Goal: Task Accomplishment & Management: Use online tool/utility

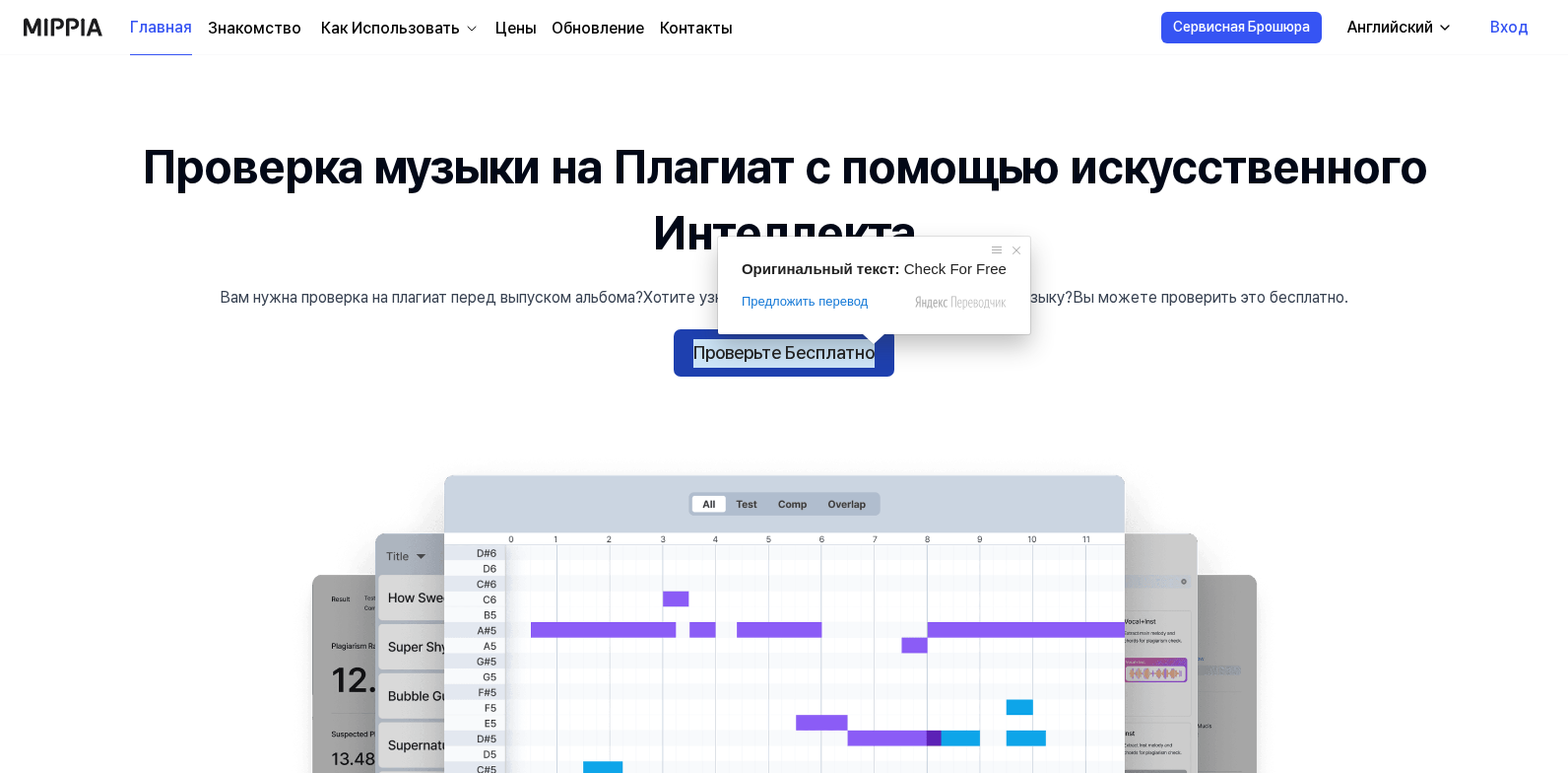
click at [835, 342] on ya-tr-span "Проверьте Бесплатно" at bounding box center [784, 353] width 181 height 29
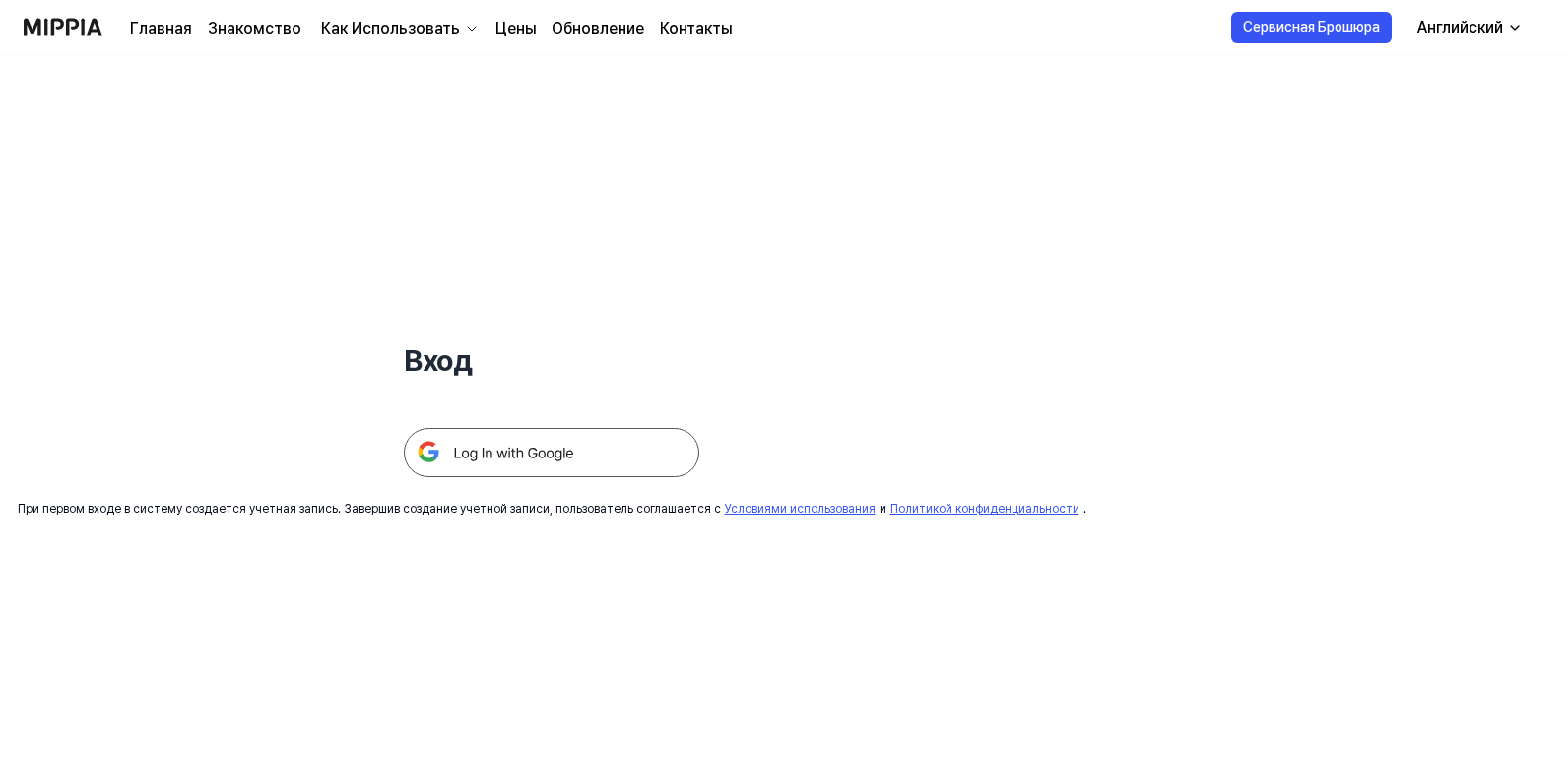
click at [481, 454] on img at bounding box center [551, 452] width 296 height 50
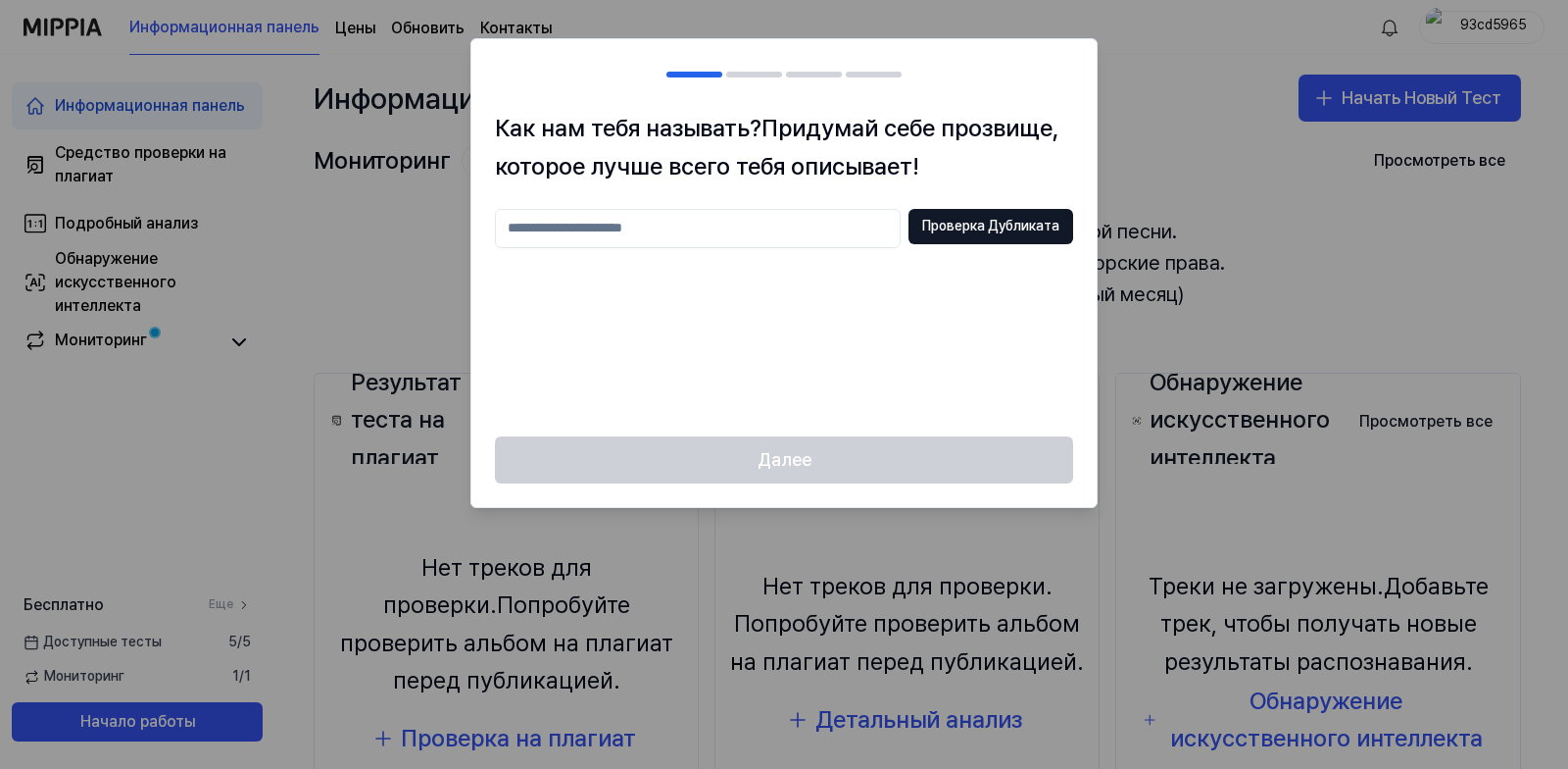
click at [743, 226] on input "text" at bounding box center [697, 229] width 406 height 39
type input "*"
type input "***"
click at [957, 218] on ya-tr-span "Проверка Дубликата" at bounding box center [990, 226] width 137 height 20
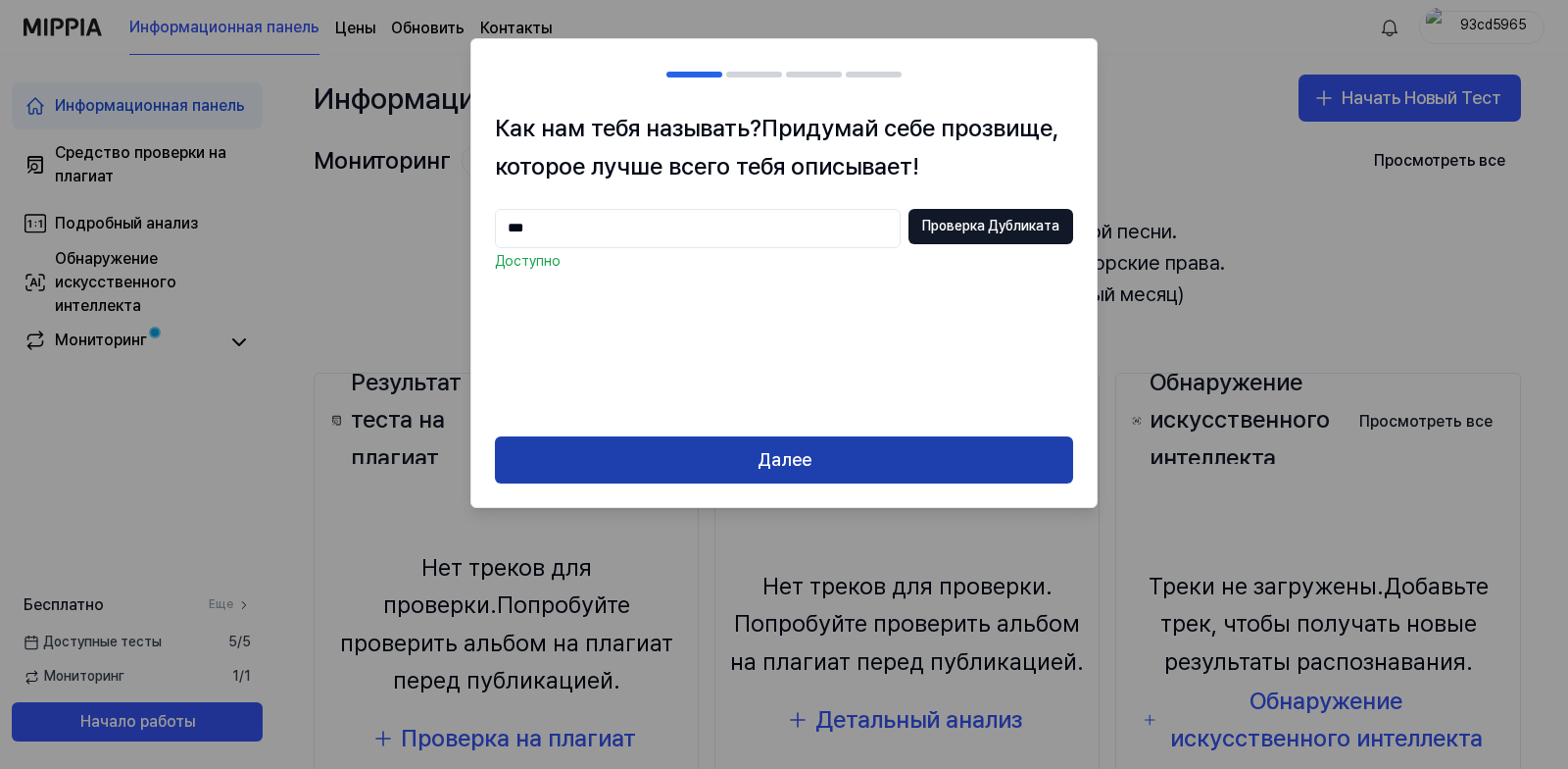
click at [901, 447] on button "Далее" at bounding box center [784, 460] width 578 height 47
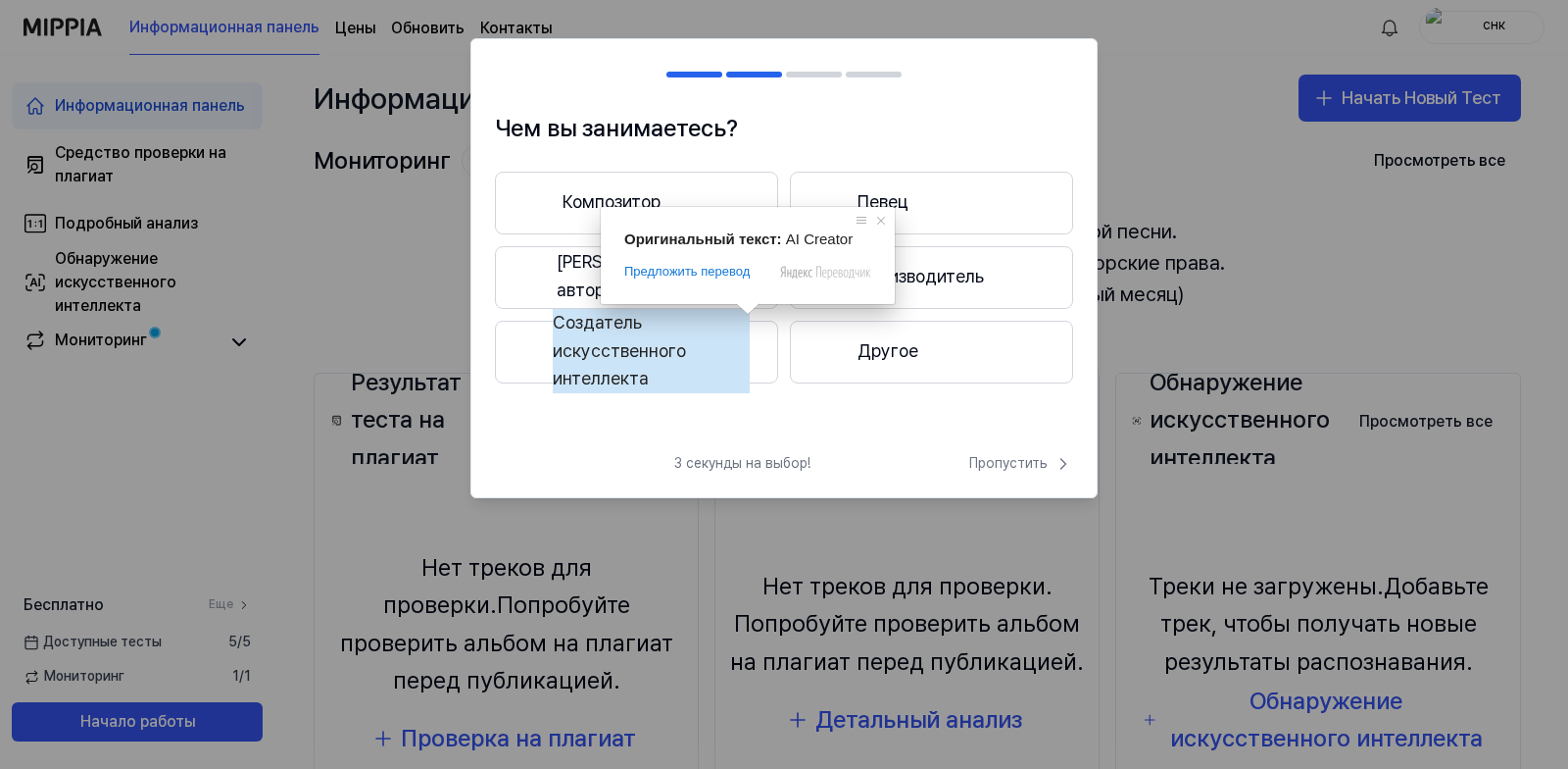
click at [562, 273] on ya-tr-span "Певец и автор песен" at bounding box center [653, 276] width 193 height 57
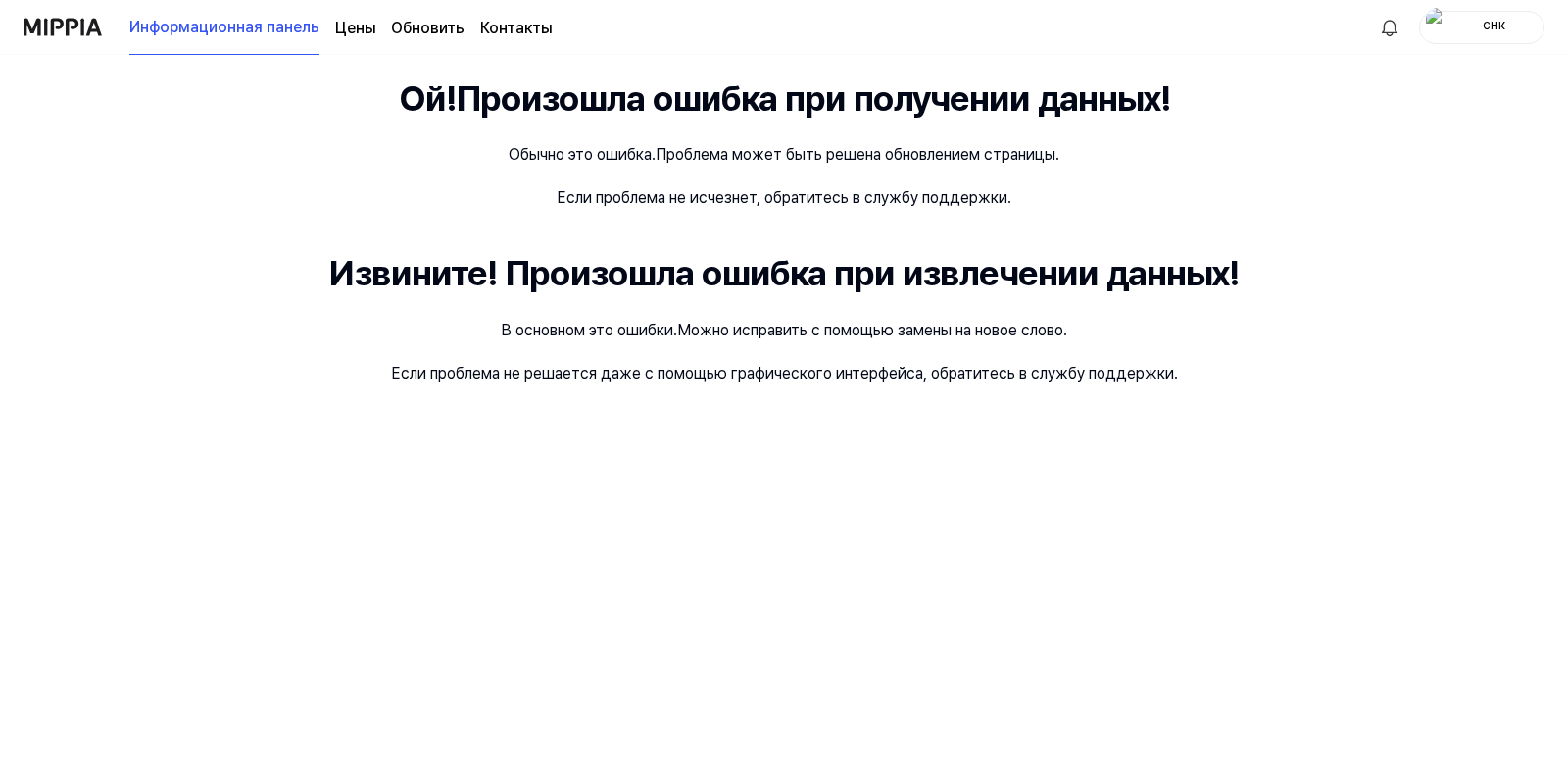
click at [1278, 176] on div "Ой! Произошла ошибка при получении данных! Обычно это ошибка. Проблема может бы…" at bounding box center [784, 412] width 1568 height 714
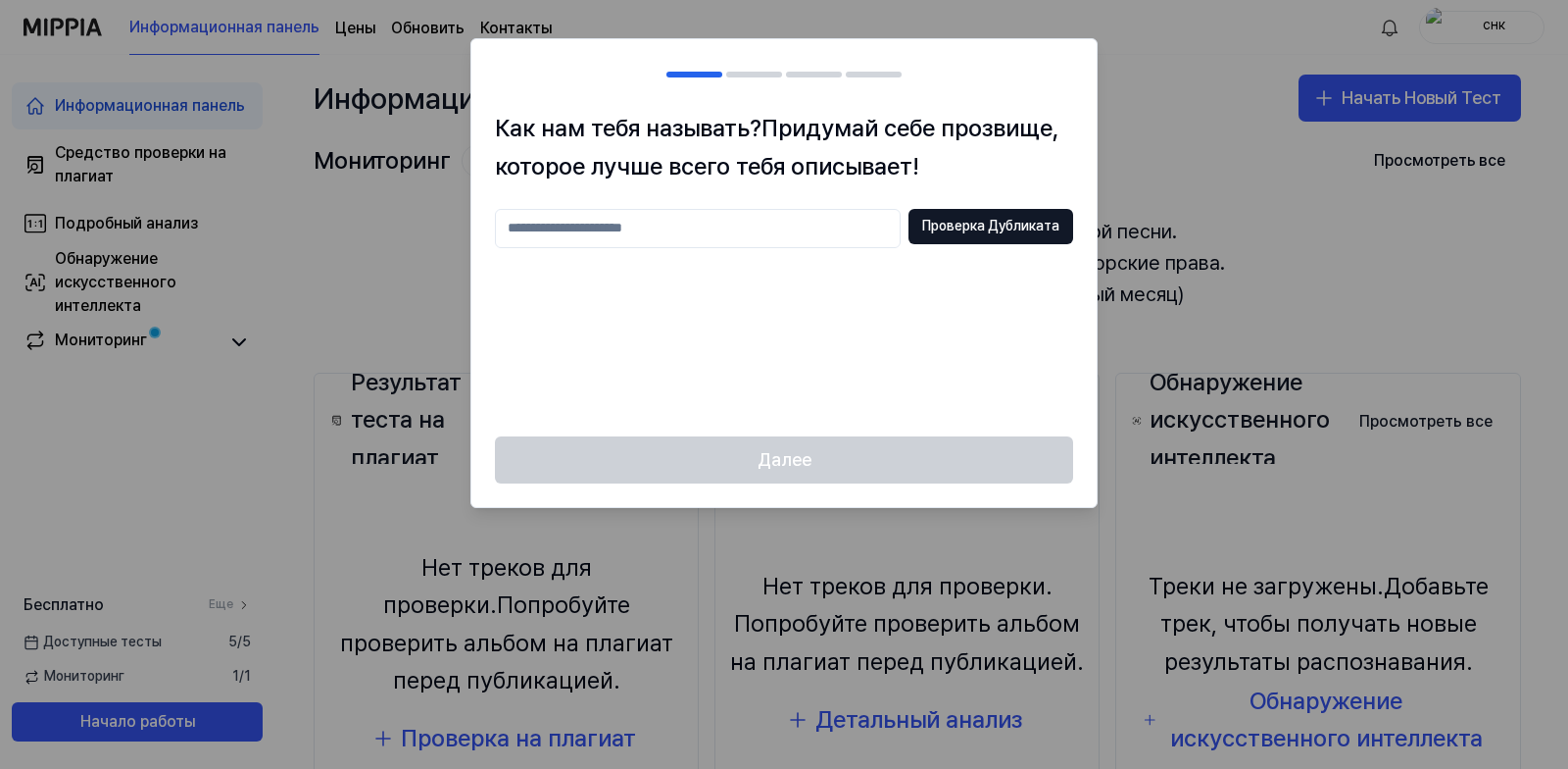
click at [664, 226] on input "text" at bounding box center [697, 229] width 406 height 39
type input "*********"
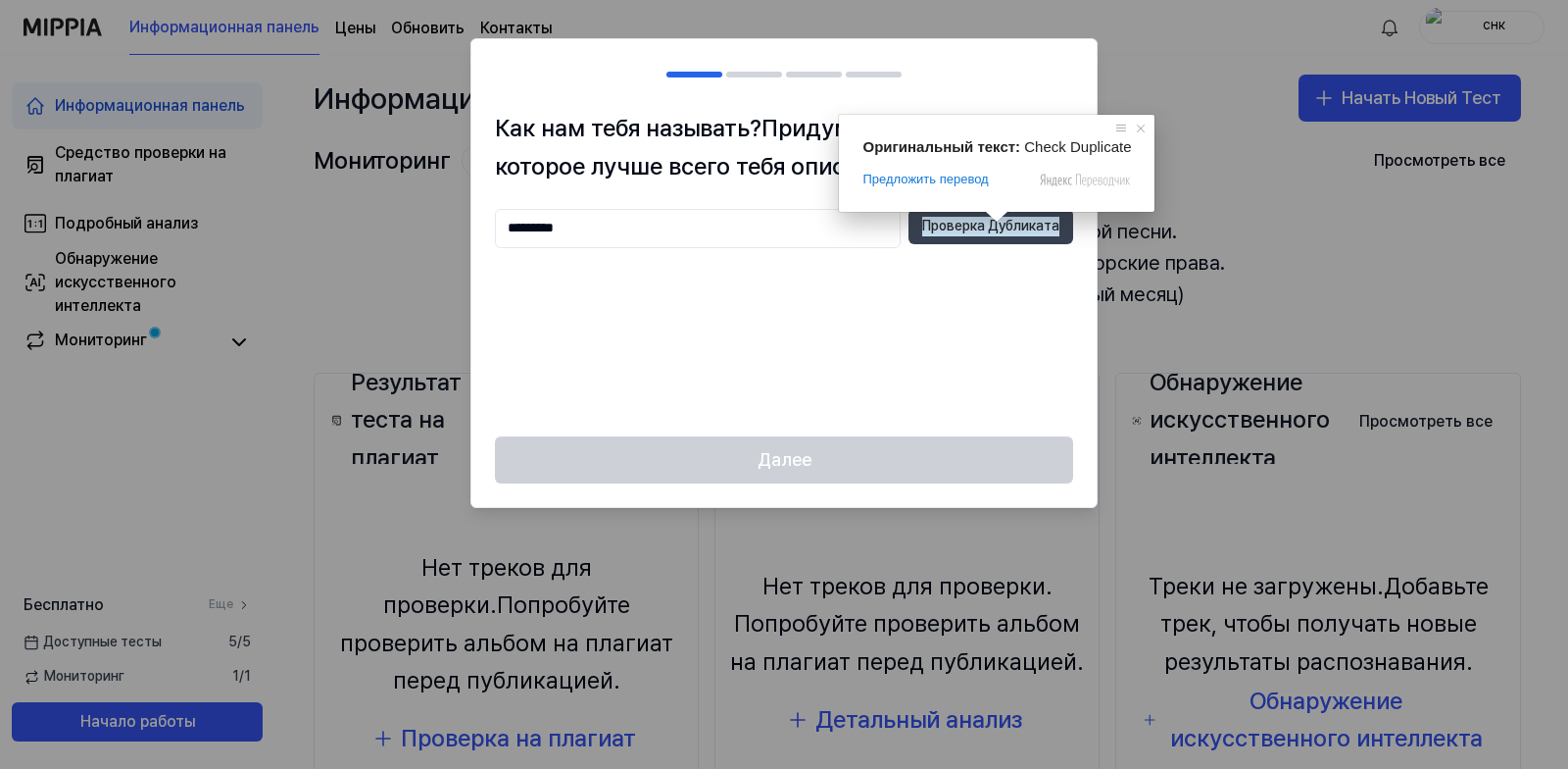
click at [996, 227] on ya-tr-span "Проверка Дубликата" at bounding box center [990, 226] width 137 height 20
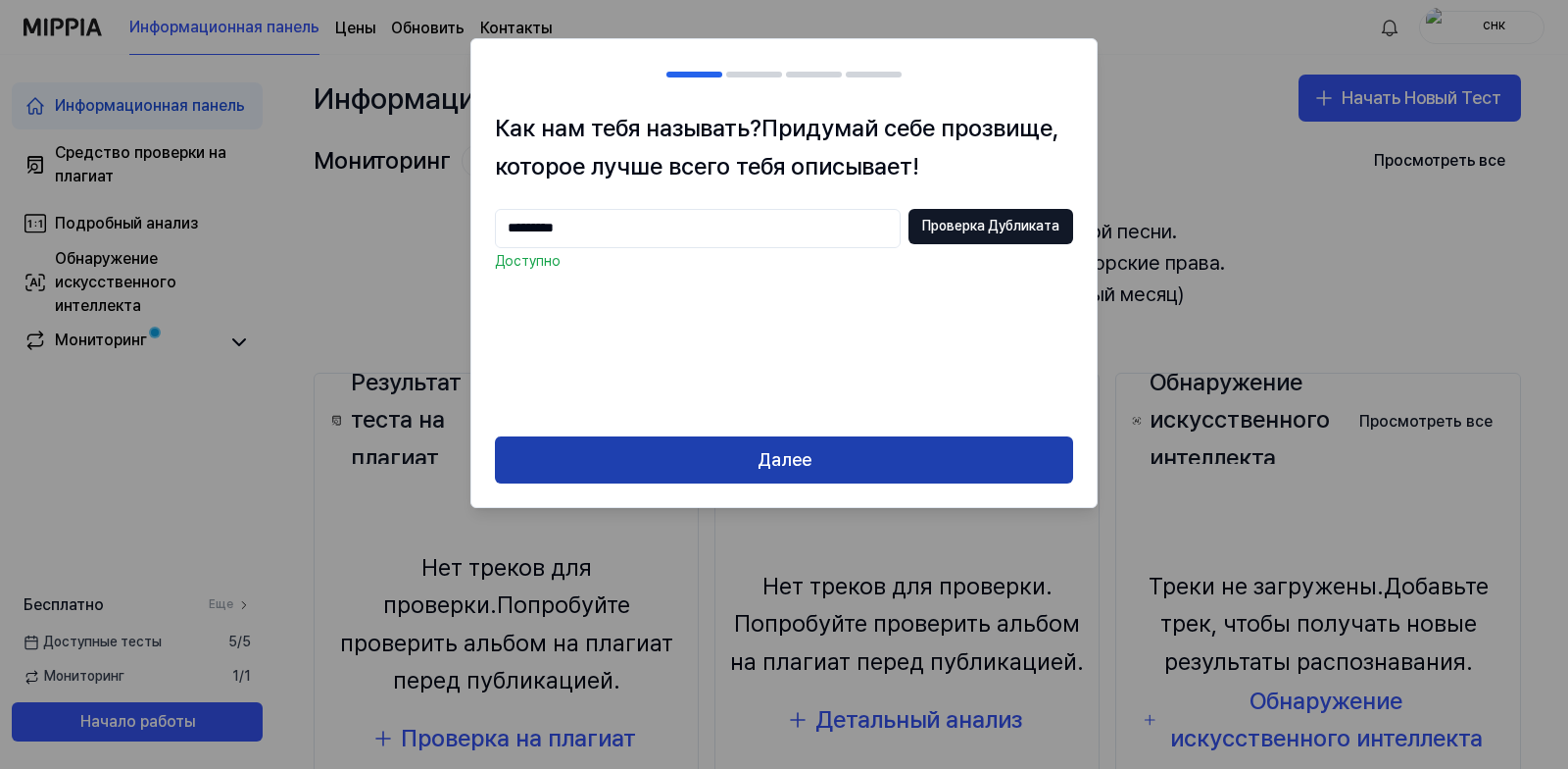
click at [836, 469] on button "Далее" at bounding box center [784, 460] width 578 height 47
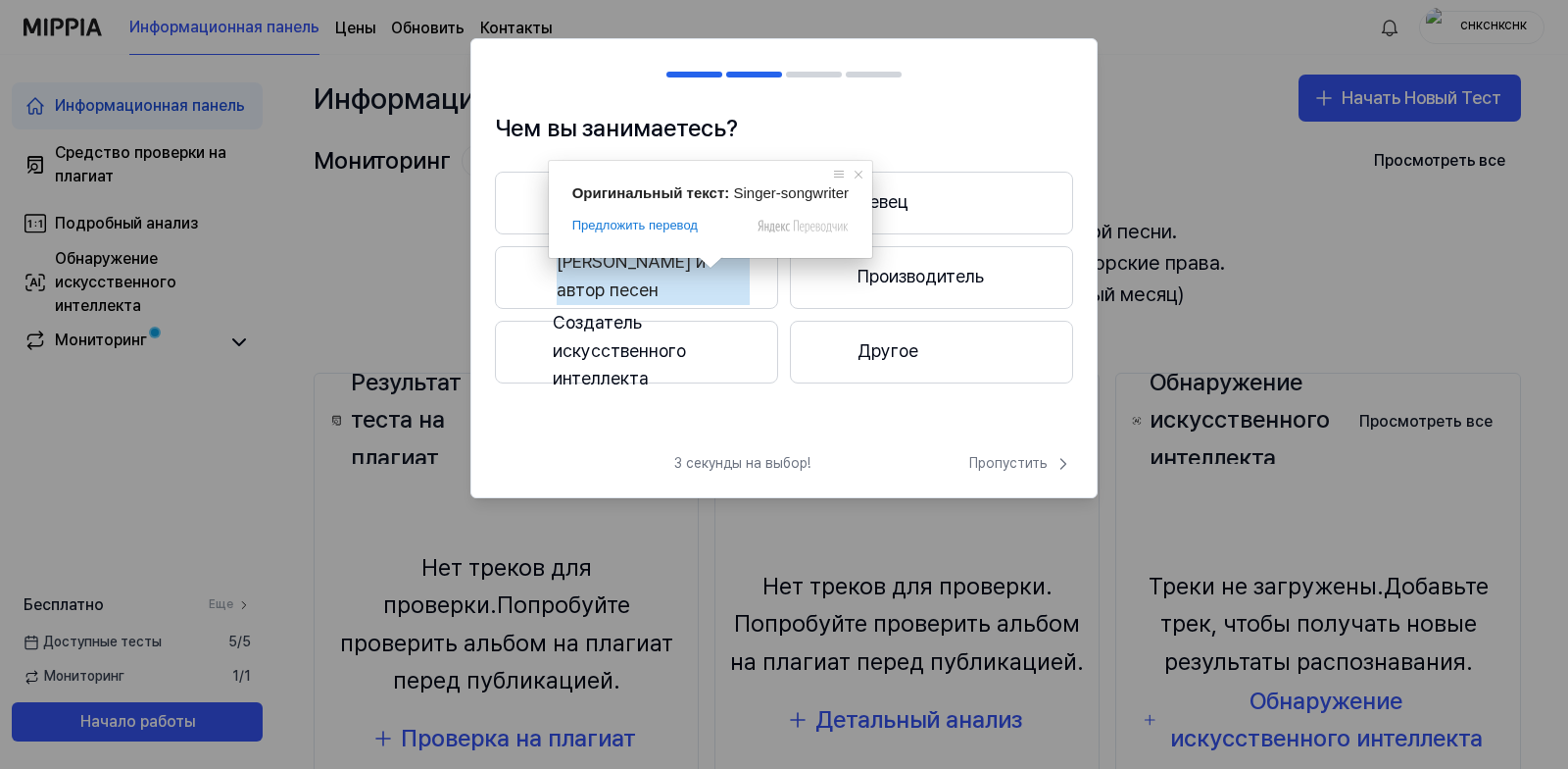
click at [694, 275] on ya-tr-span "[PERSON_NAME] и автор песен" at bounding box center [653, 276] width 193 height 57
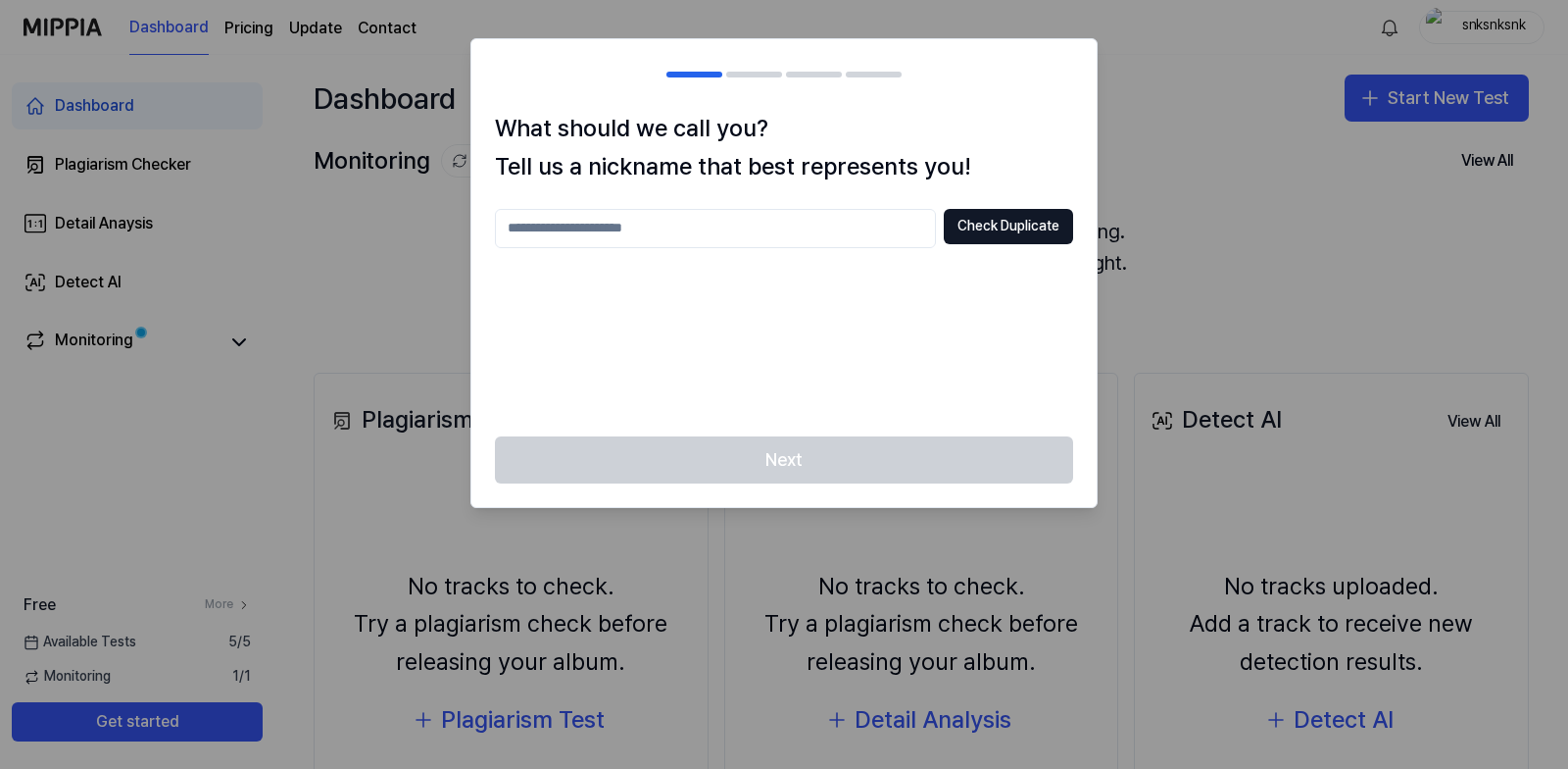
click at [795, 221] on input "text" at bounding box center [714, 229] width 441 height 39
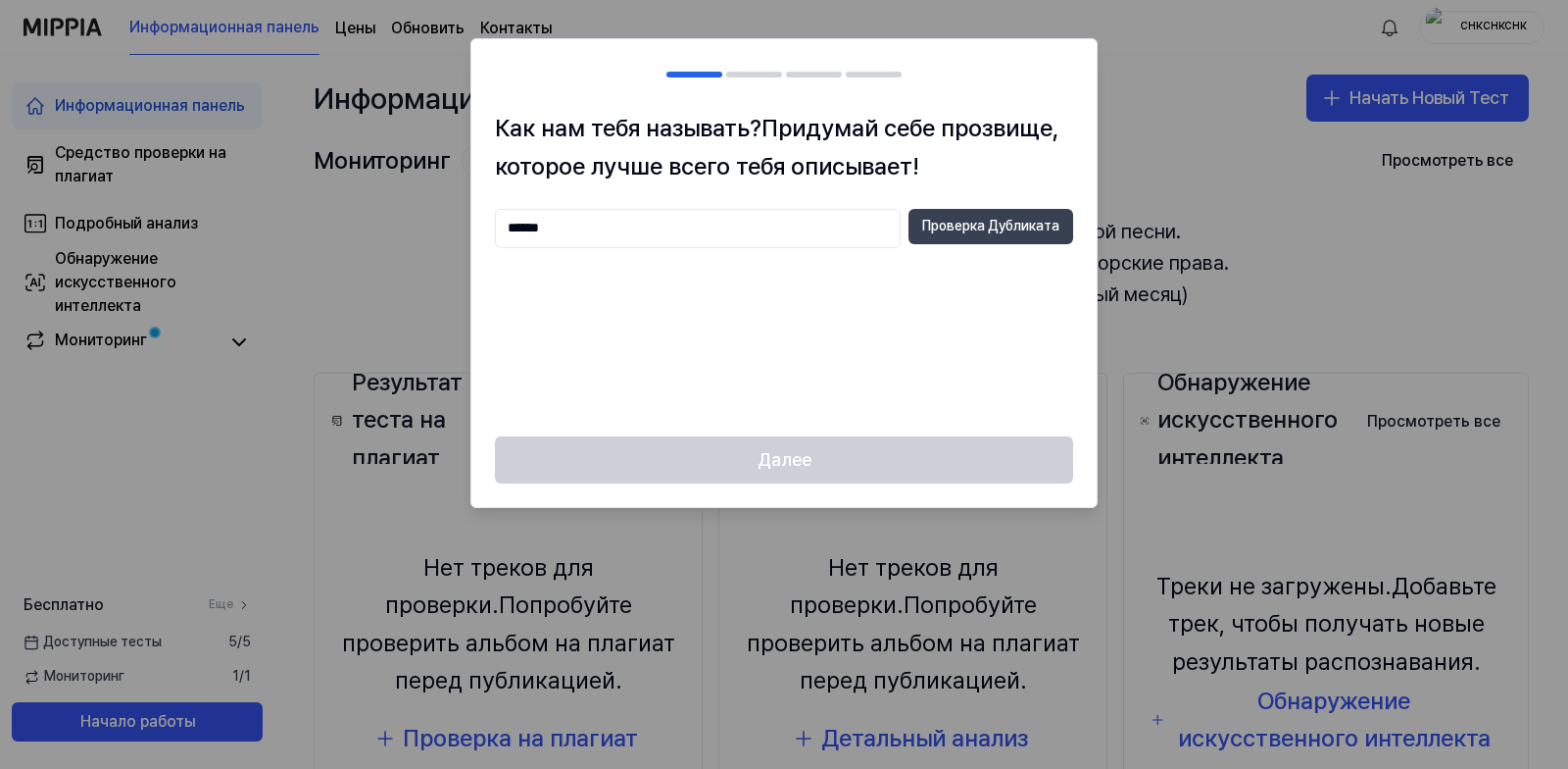
type input "******"
click at [990, 234] on ya-tr-span "Проверка Дубликата" at bounding box center [990, 226] width 137 height 20
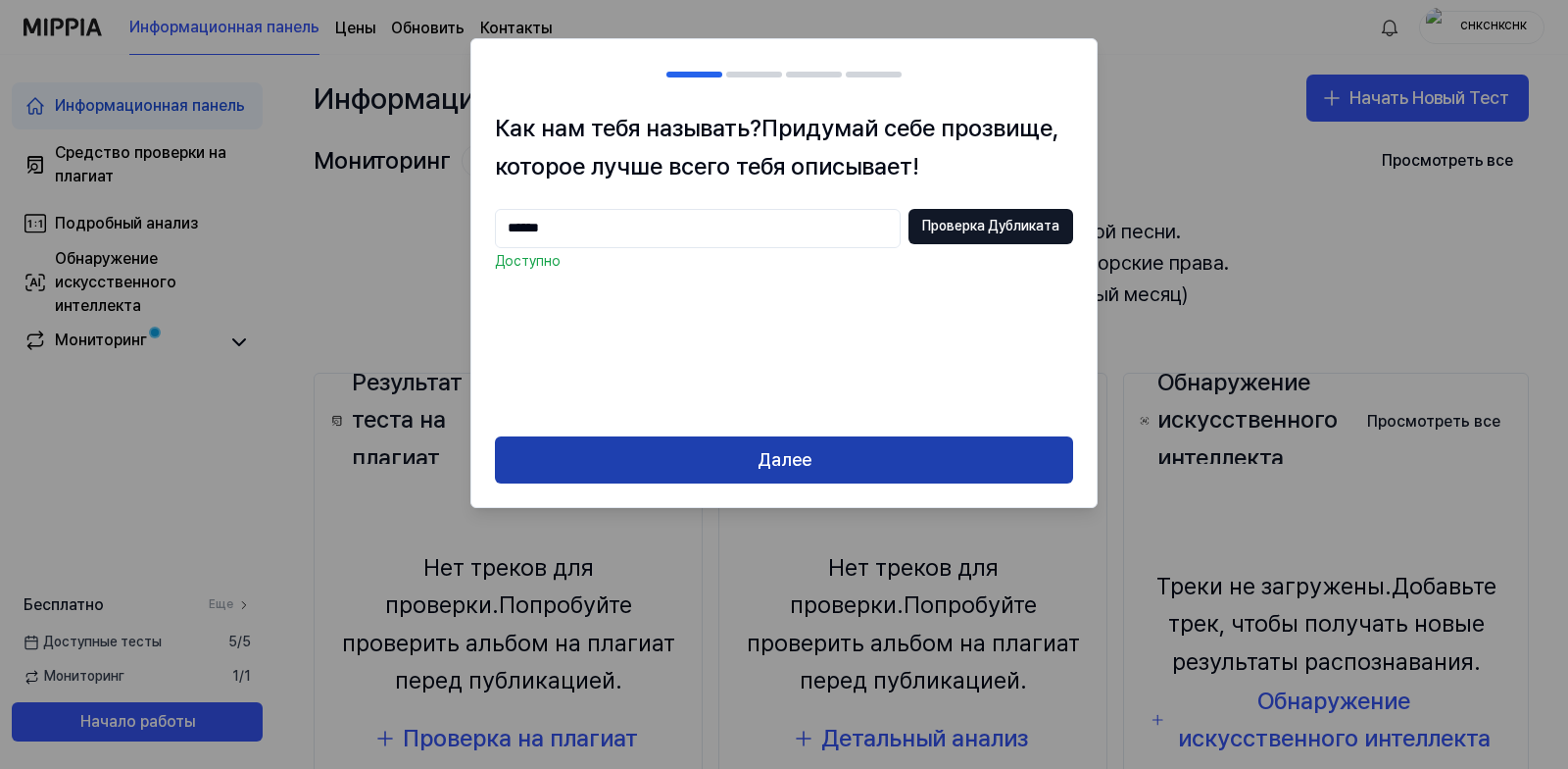
click at [791, 455] on ya-tr-span "Далее" at bounding box center [784, 460] width 54 height 29
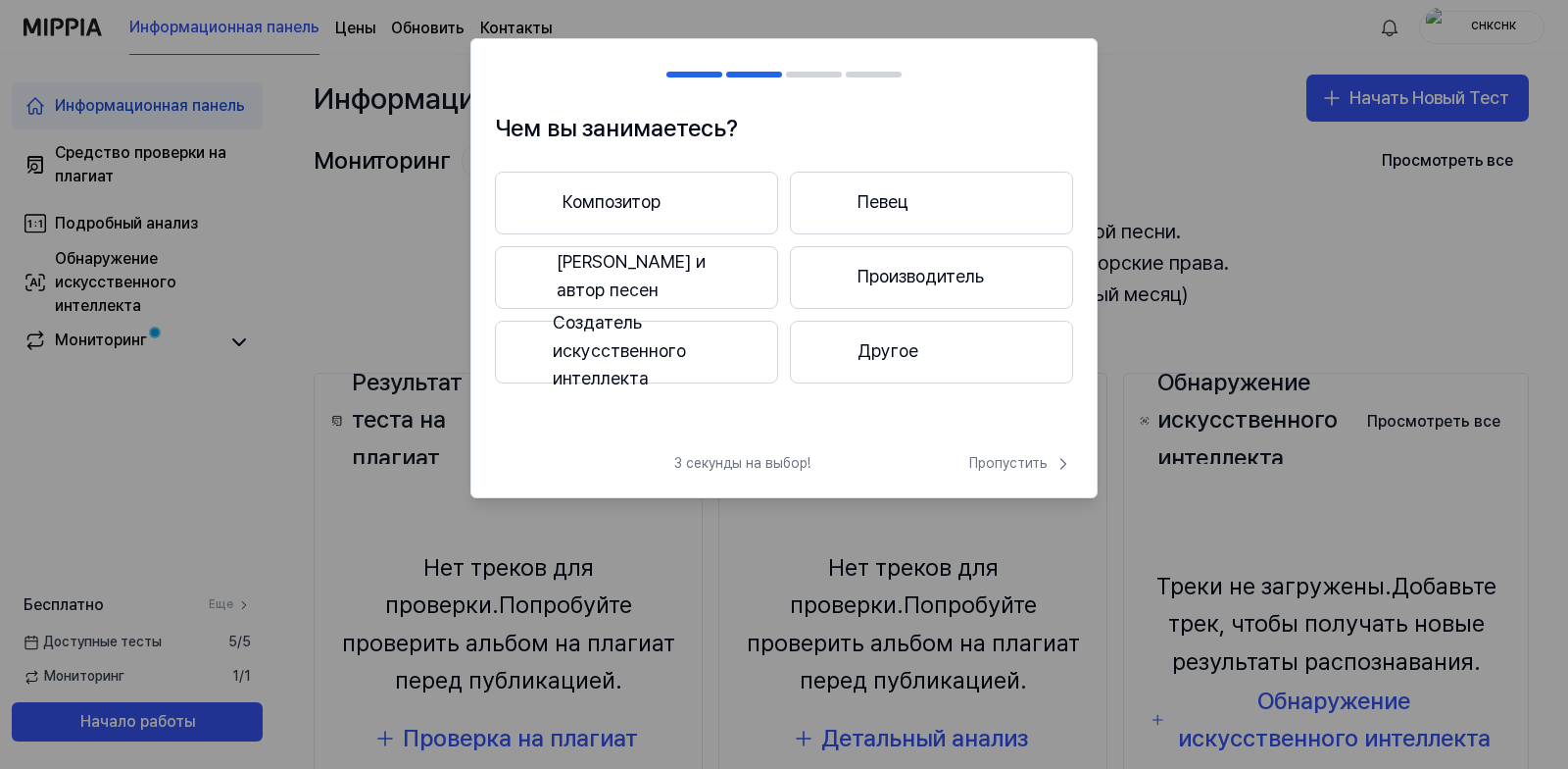
click at [635, 355] on ya-tr-span "Создатель искусственного интеллекта" at bounding box center [651, 350] width 197 height 84
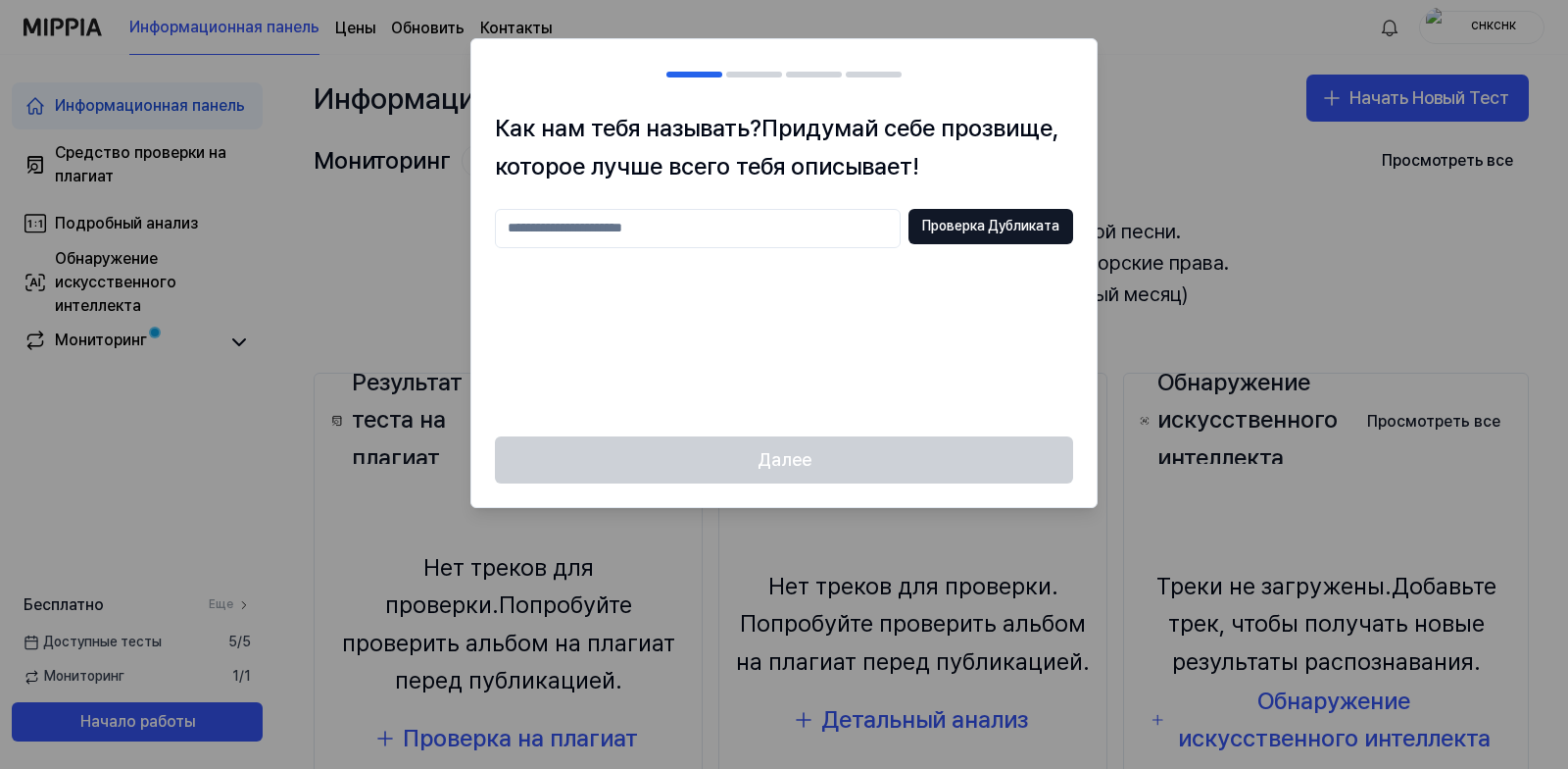
click at [700, 229] on input "text" at bounding box center [697, 229] width 406 height 39
type input "*********"
click at [1039, 228] on ya-tr-span "Проверка Дубликата" at bounding box center [990, 226] width 137 height 20
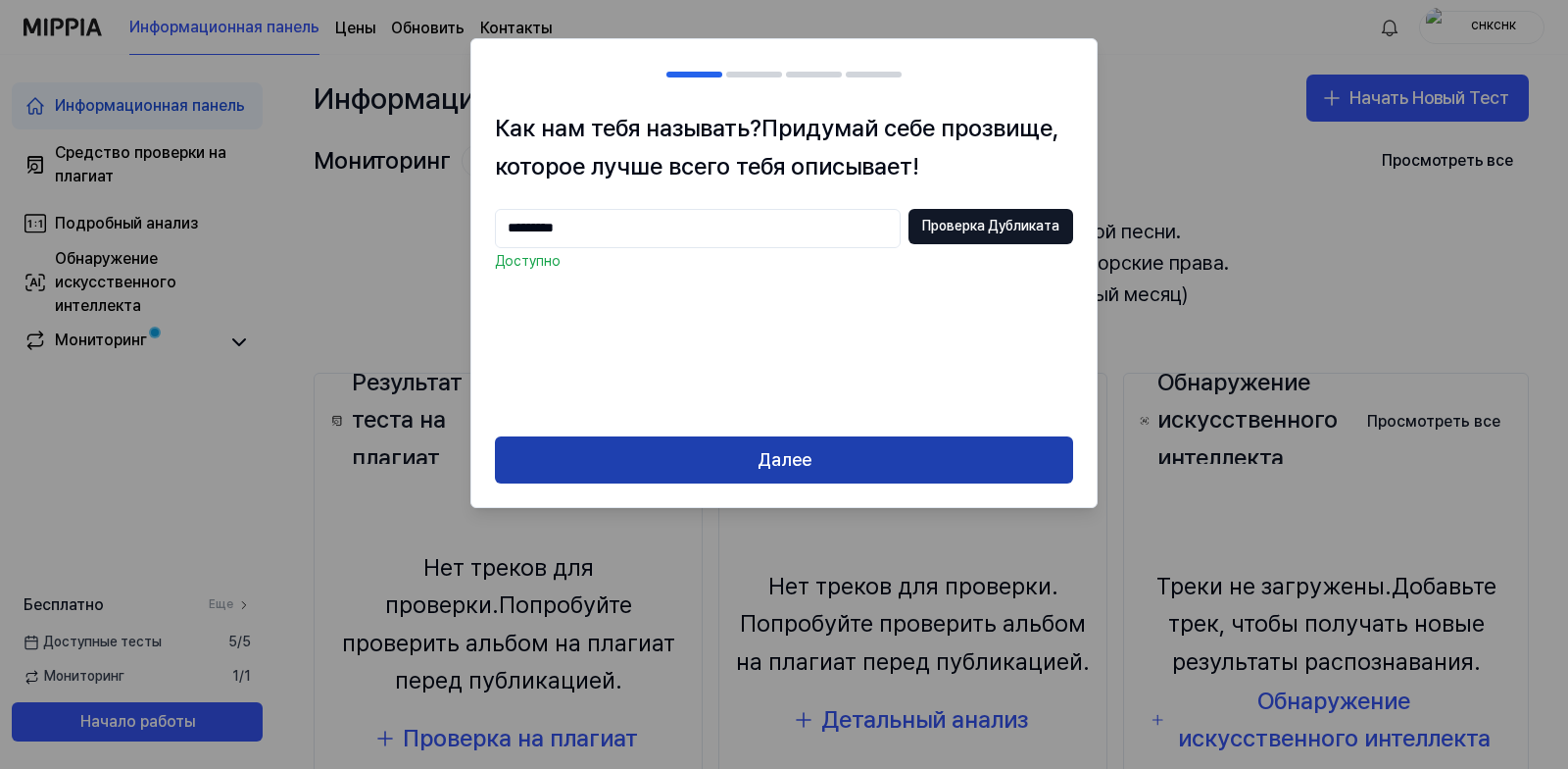
click at [813, 462] on button "Далее" at bounding box center [784, 460] width 578 height 47
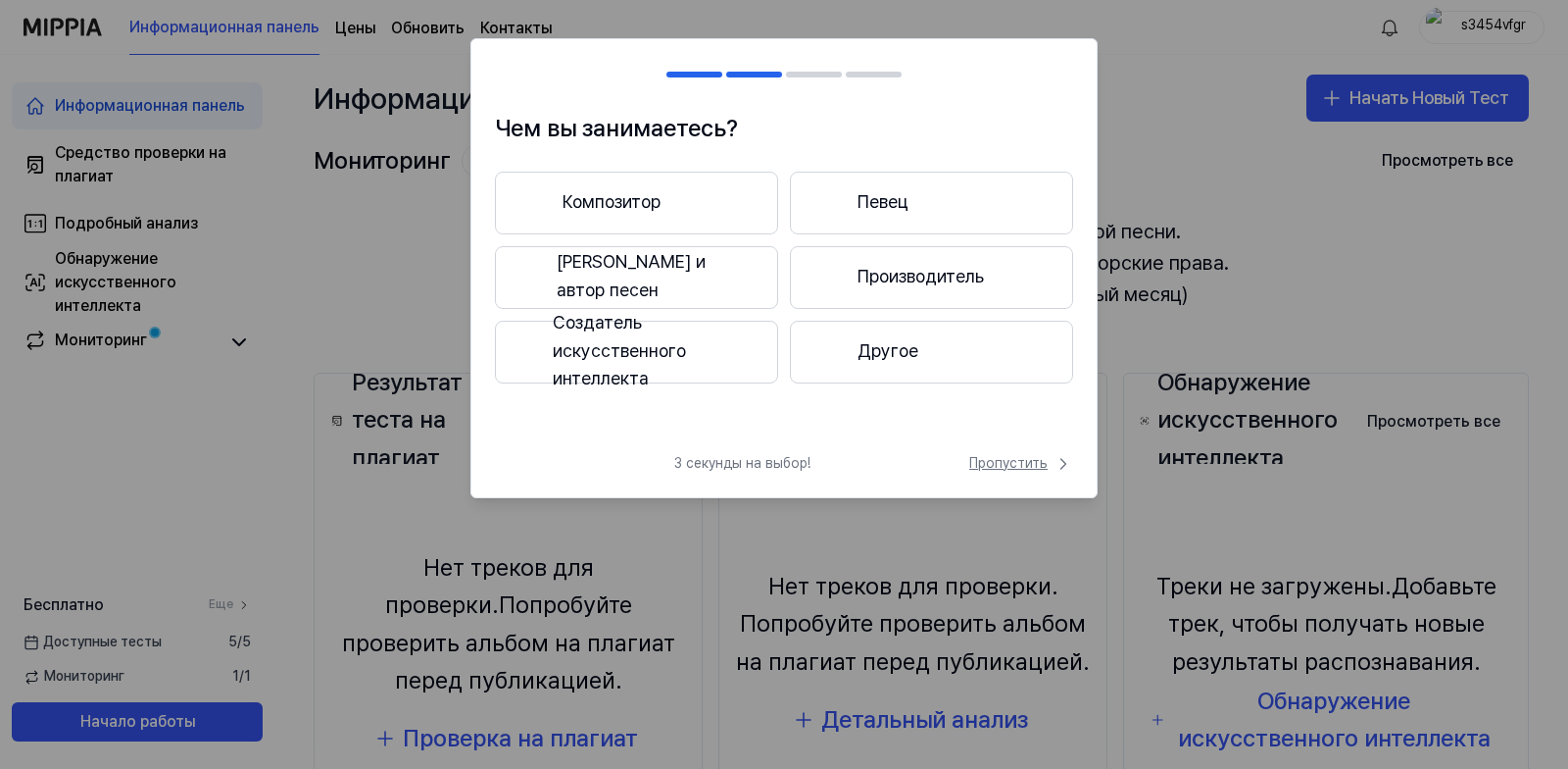
click at [1021, 464] on ya-tr-span "Пропустить" at bounding box center [1008, 464] width 78 height 20
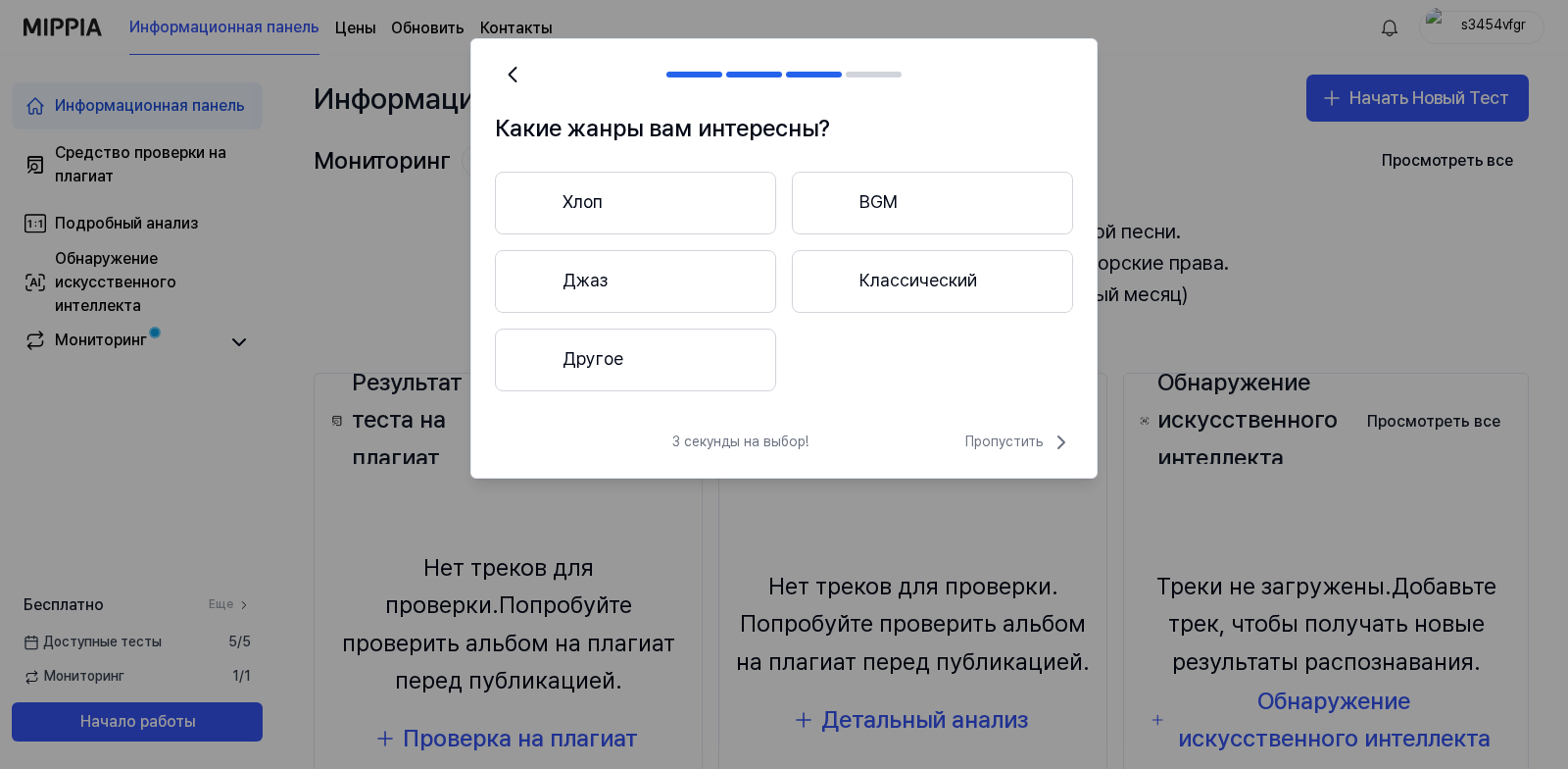
click at [615, 361] on ya-tr-span "Другое" at bounding box center [593, 359] width 61 height 29
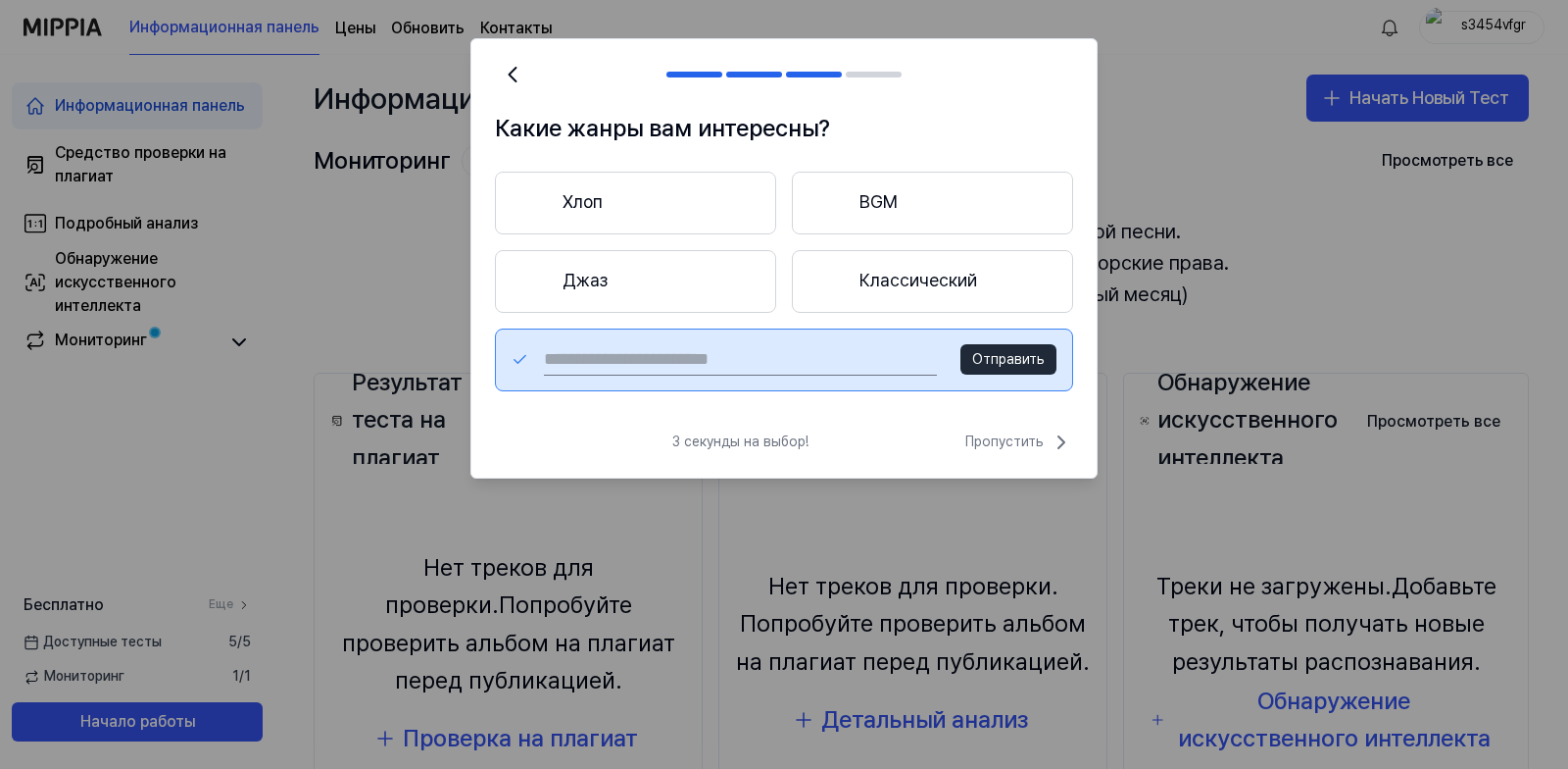
click at [907, 274] on ya-tr-span "Классический" at bounding box center [918, 280] width 117 height 29
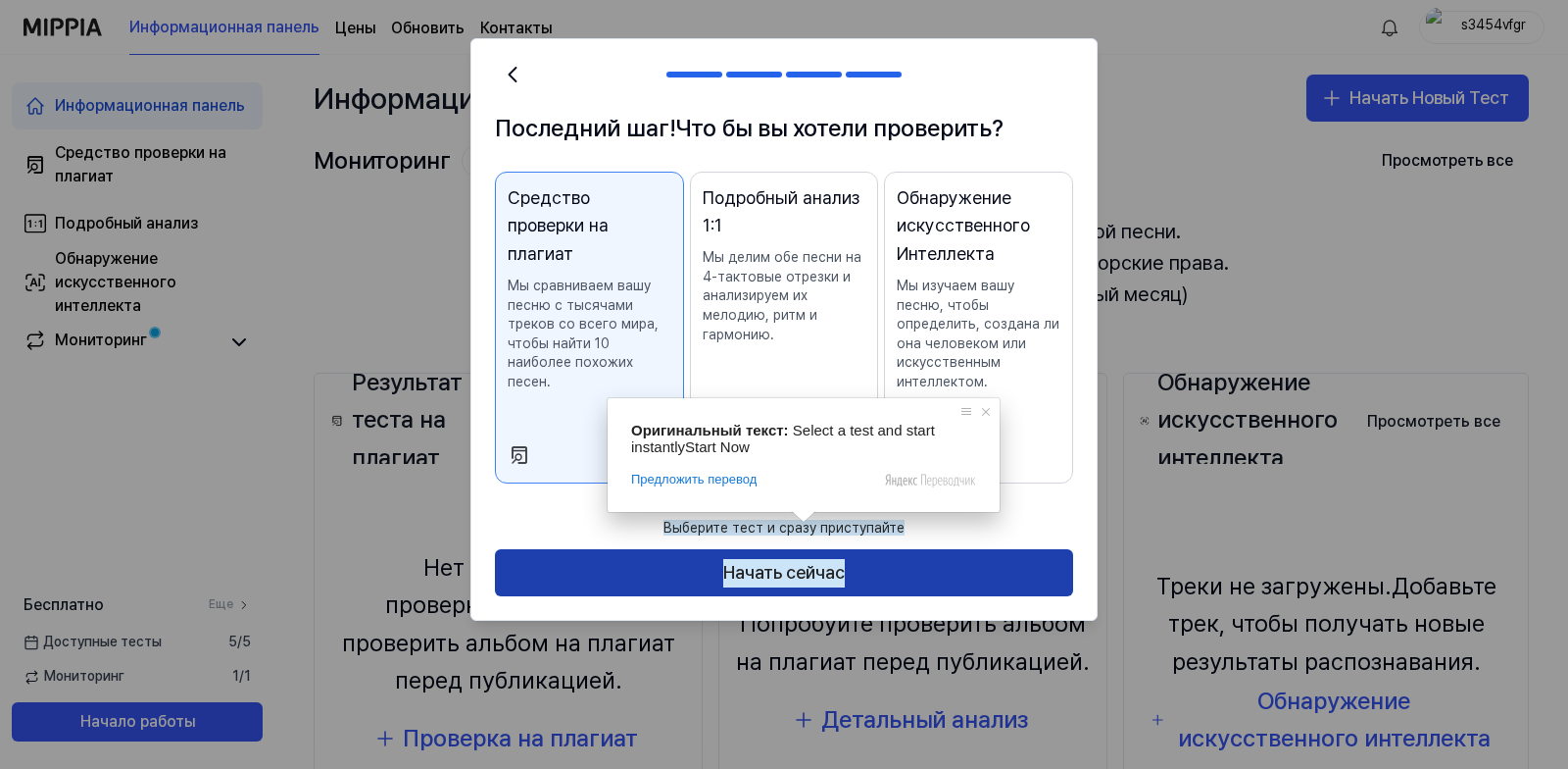
click at [796, 566] on ya-tr-span "Начать сейчас" at bounding box center [784, 573] width 121 height 29
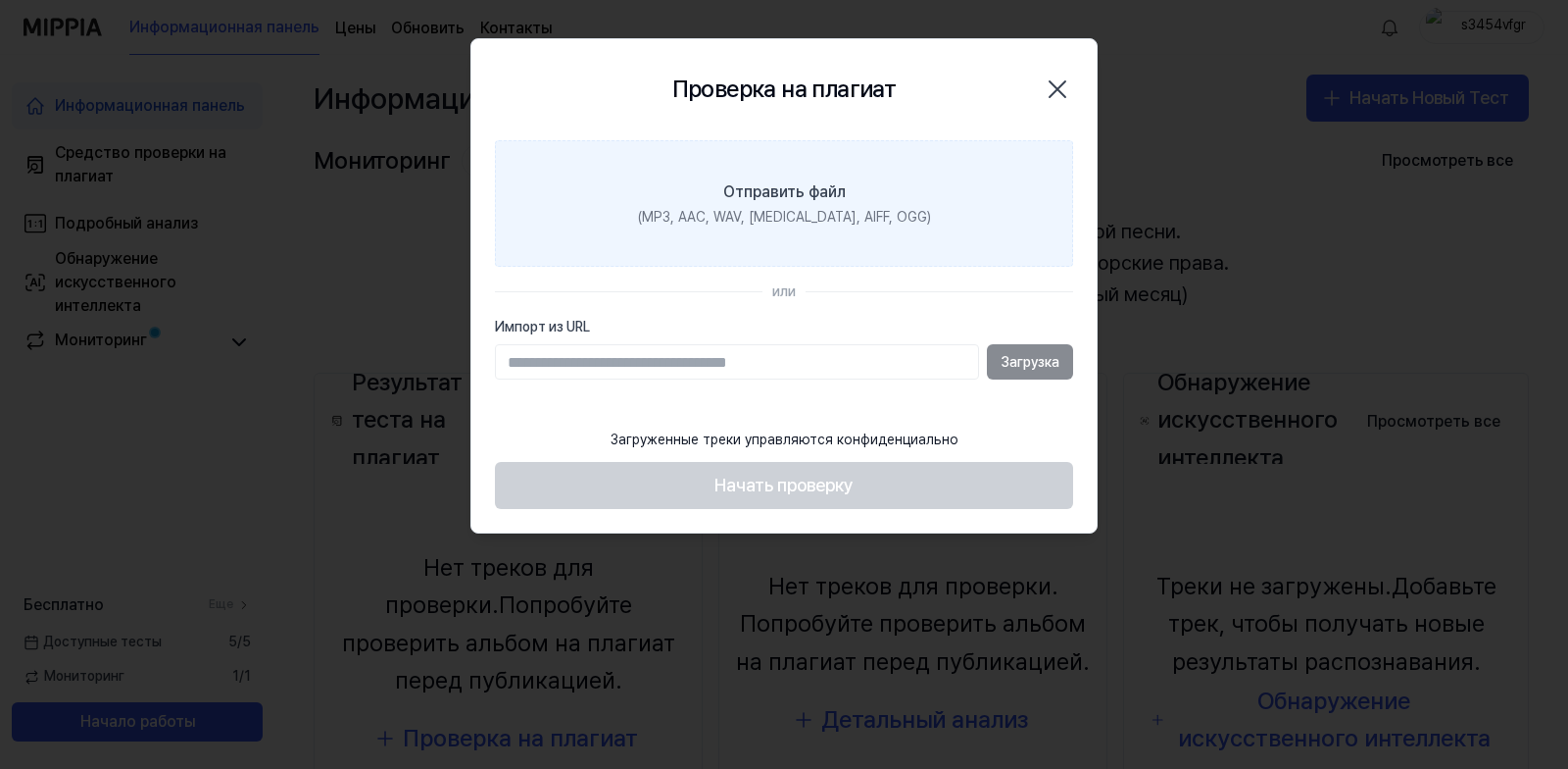
click at [550, 247] on label "Отправить файл (MP3, AAC, WAV, FLAC, AIFF, OGG)" at bounding box center [784, 203] width 578 height 127
click at [0, 0] on input "Отправить файл (MP3, AAC, WAV, FLAC, AIFF, OGG)" at bounding box center [0, 0] width 0 height 0
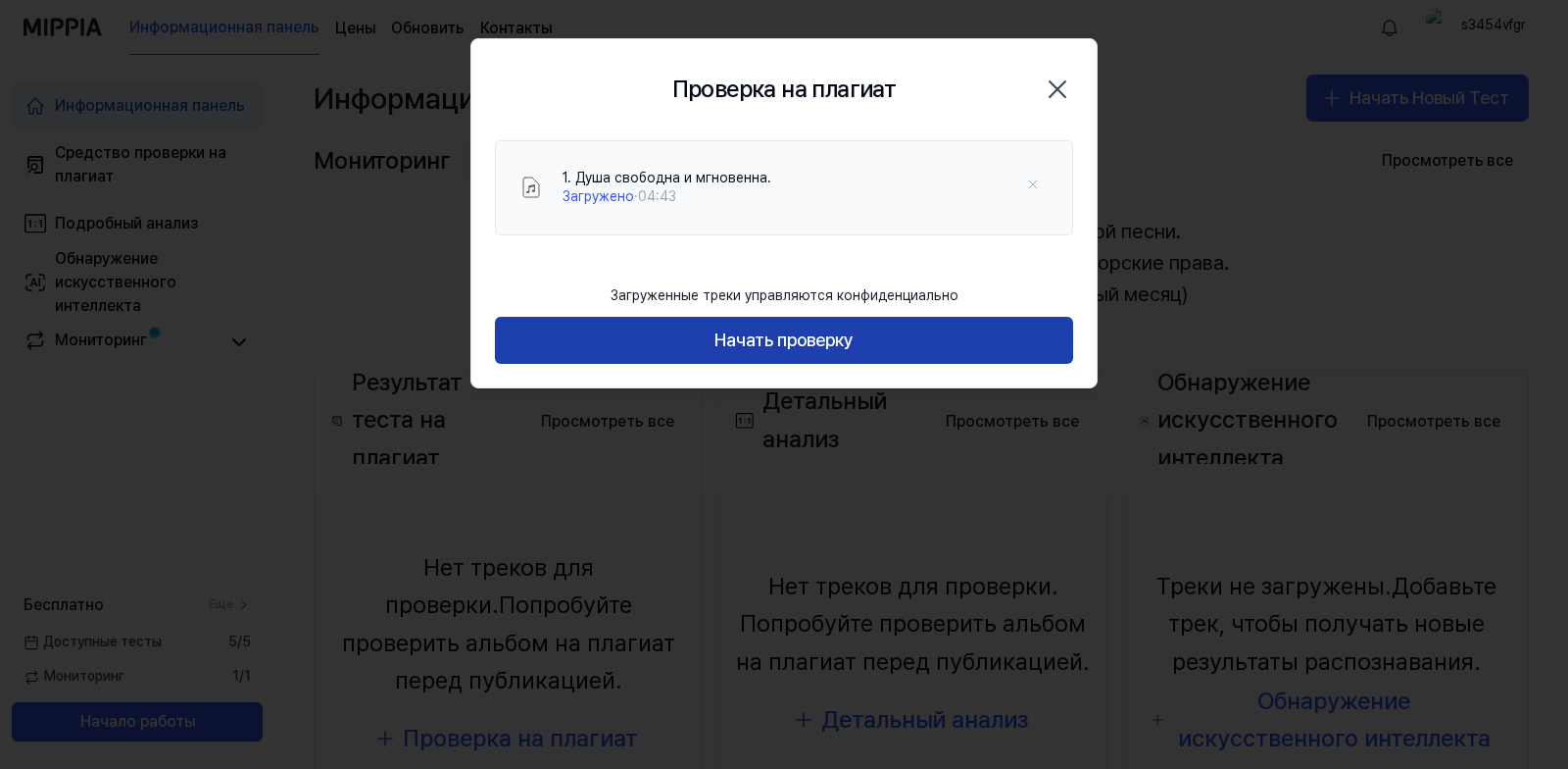
click at [823, 337] on ya-tr-span "Начать проверку" at bounding box center [784, 341] width 139 height 29
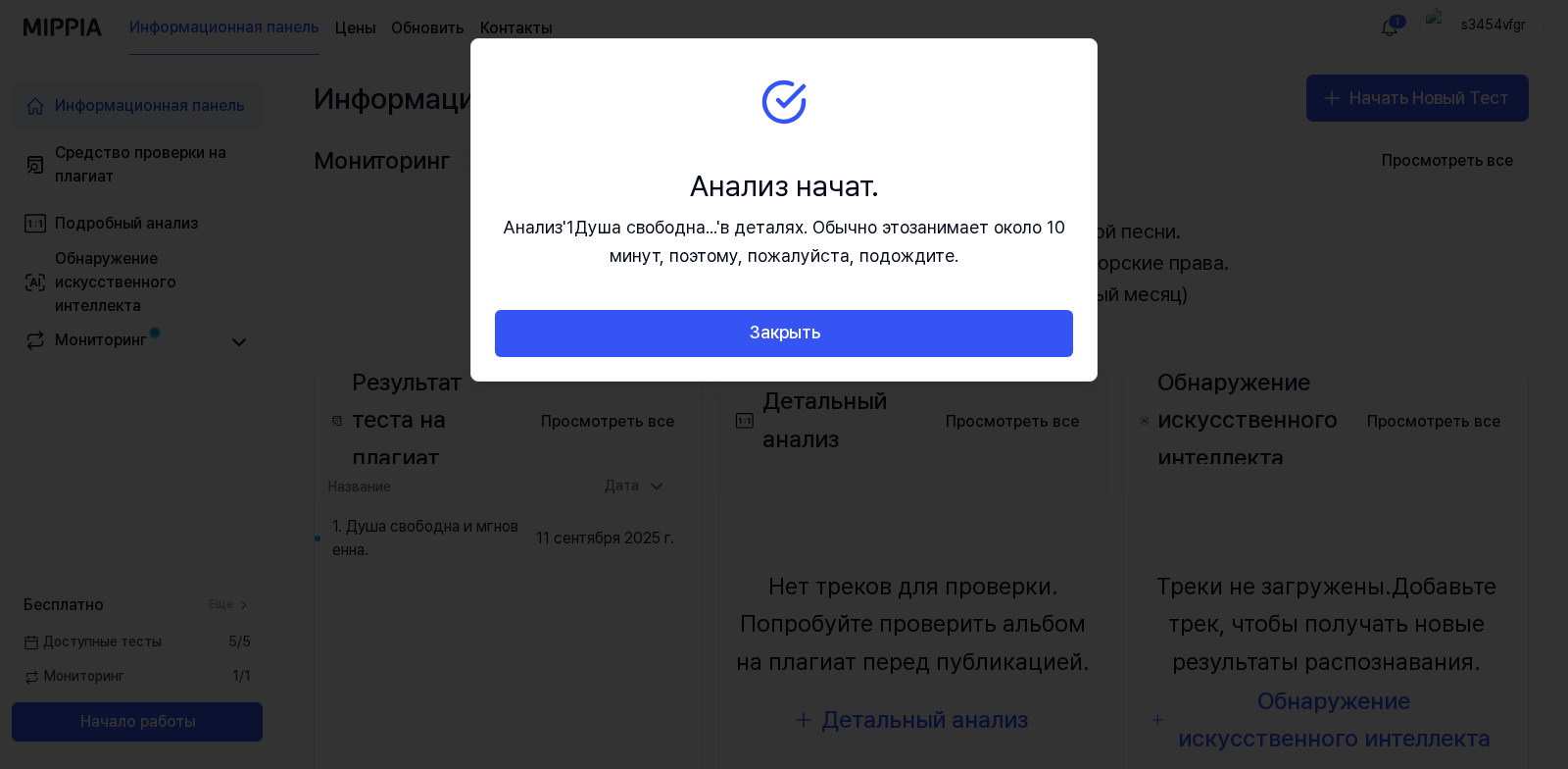
click at [890, 139] on section "Анализ начат. Анализ ' 1Душа свободна... ' в деталях. Обычно это занимает около…" at bounding box center [784, 175] width 626 height 270
click at [882, 119] on section "Анализ начат. Анализ ' 1Душа свободна... ' в деталях. Обычно это занимает около…" at bounding box center [784, 175] width 626 height 270
click at [884, 108] on section "Анализ начат. Анализ ' 1Душа свободна... ' в деталях. Обычно это занимает около…" at bounding box center [784, 175] width 626 height 270
click at [596, 97] on section "Анализ начат. Анализ ' 1Душа свободна... ' в деталях. Обычно это занимает около…" at bounding box center [784, 175] width 626 height 270
drag, startPoint x: 597, startPoint y: 107, endPoint x: 646, endPoint y: 149, distance: 64.5
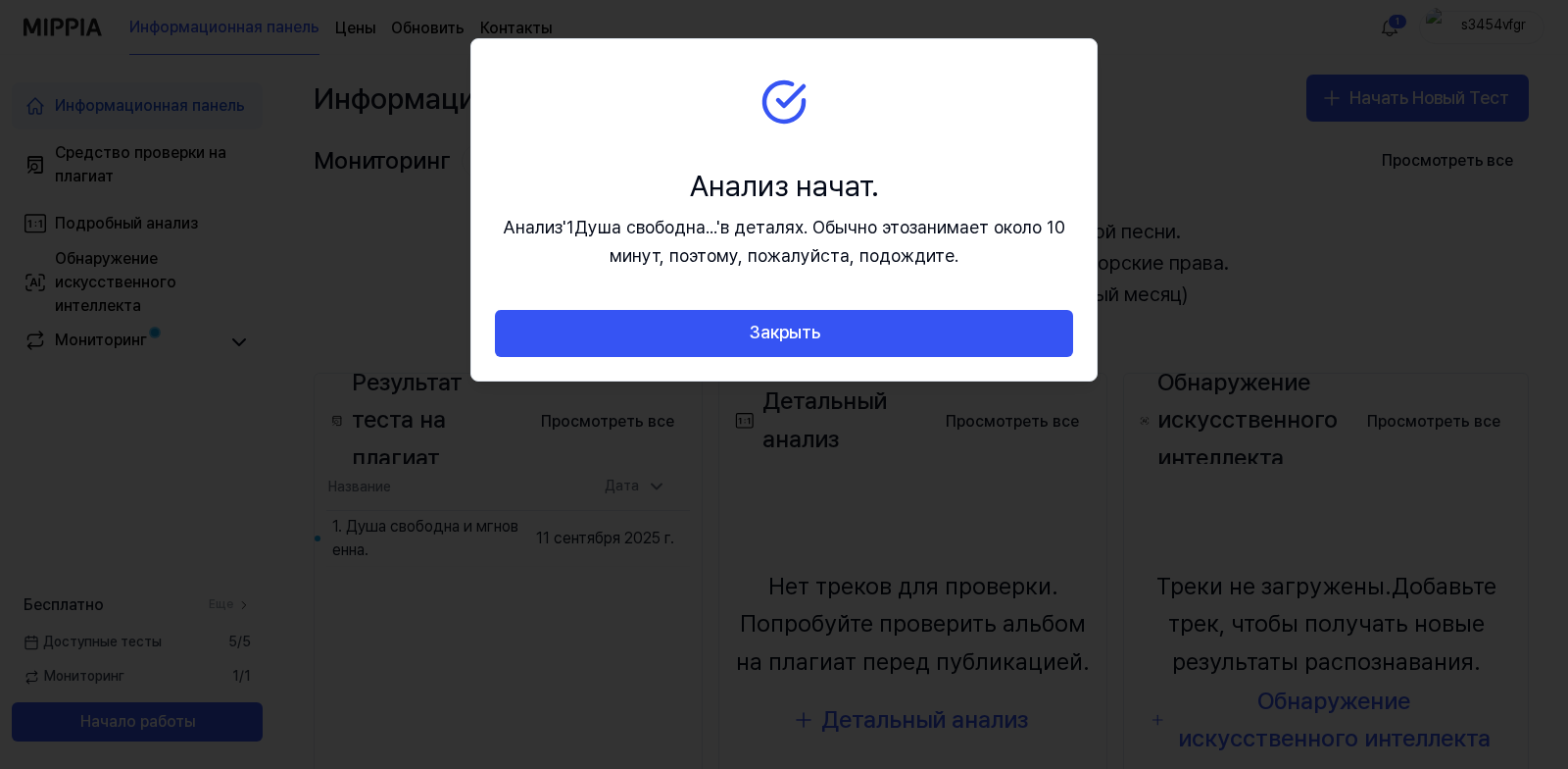
click at [606, 151] on section "Анализ начат. Анализ ' 1Душа свободна... ' в деталях. Обычно это занимает около…" at bounding box center [784, 175] width 626 height 270
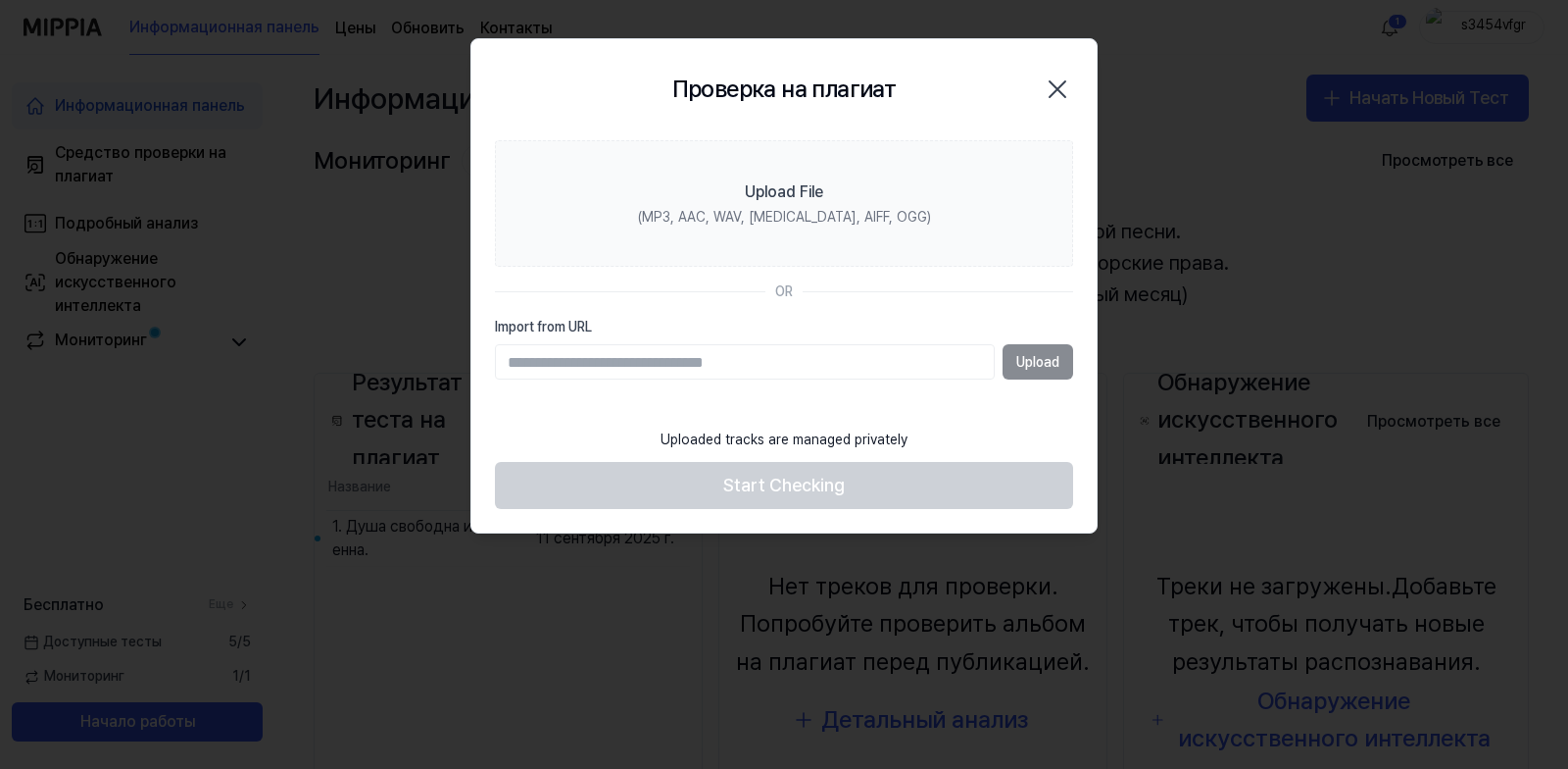
click at [1254, 245] on div at bounding box center [784, 384] width 1568 height 769
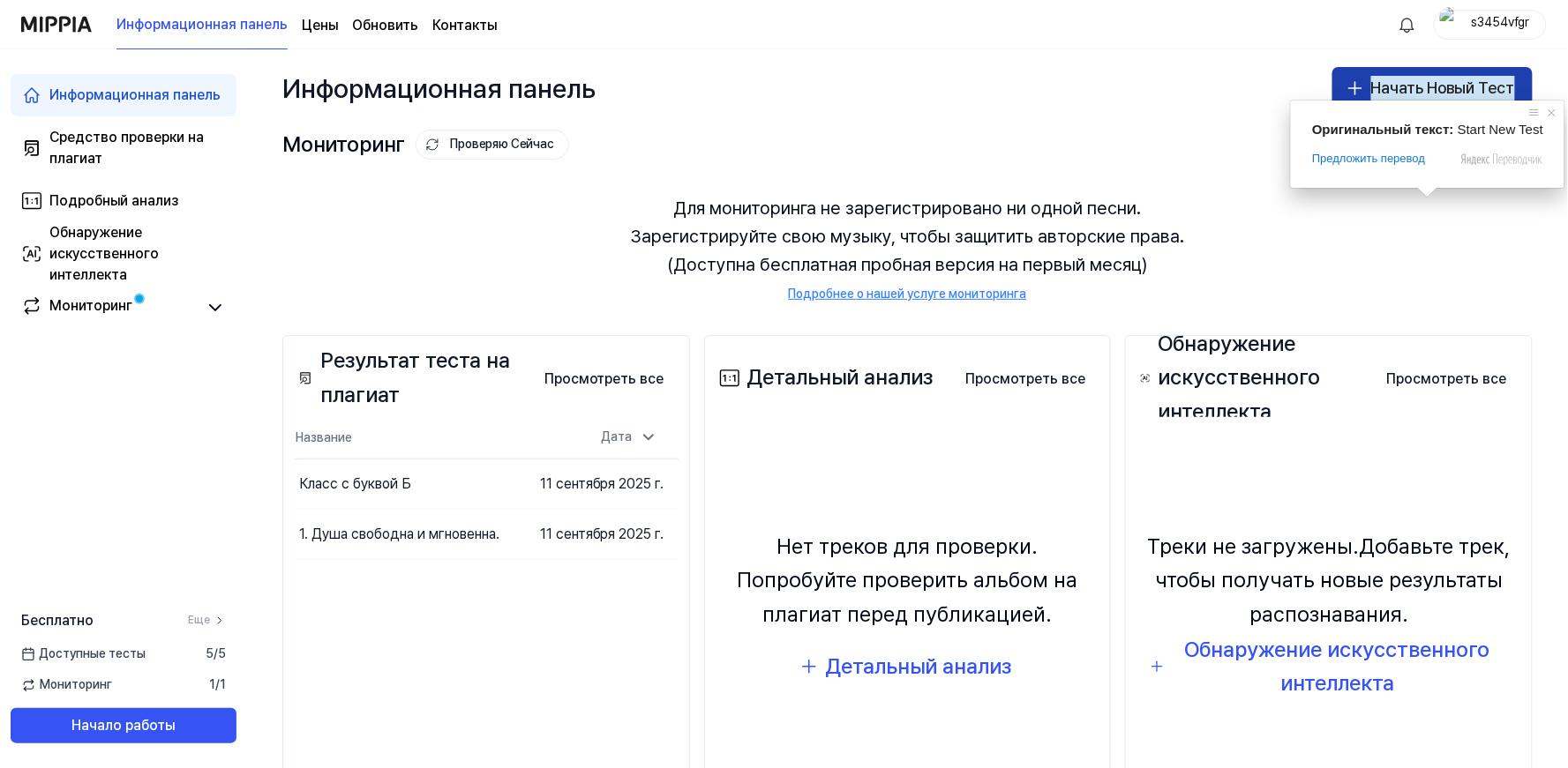
click at [1411, 83] on ya-tr-span "Начать Новый Тест" at bounding box center [1443, 88] width 144 height 26
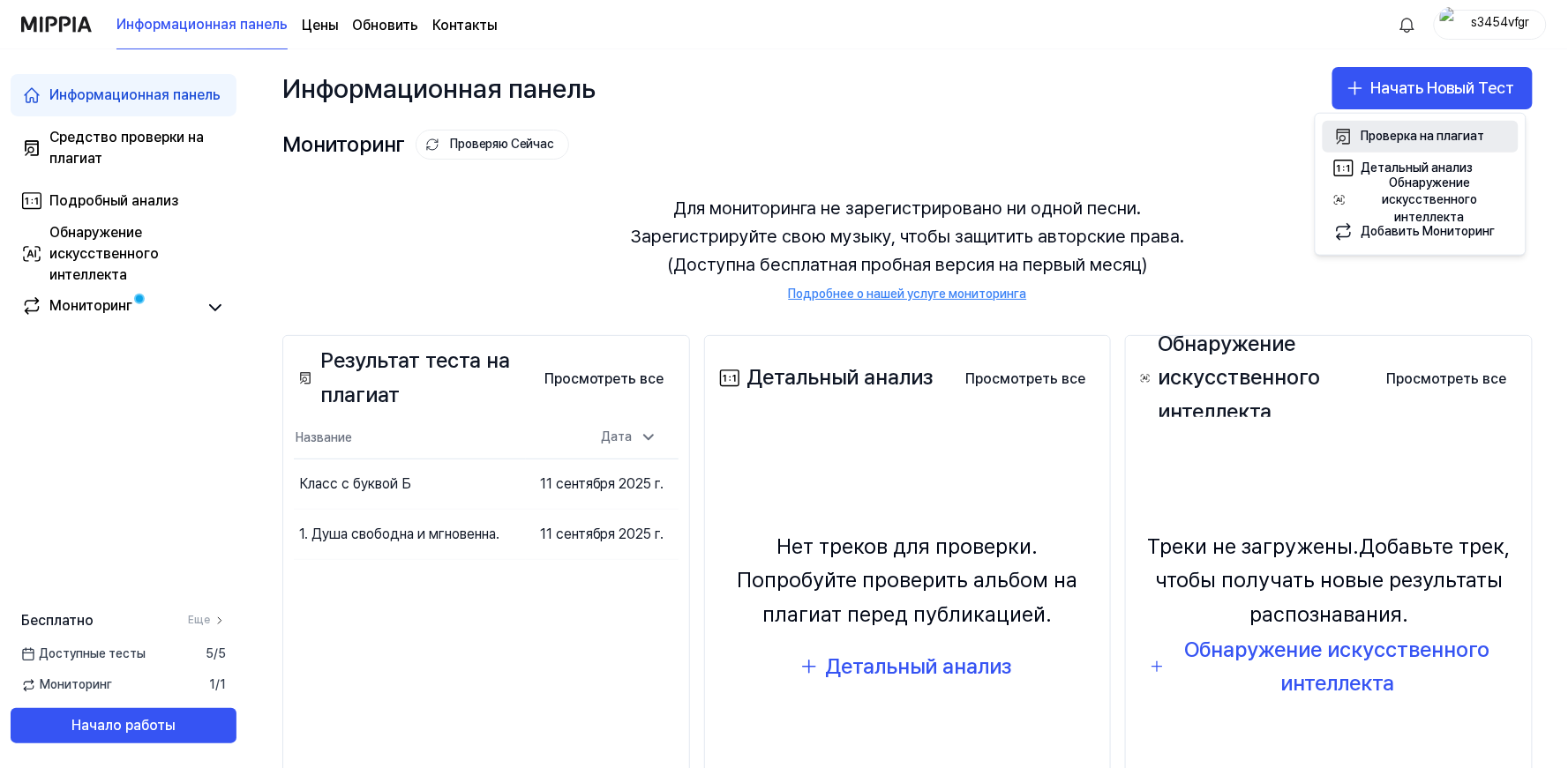
click at [1365, 125] on button "Проверка на плагиат" at bounding box center [1421, 137] width 195 height 32
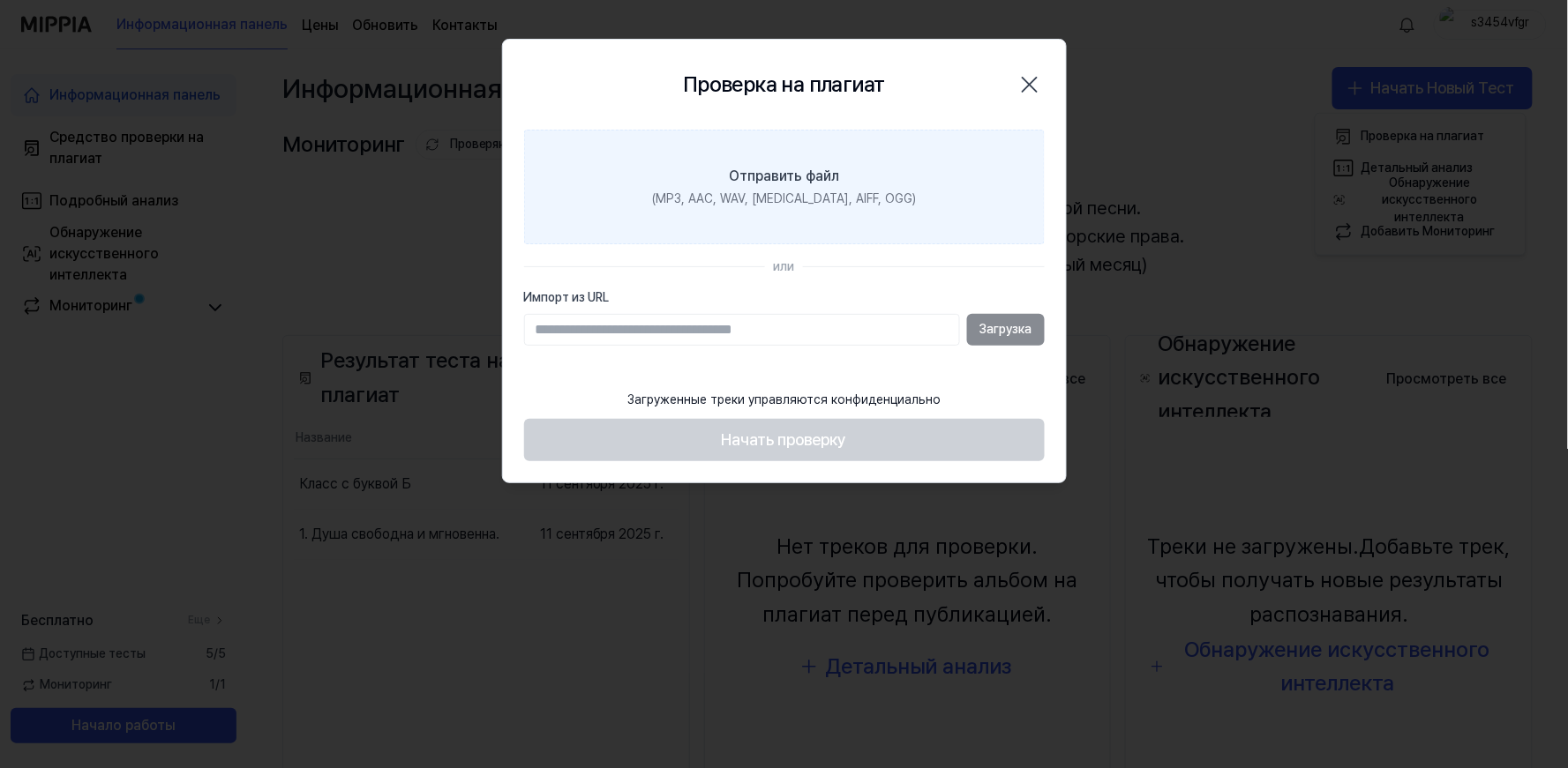
click at [600, 183] on label "Отправить файл (MP3, AAC, WAV, [MEDICAL_DATA], AIFF, OGG)" at bounding box center [784, 186] width 521 height 115
click at [0, 0] on input "Отправить файл (MP3, AAC, WAV, [MEDICAL_DATA], AIFF, OGG)" at bounding box center [0, 0] width 0 height 0
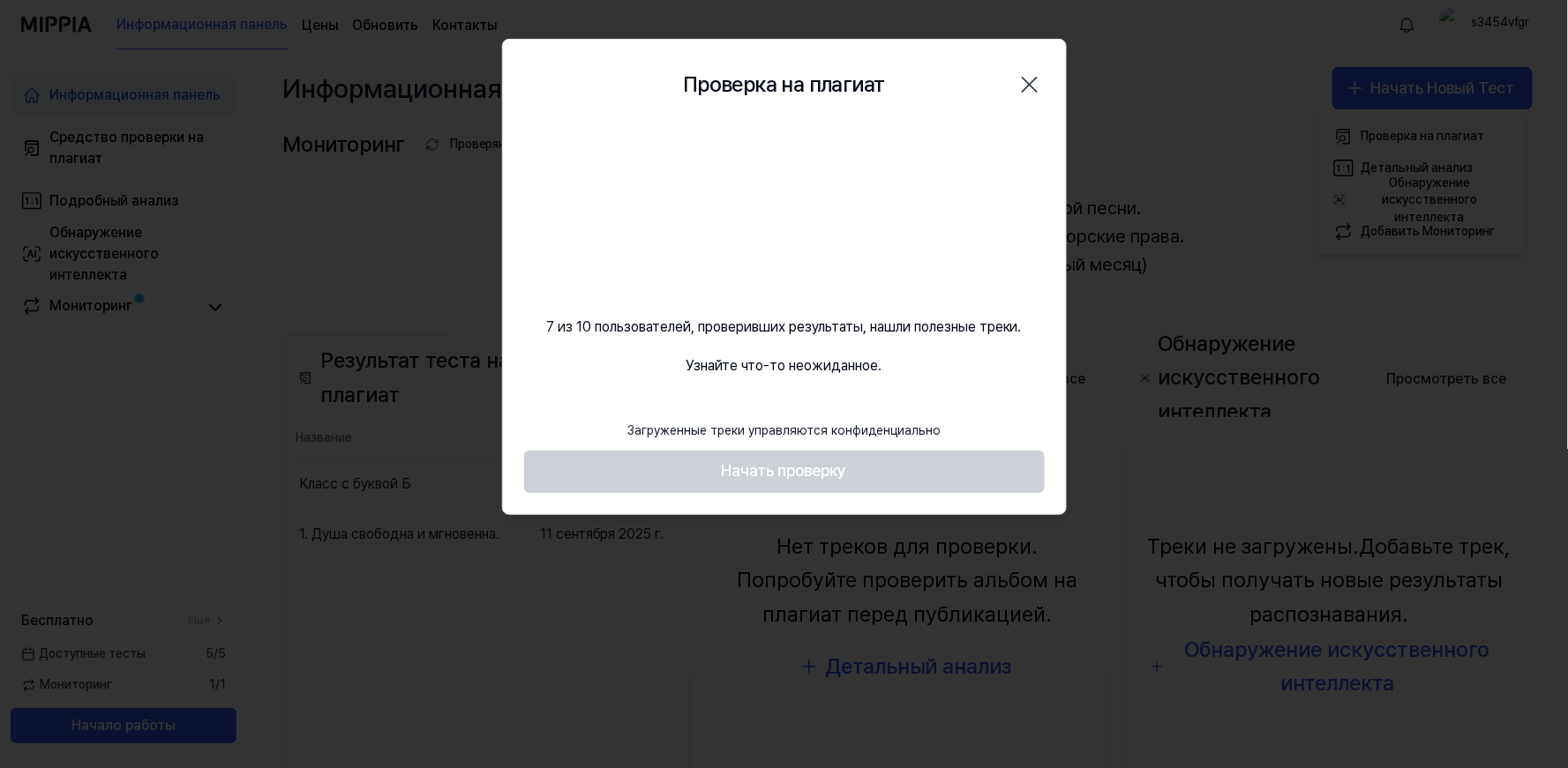
click at [966, 227] on div "7 из 10 пользователей, проверивших результаты, нашли полезные треки. Узнайте чт…" at bounding box center [784, 253] width 563 height 247
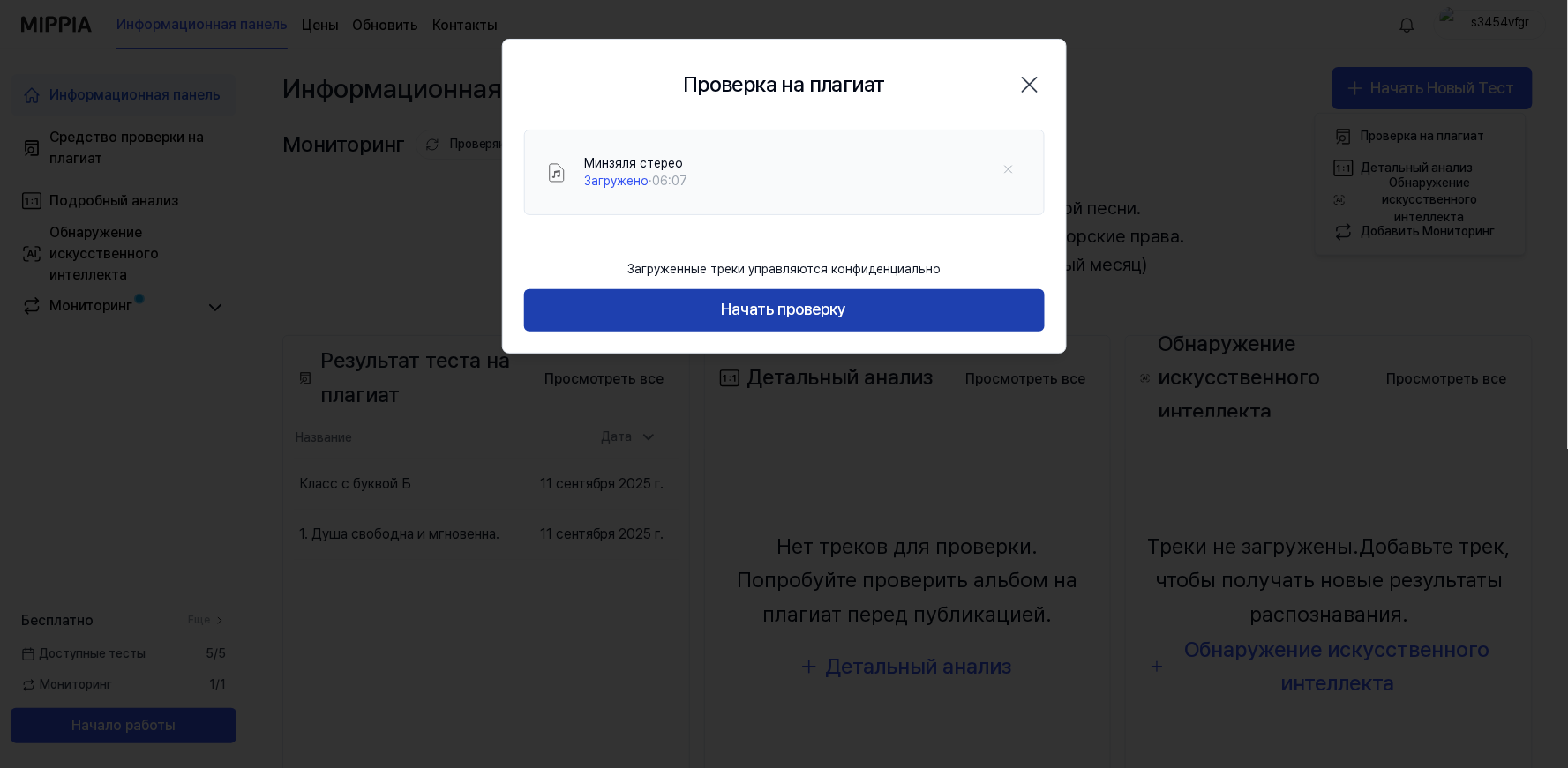
click at [900, 312] on button "Начать проверку" at bounding box center [784, 311] width 521 height 43
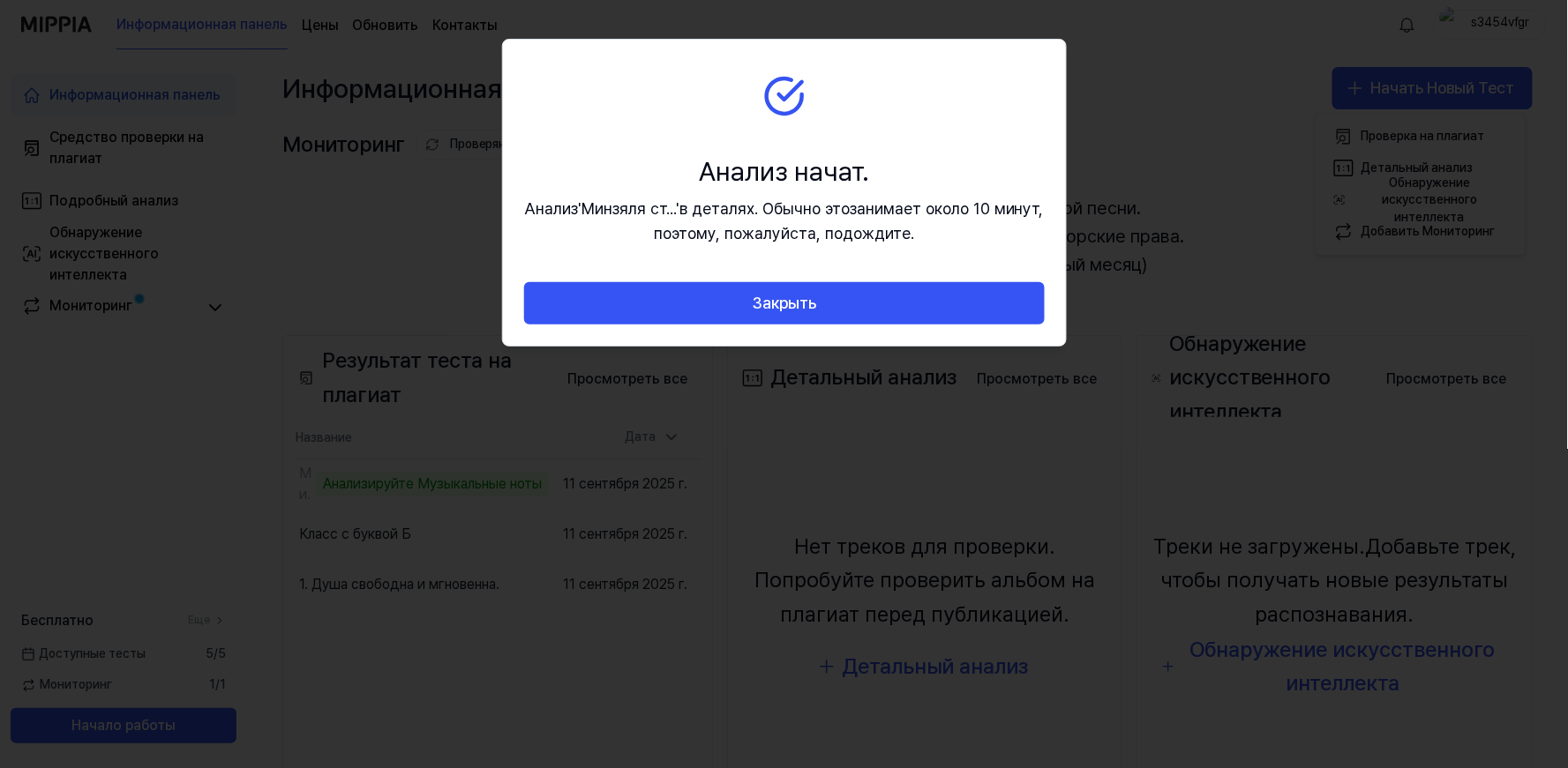
click at [1222, 152] on div at bounding box center [784, 384] width 1568 height 768
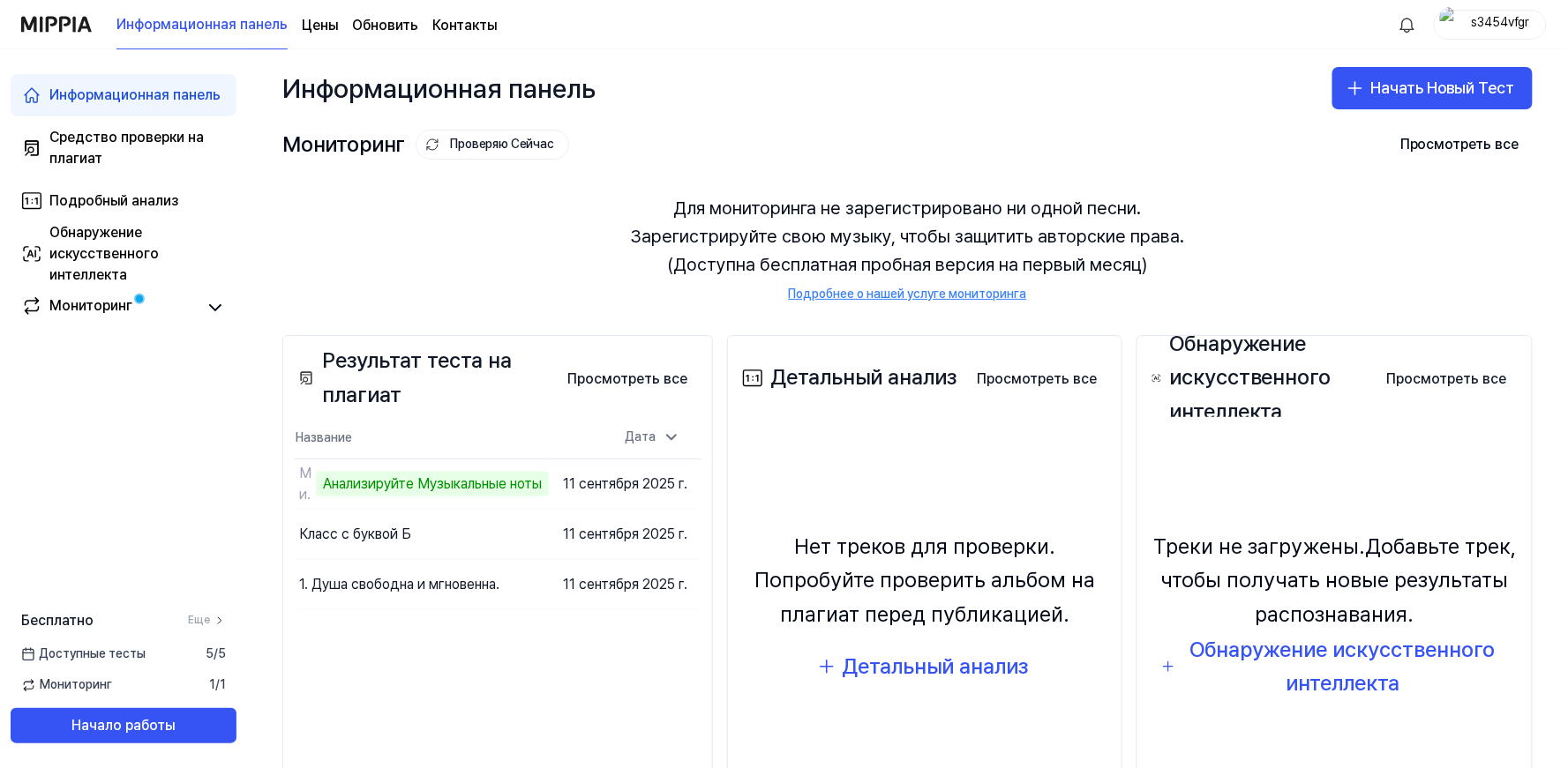
scroll to position [125, 0]
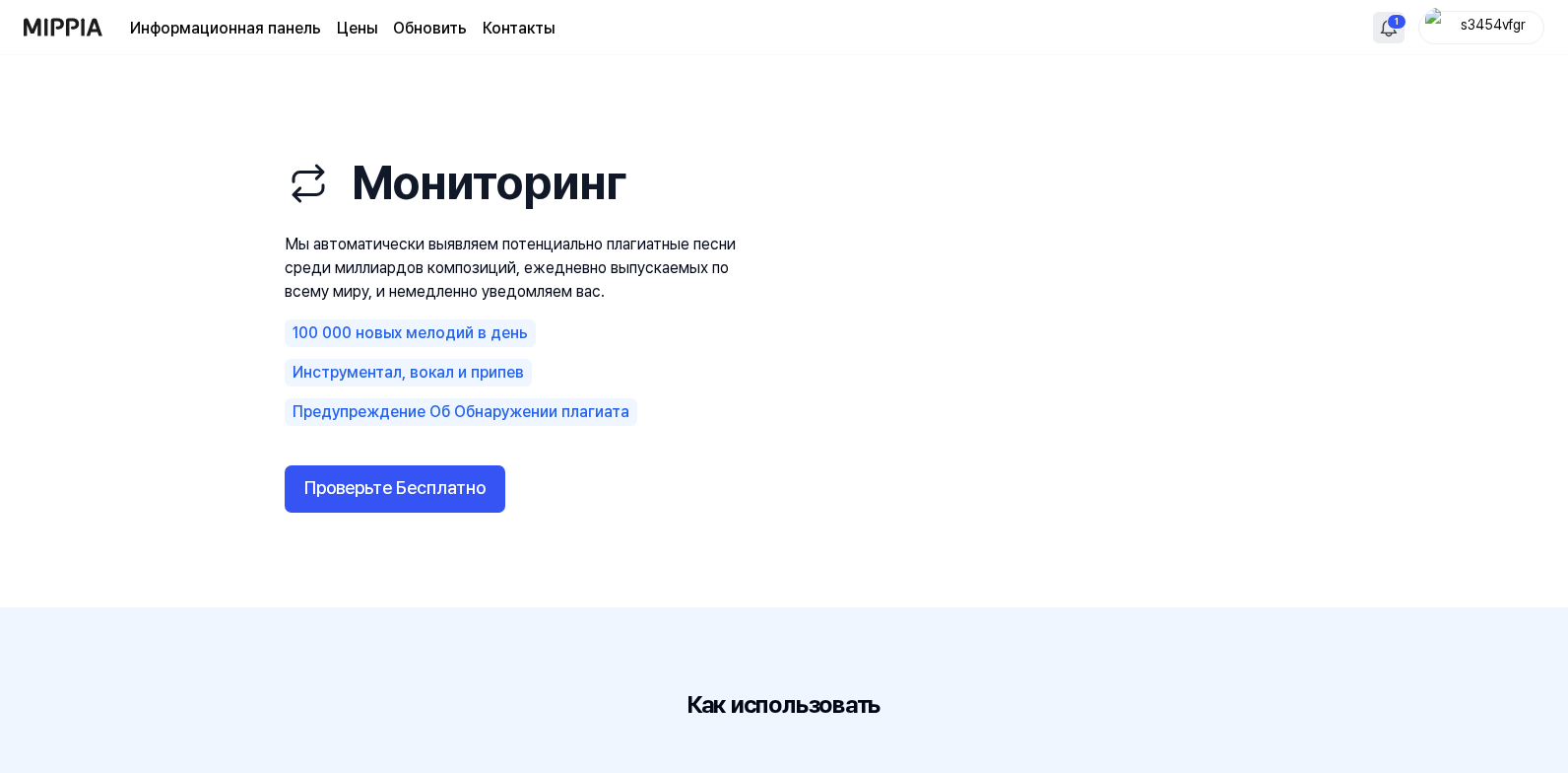
click at [1397, 27] on html "Информационная панель Цены Обновить Контакты 1 s3454vfgr Мониторинг Мы автомати…" at bounding box center [784, 386] width 1568 height 773
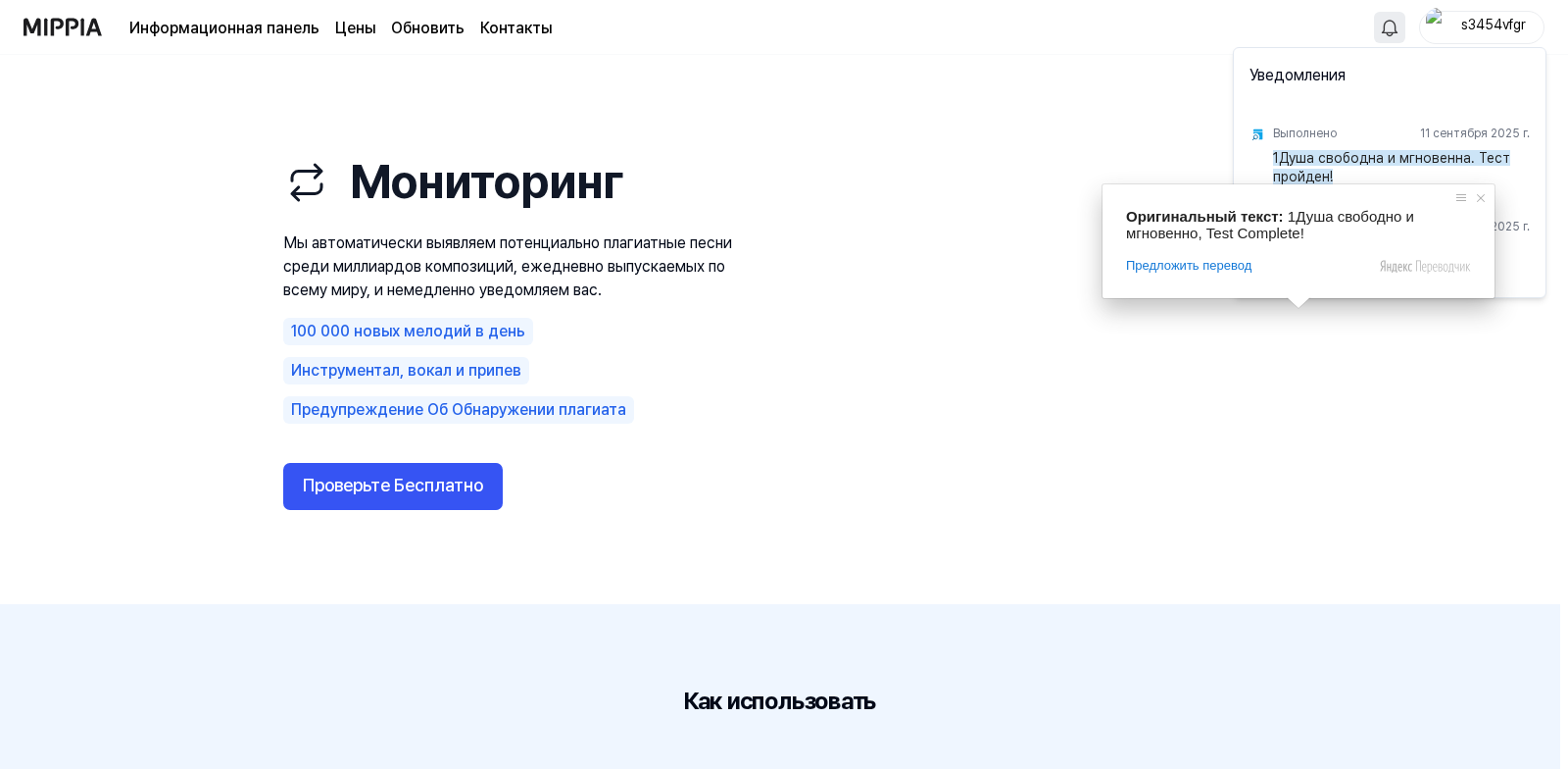
click at [1298, 154] on ya-tr-span "1Душа свободна и мгновенна. Тест пройден!" at bounding box center [1391, 168] width 237 height 36
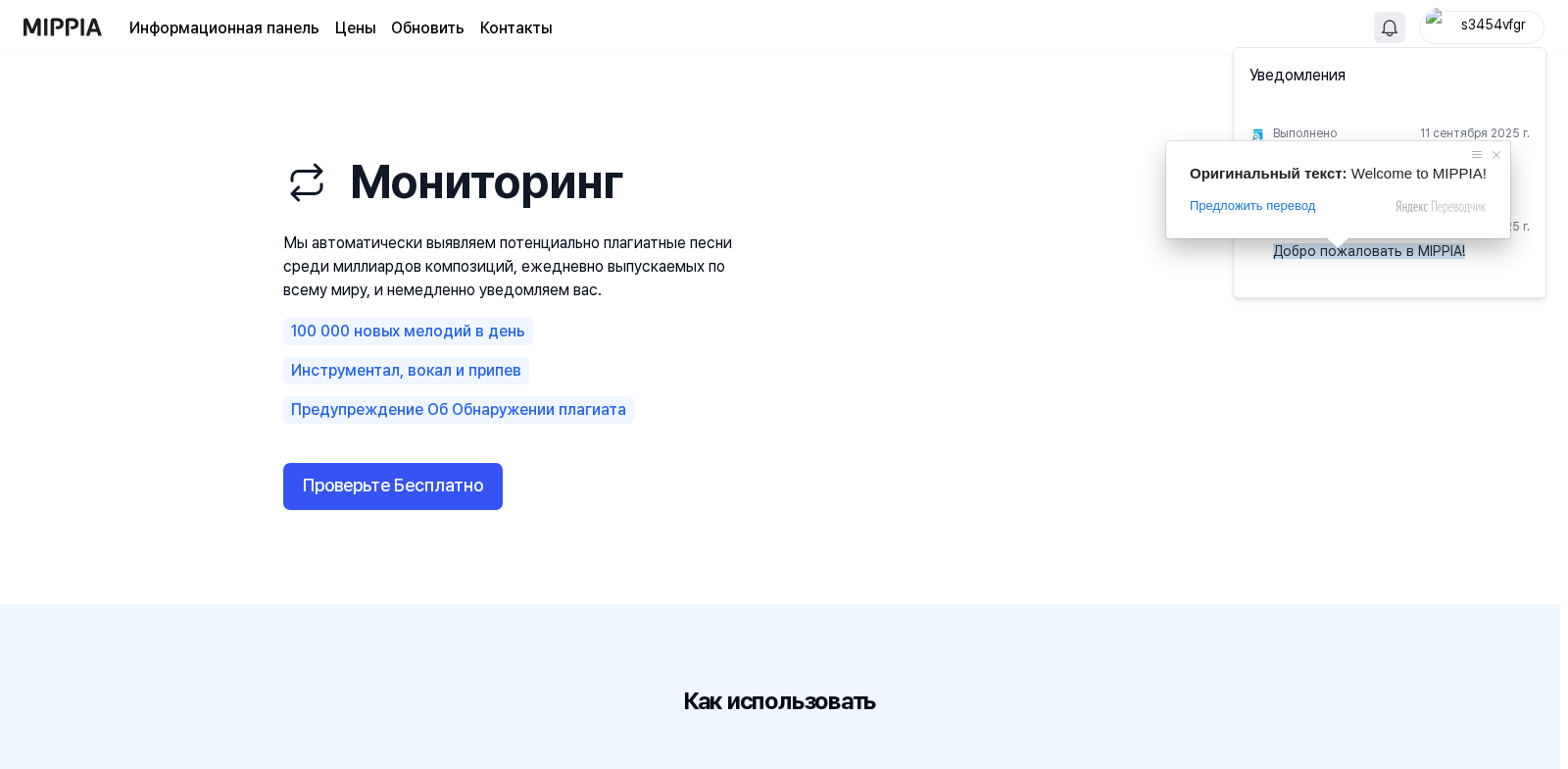
click at [1276, 138] on ya-tr-span "Выполнено" at bounding box center [1305, 133] width 64 height 14
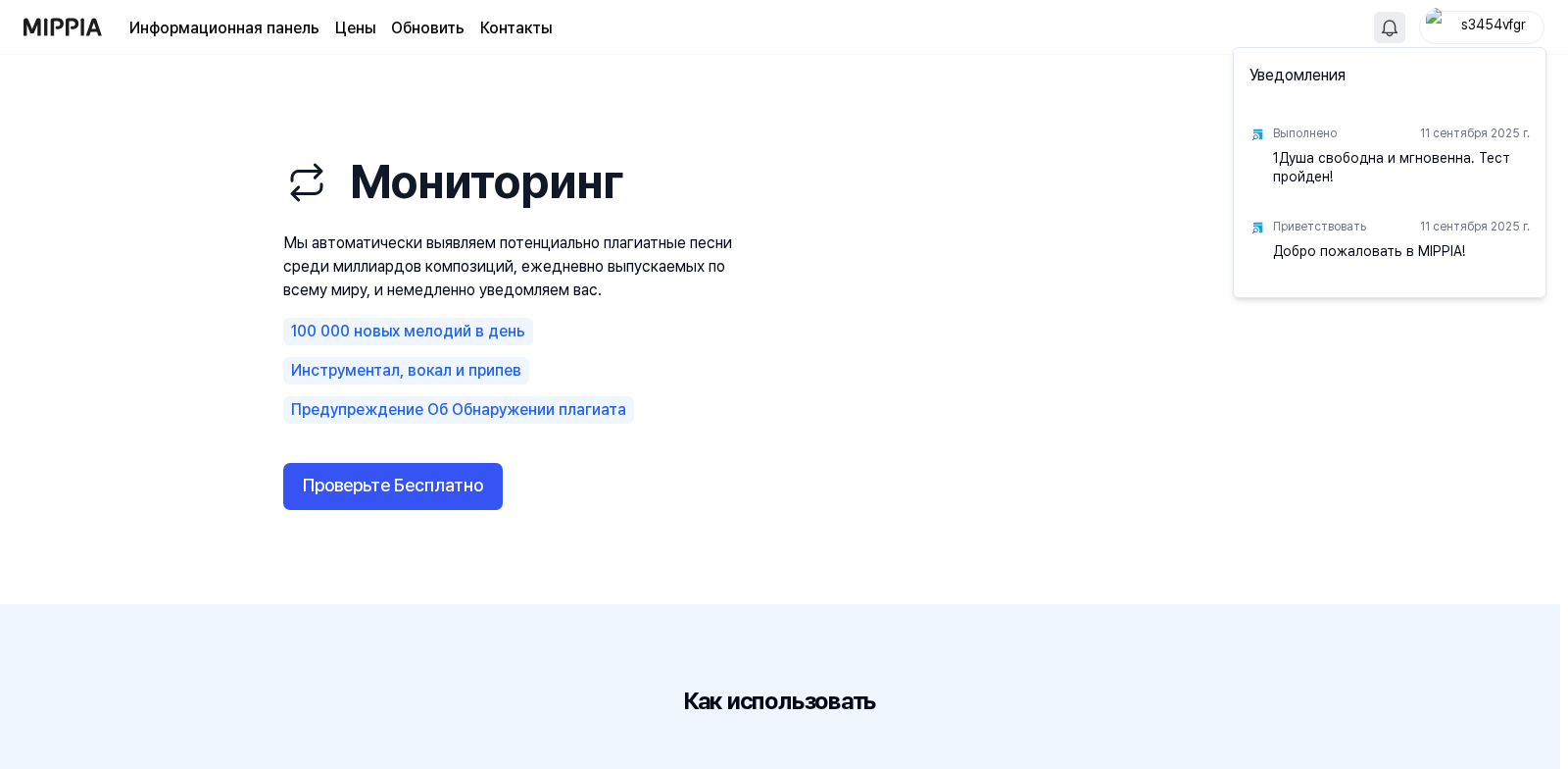
click at [1271, 129] on div "Выполнено 11 сентября 2025 г. 1Душа свободна и мгновенна. Тест пройден!" at bounding box center [1389, 153] width 304 height 93
click at [1288, 131] on ya-tr-span "Выполнено" at bounding box center [1305, 133] width 64 height 14
click at [1356, 123] on div "Выполнено 11 сентября 2025 г." at bounding box center [1401, 133] width 257 height 31
click at [1352, 146] on div "Выполнено 11 сентября 2025 г." at bounding box center [1401, 133] width 257 height 31
click at [1503, 28] on html "Информационная панель Цены Обновить Контакты s3454vfgr Мониторинг Мы автоматиче…" at bounding box center [784, 384] width 1568 height 769
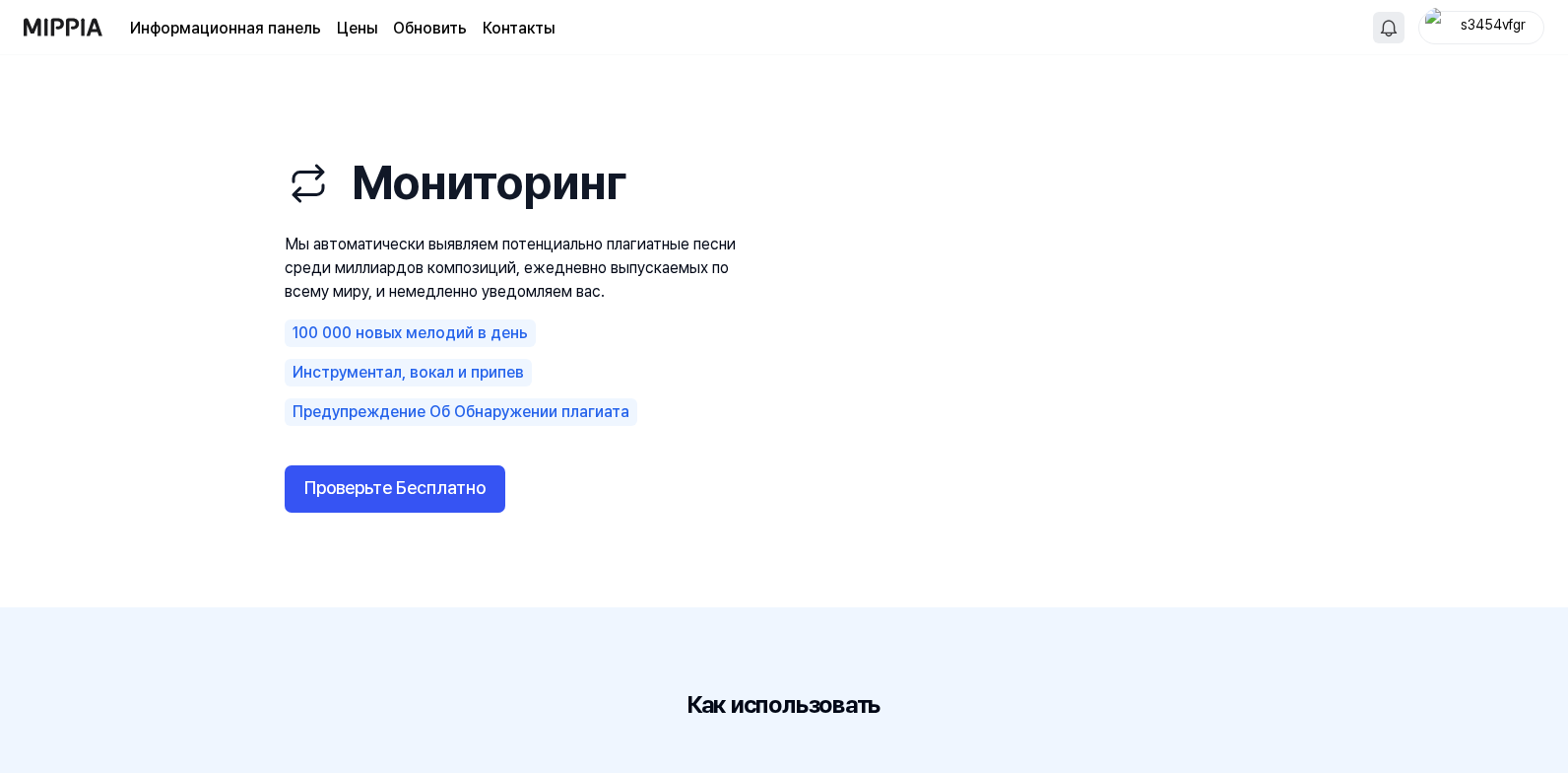
click at [1505, 25] on ya-tr-span "s3454vfgr" at bounding box center [1494, 25] width 65 height 16
click at [1395, 31] on html "Информационная панель Цены Обновить Контакты s3454vfgr Мониторинг Мы автоматиче…" at bounding box center [784, 386] width 1568 height 773
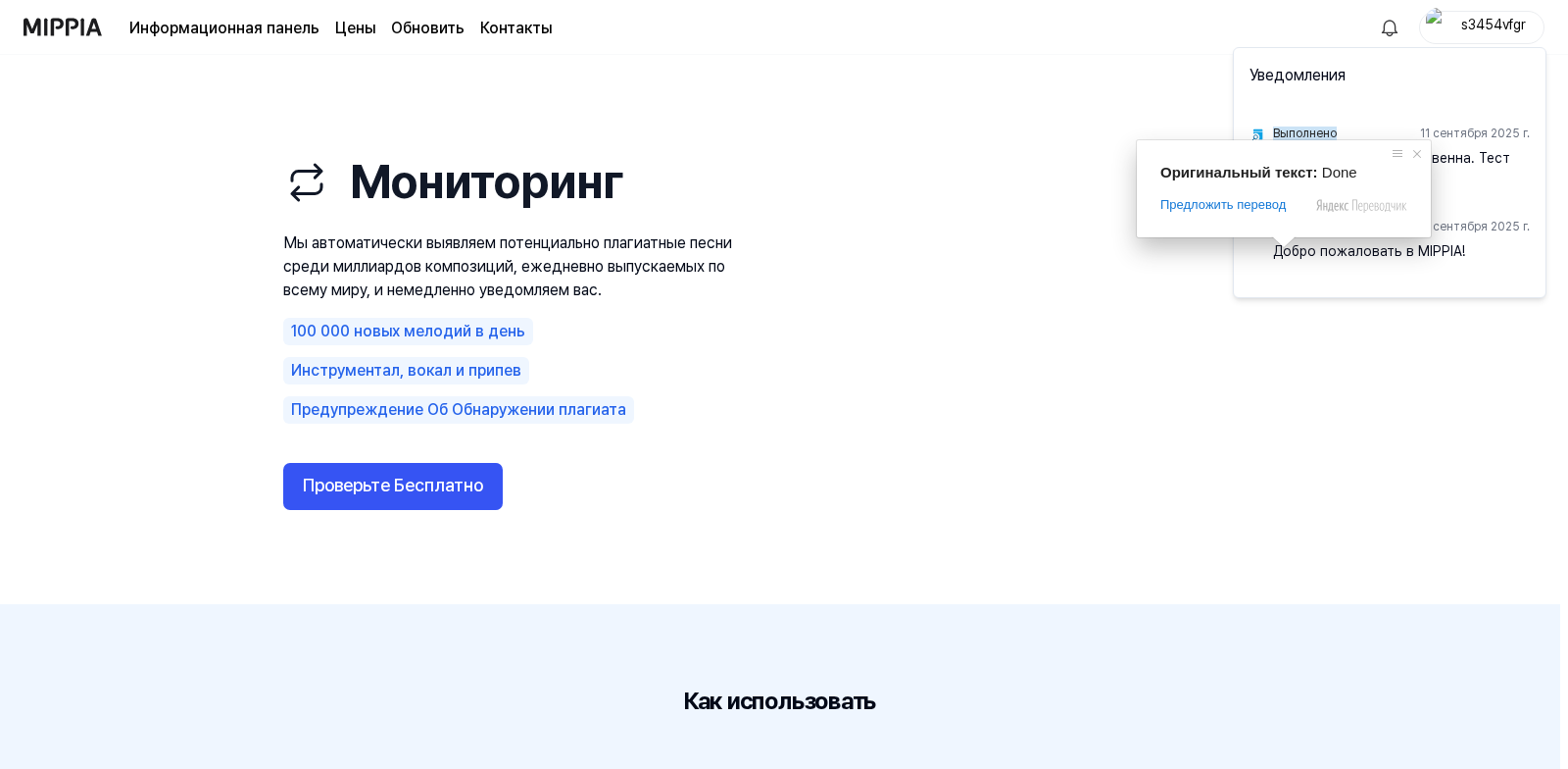
click at [1462, 154] on ya-tr-span "1Душа свободна и мгновенна. Тест пройден!" at bounding box center [1391, 168] width 237 height 36
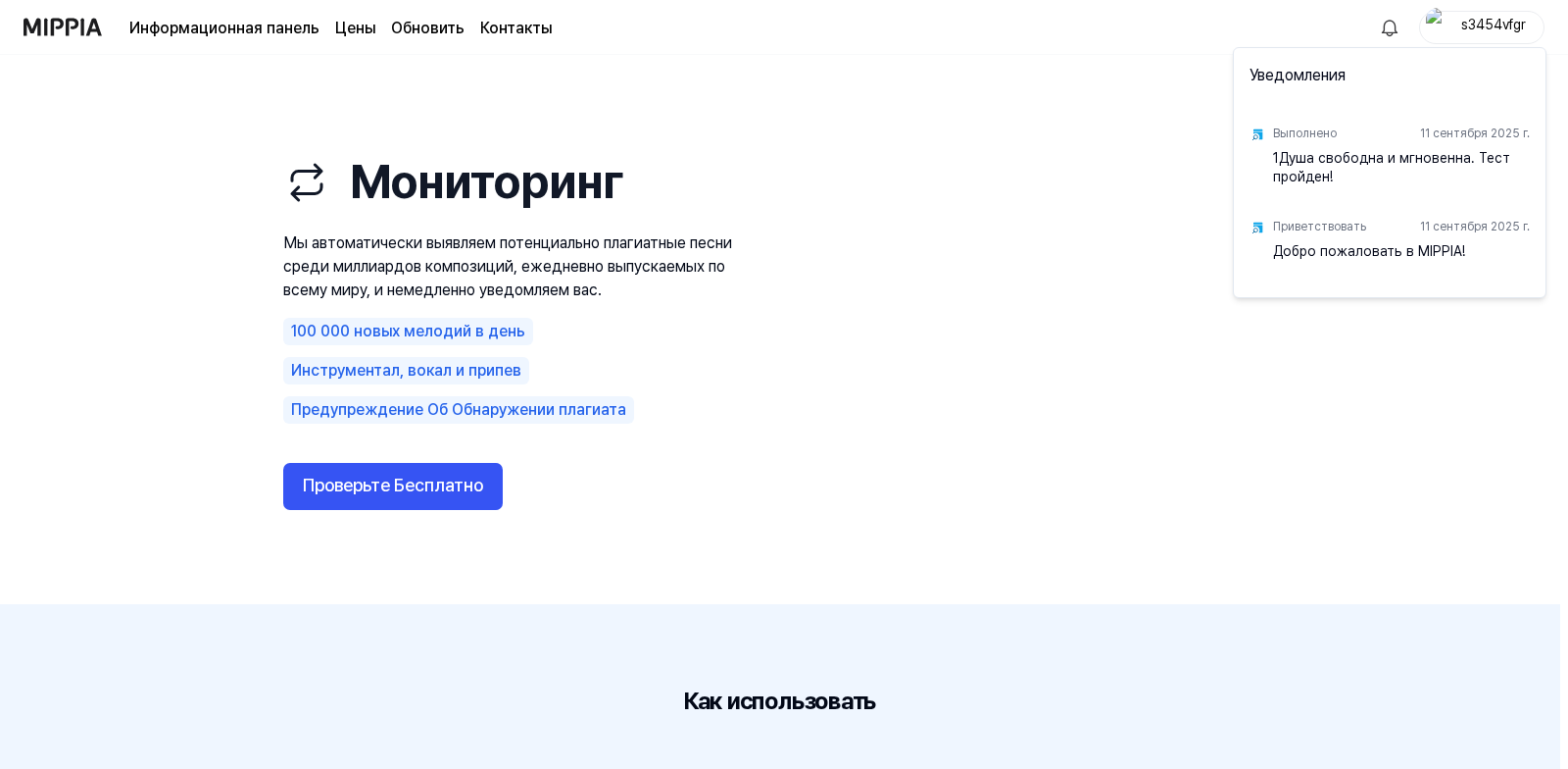
click at [1298, 160] on ya-tr-span "1Душа свободна и мгновенна. Тест пройден!" at bounding box center [1391, 168] width 237 height 36
click at [1254, 130] on img at bounding box center [1257, 134] width 16 height 16
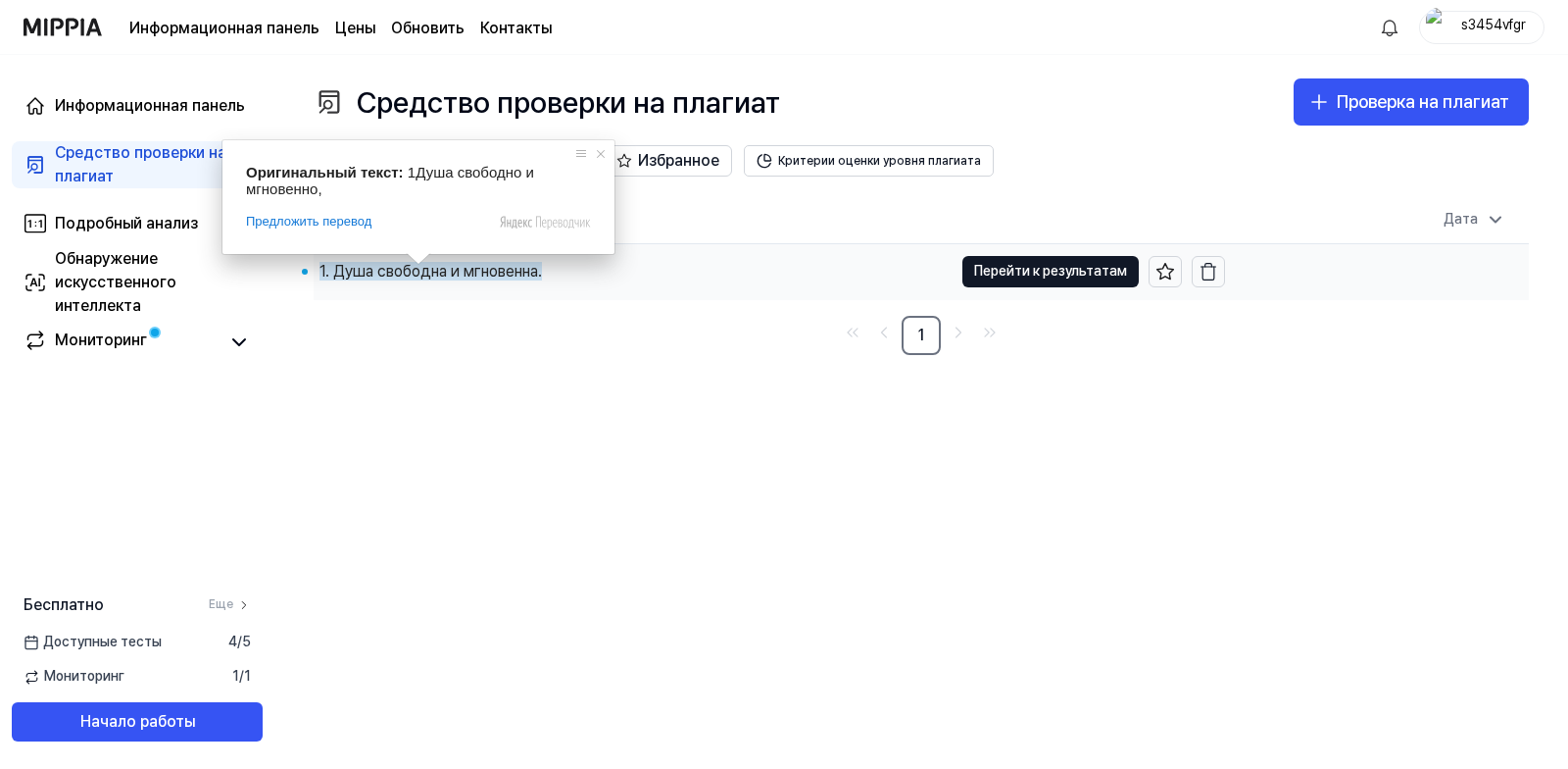
click at [472, 265] on ya-tr-span "1. Душа свободна и мгновенна." at bounding box center [430, 270] width 222 height 19
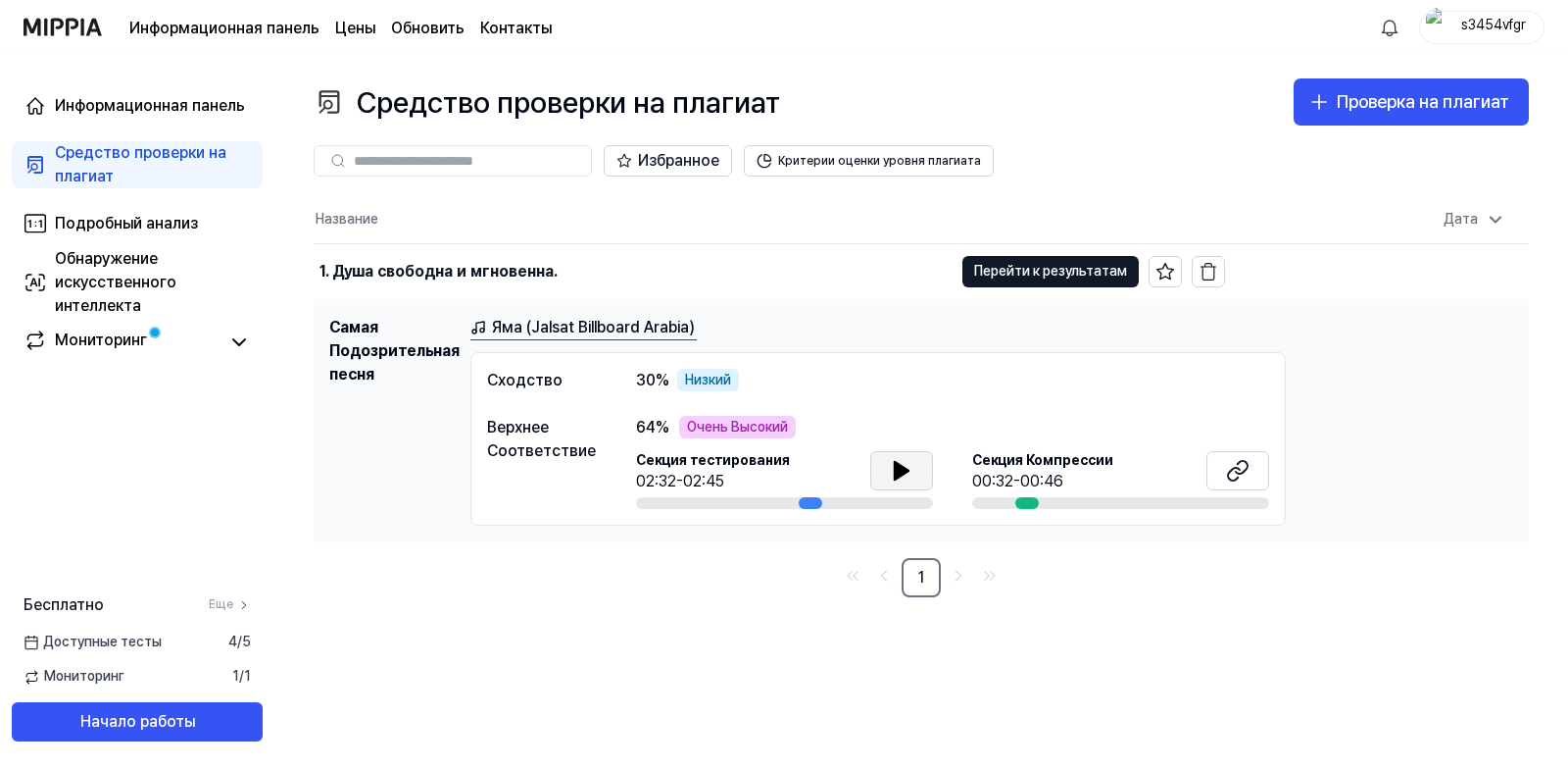
click at [900, 467] on icon at bounding box center [902, 471] width 14 height 18
click at [991, 500] on div at bounding box center [1120, 502] width 297 height 12
click at [806, 502] on div at bounding box center [810, 502] width 24 height 12
click at [904, 478] on icon at bounding box center [906, 470] width 4 height 16
click at [904, 476] on icon at bounding box center [902, 471] width 24 height 24
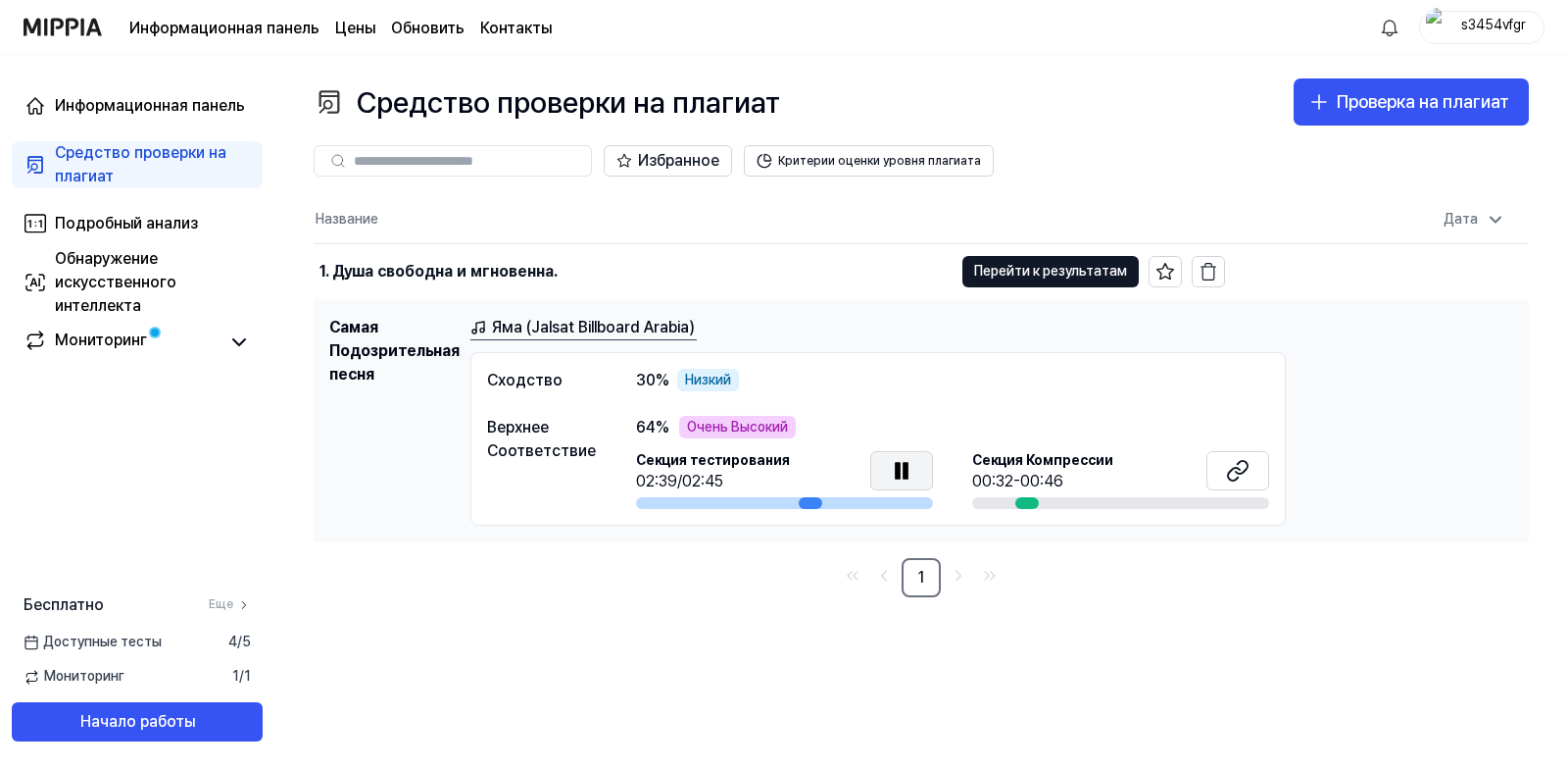
click at [904, 469] on icon at bounding box center [906, 470] width 4 height 16
click at [1029, 500] on div at bounding box center [1027, 502] width 24 height 12
click at [1018, 478] on div "00:32-00:46" at bounding box center [1042, 482] width 141 height 24
click at [1020, 477] on div "00:32-00:46" at bounding box center [1042, 482] width 141 height 24
click at [1062, 492] on div "00:32-00:46" at bounding box center [1042, 482] width 141 height 24
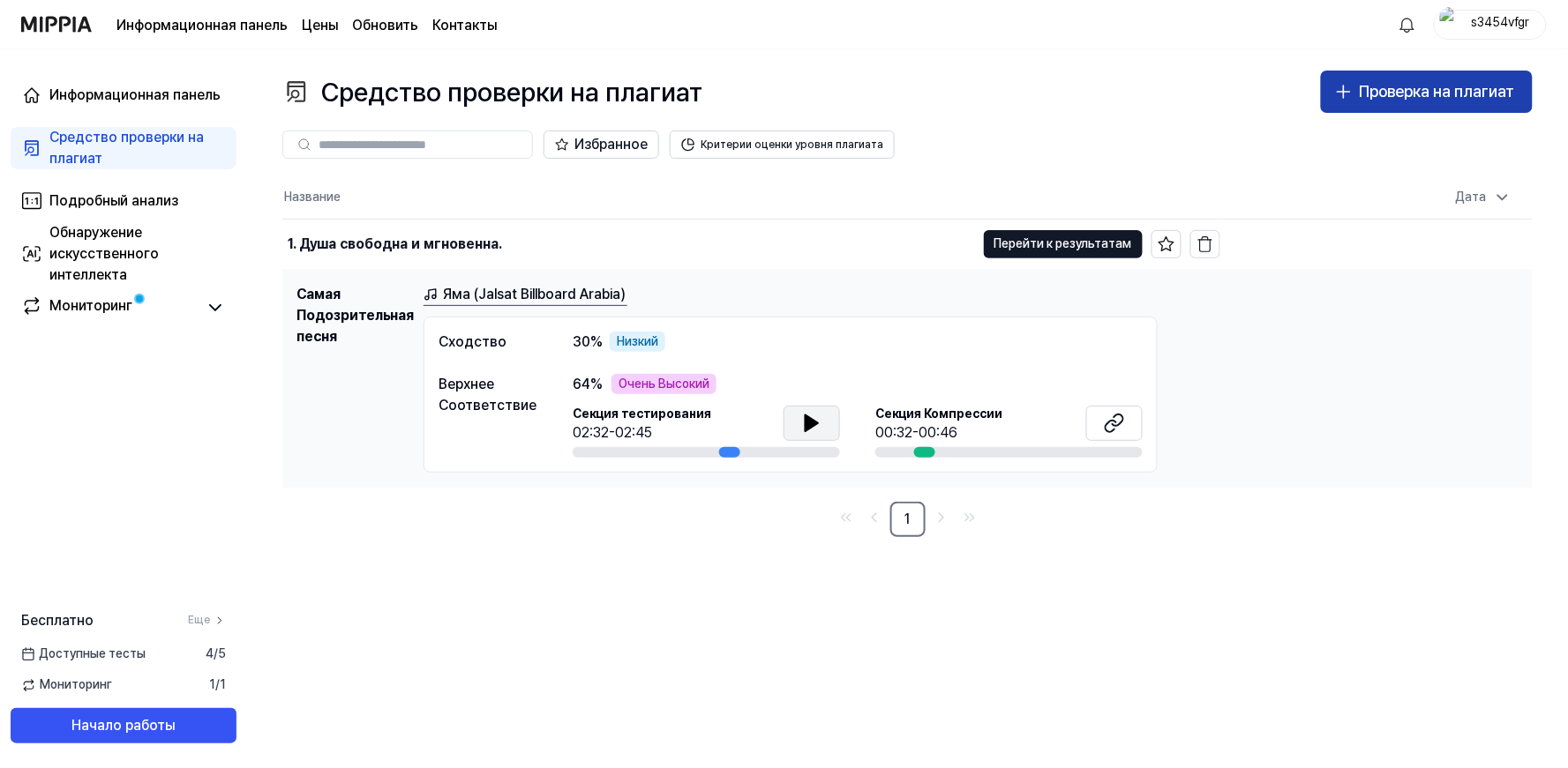
click at [1404, 85] on ya-tr-span "Проверка на плагиат" at bounding box center [1437, 91] width 155 height 19
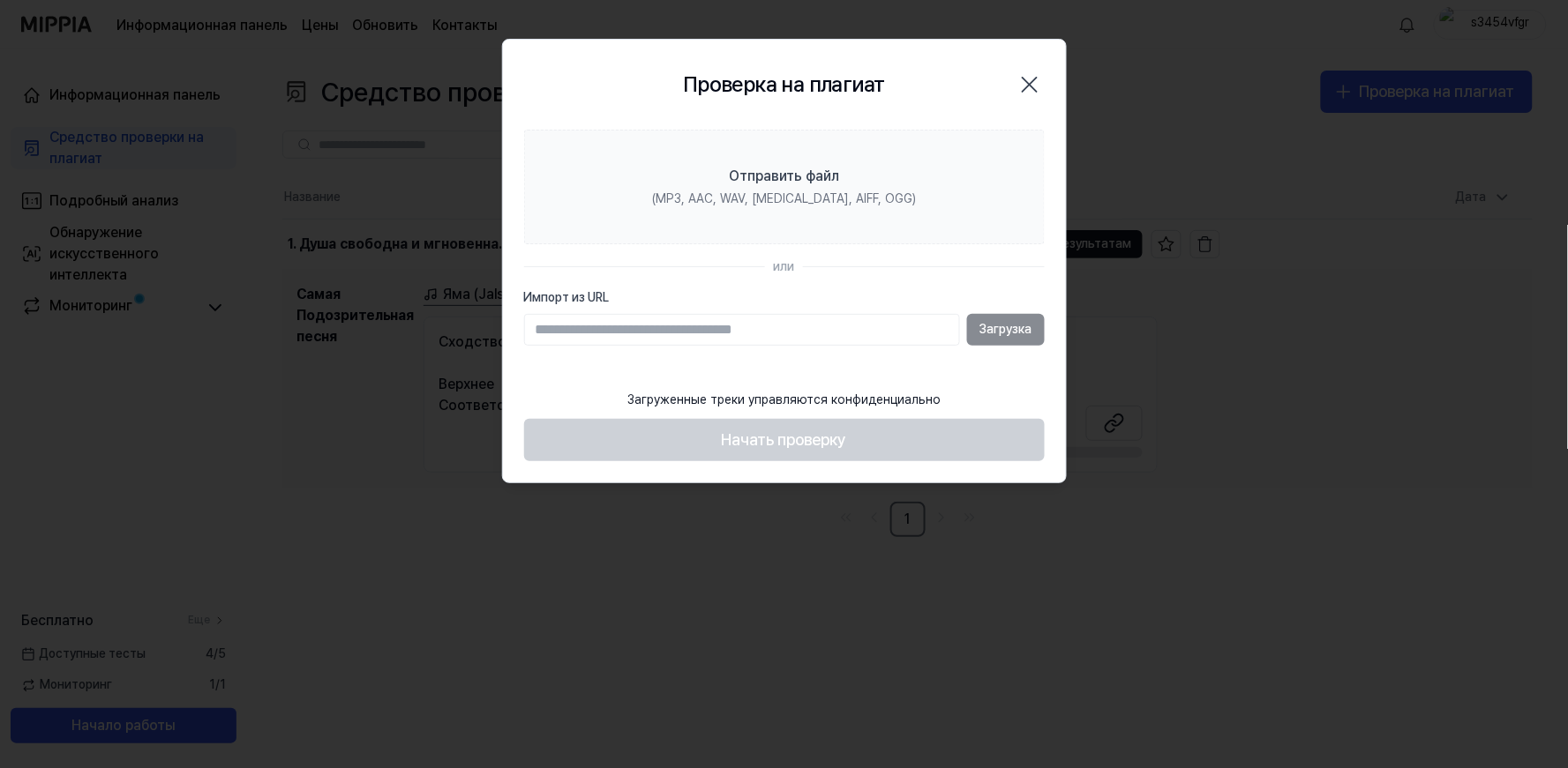
click at [999, 328] on div "Загрузка" at bounding box center [784, 330] width 521 height 32
click at [700, 336] on input "Импорт из URL" at bounding box center [742, 330] width 436 height 32
click at [582, 321] on input "Импорт из URL" at bounding box center [742, 330] width 436 height 32
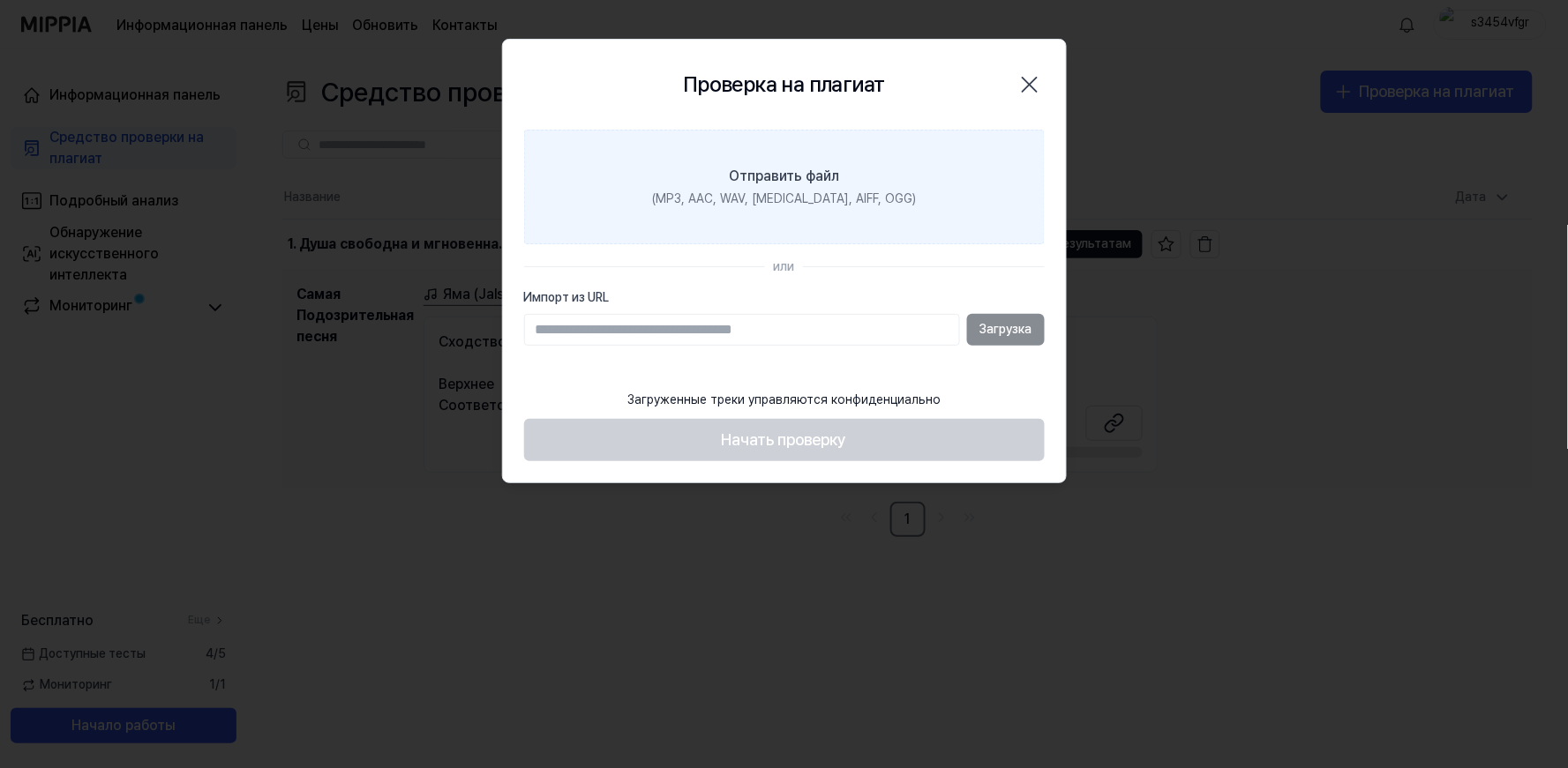
click at [815, 168] on ya-tr-span "Отправить файл" at bounding box center [784, 176] width 110 height 17
click at [0, 0] on input "Отправить файл (MP3, AAC, WAV, FLAC, AIFF, OGG)" at bounding box center [0, 0] width 0 height 0
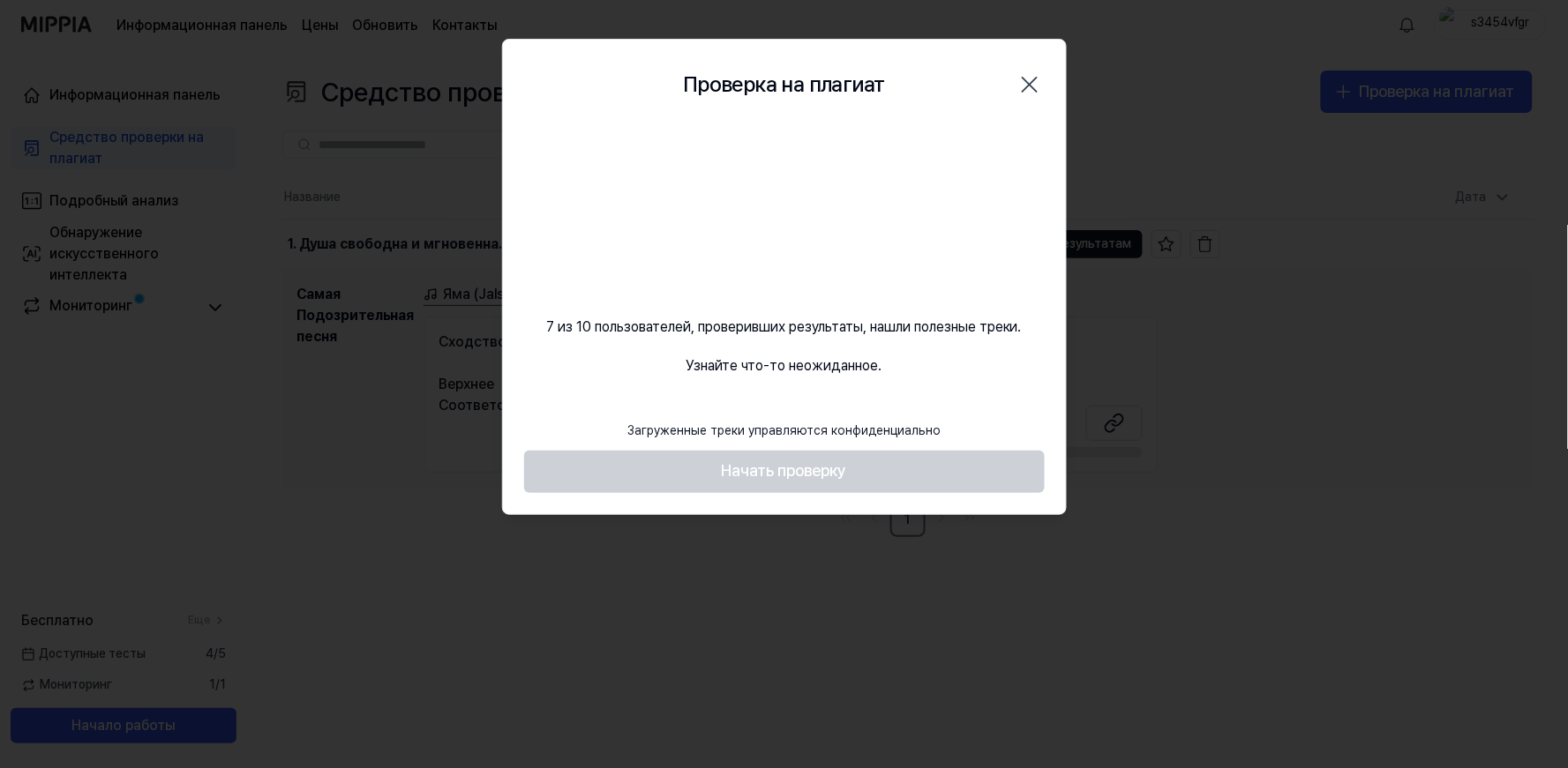
click at [756, 393] on div "Проверка на плагиат Закрыть 7 из 10 пользователей, проверивших результаты, нашл…" at bounding box center [784, 277] width 565 height 476
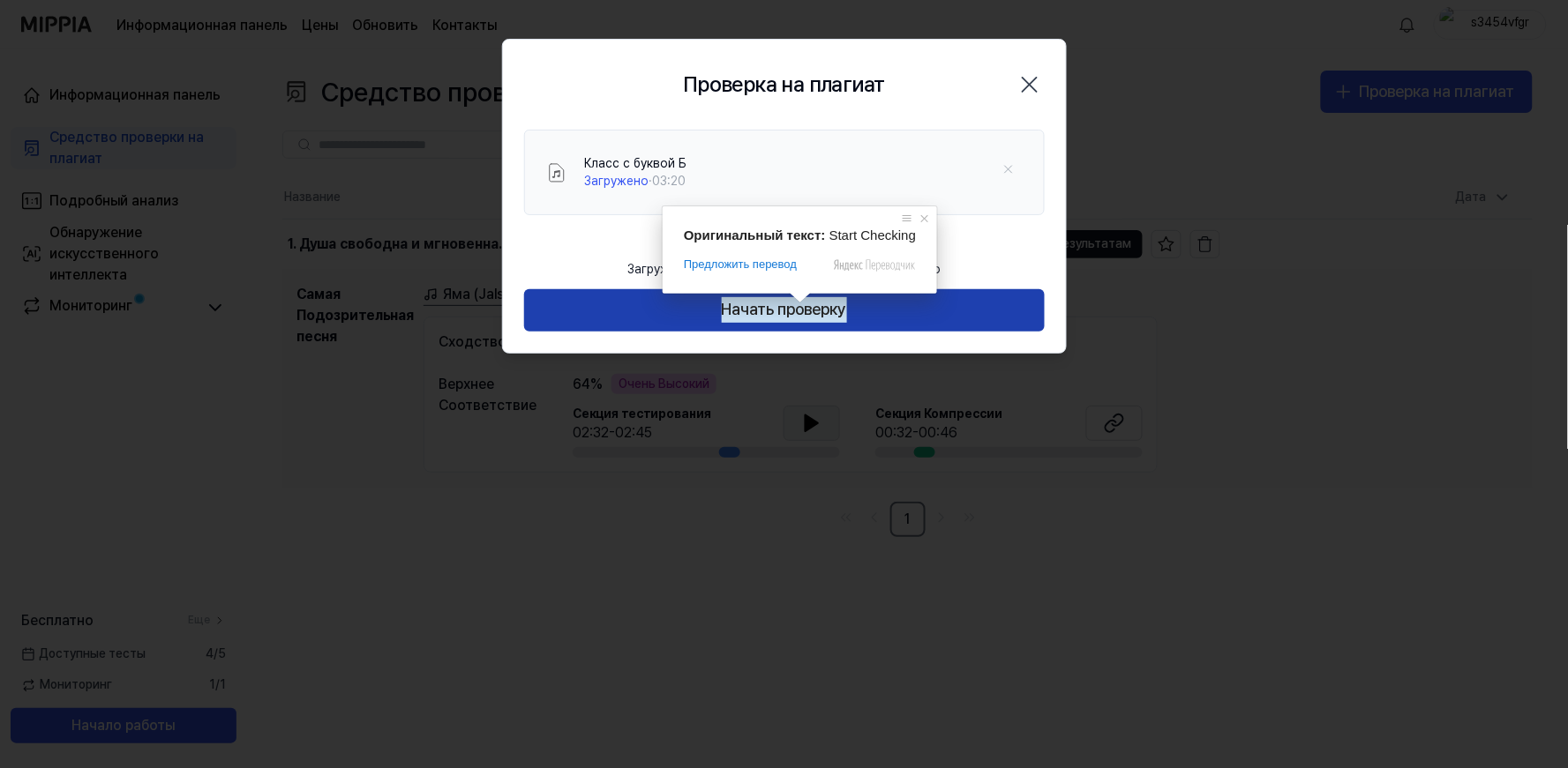
click at [791, 309] on ya-tr-span "Начать проверку" at bounding box center [784, 310] width 125 height 26
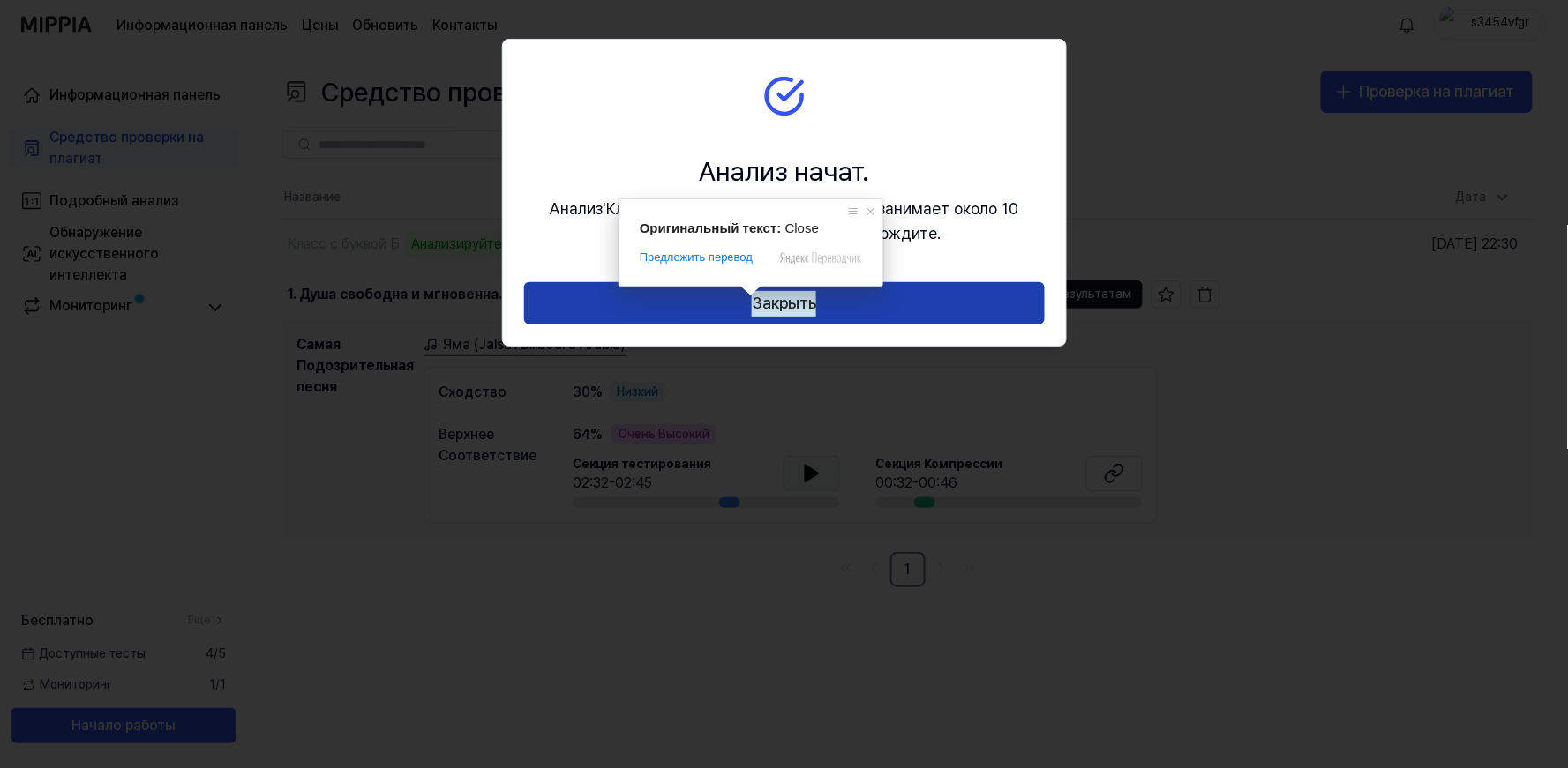
click at [780, 303] on ya-tr-span "Закрыть" at bounding box center [784, 304] width 64 height 26
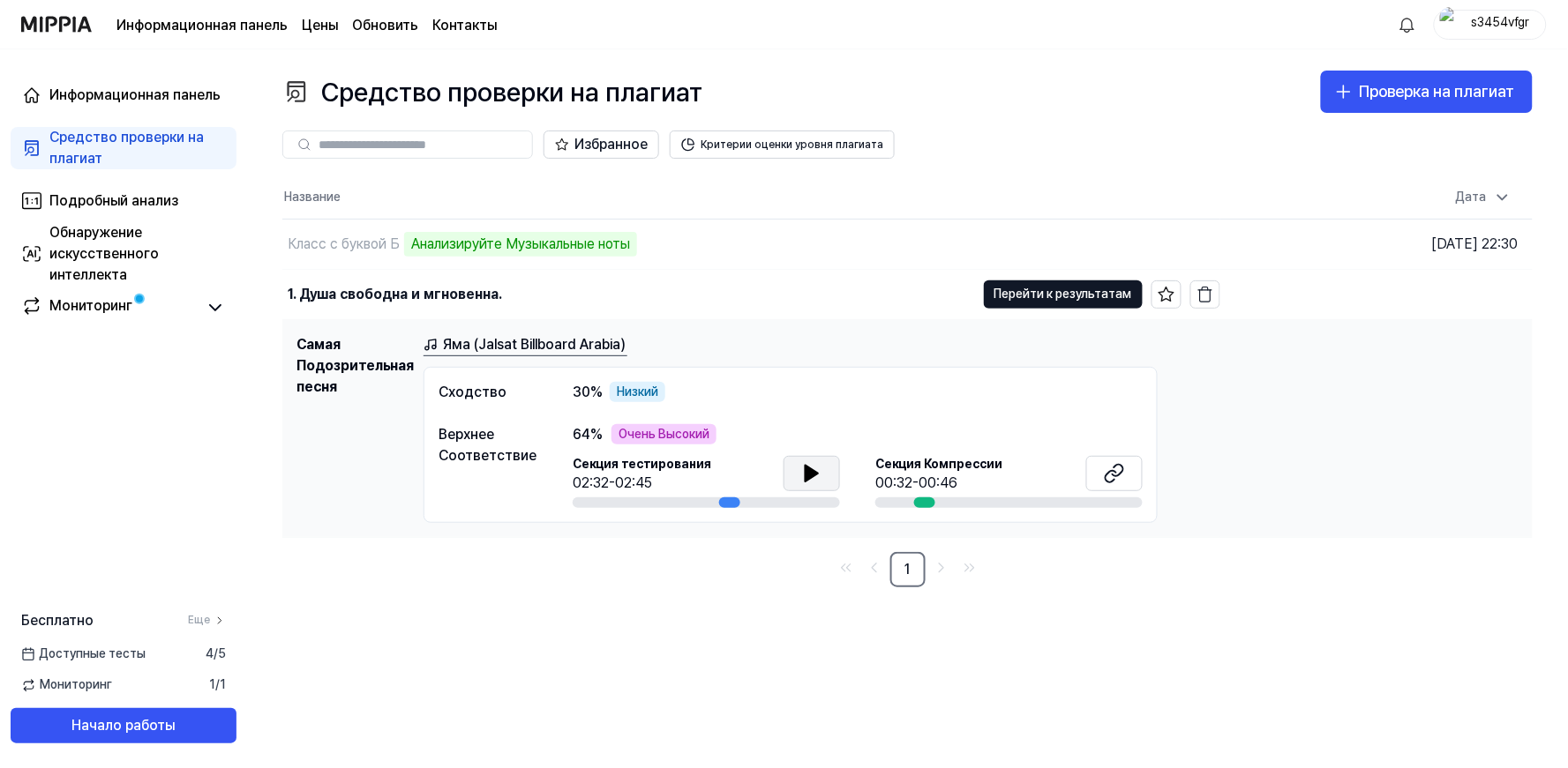
click at [1182, 171] on div "Избранное Критерии оценки уровня плагиата" at bounding box center [907, 144] width 1250 height 63
click at [1404, 14] on html "Информационная панель Цены Обновить Контакты s3454vfgr Информационная панель Ср…" at bounding box center [784, 384] width 1568 height 768
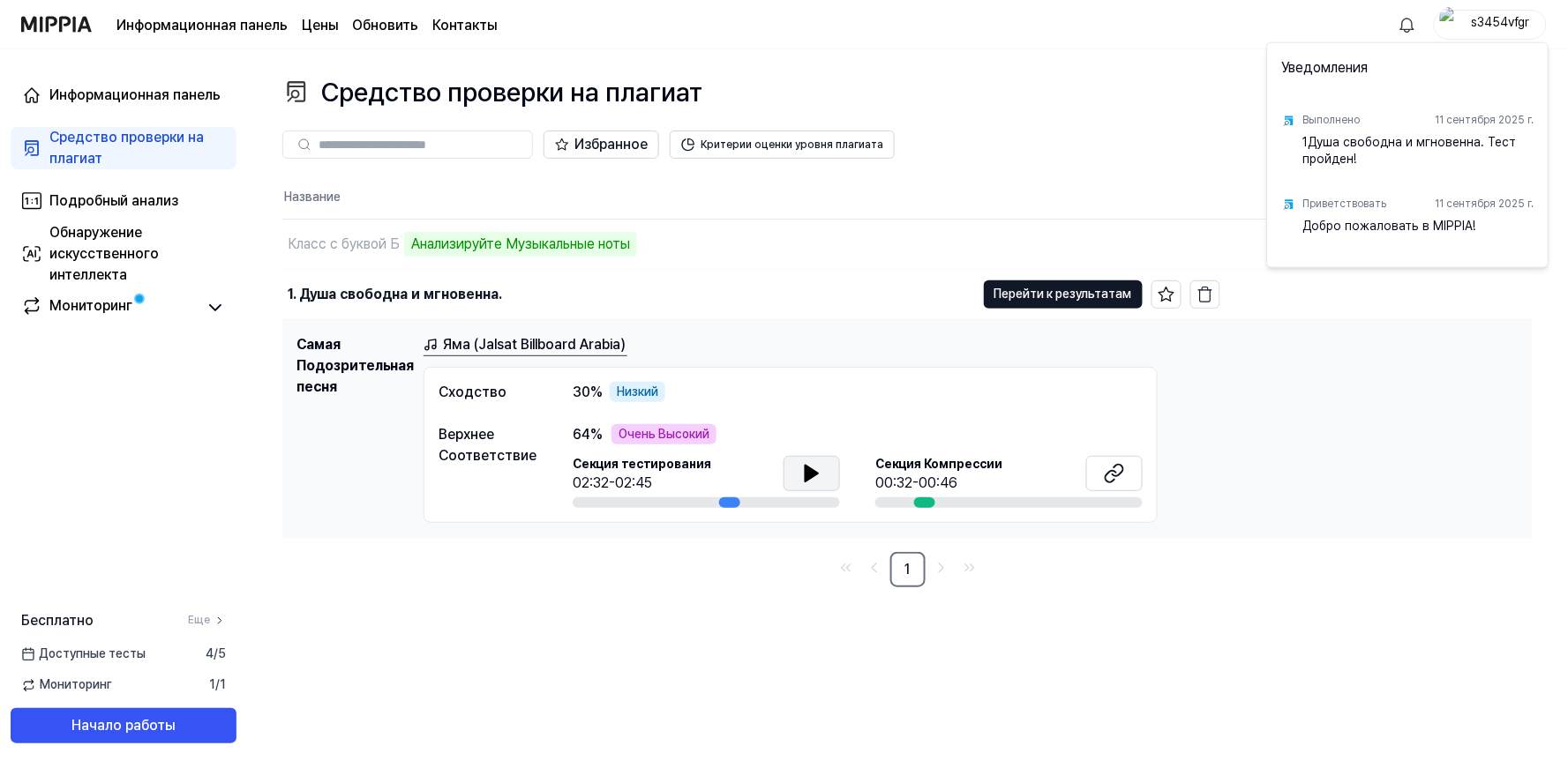
click at [1404, 24] on html "Информационная панель Цены Обновить Контакты s3454vfgr Информационная панель Ср…" at bounding box center [784, 384] width 1568 height 768
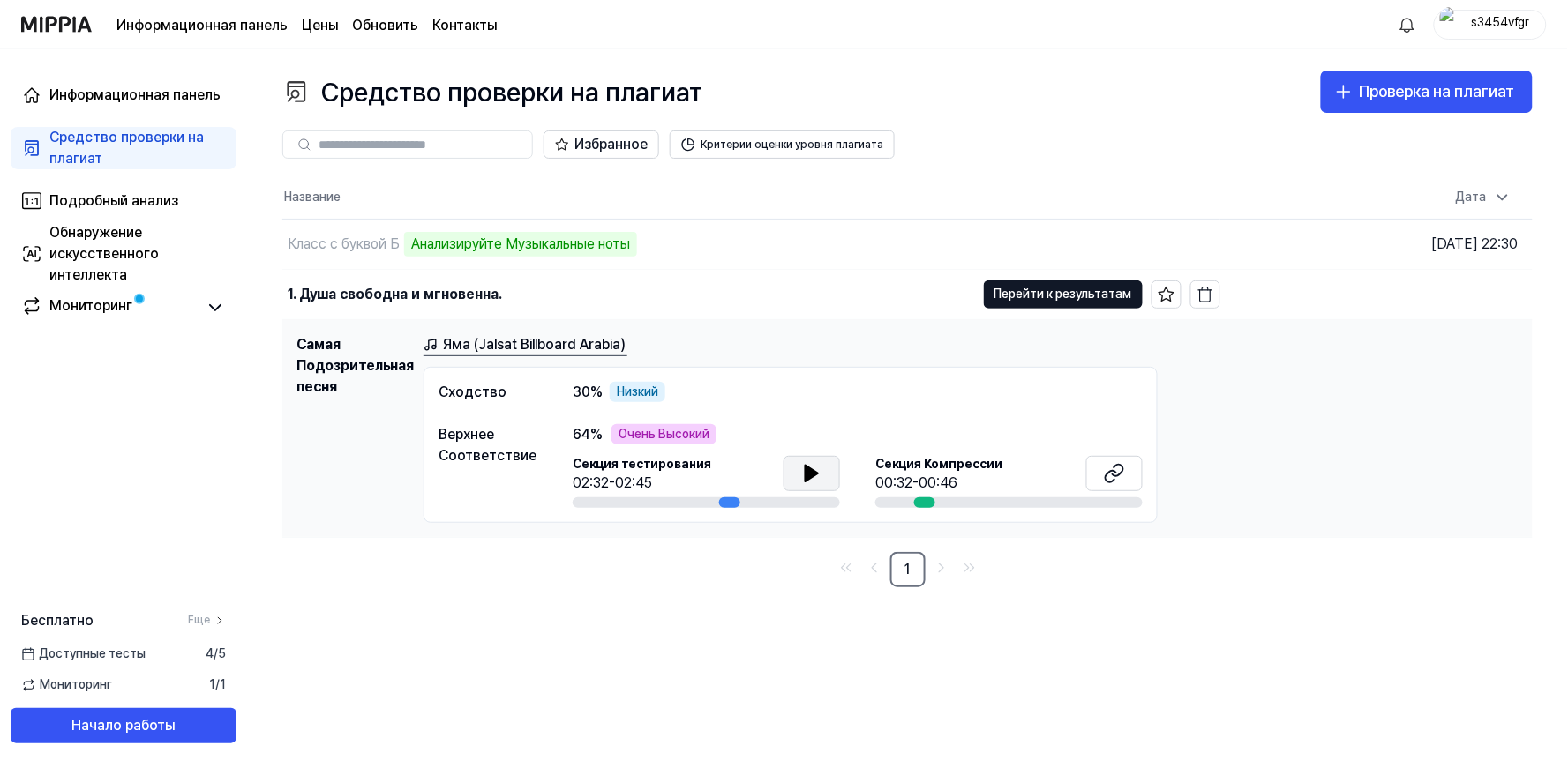
click at [1404, 22] on div "s3454vfgr" at bounding box center [1500, 24] width 68 height 20
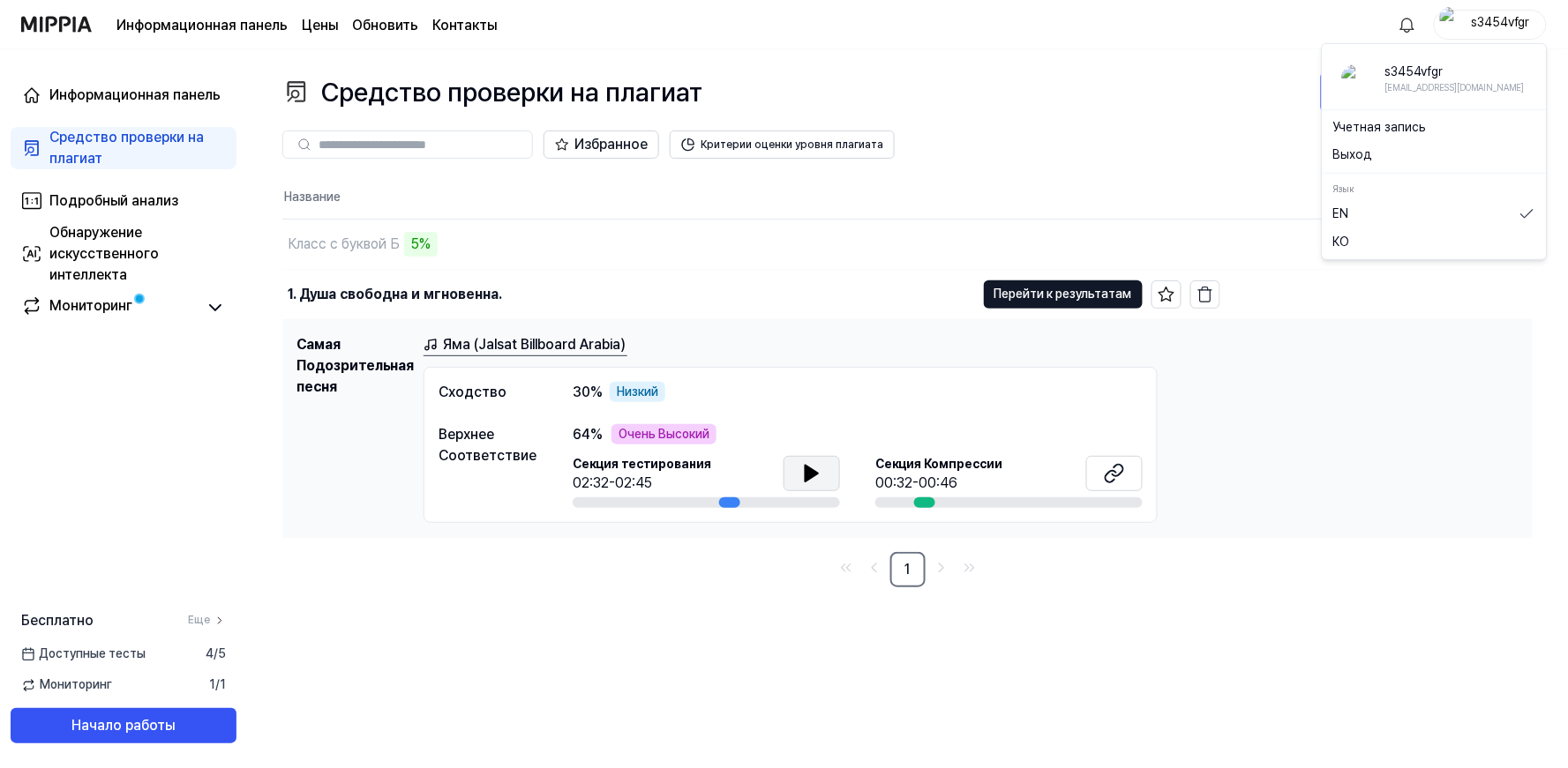
click at [676, 605] on div "Средство проверки на плагиат Проверка на плагиат Plagiarism Checker Detail Anal…" at bounding box center [907, 408] width 1321 height 718
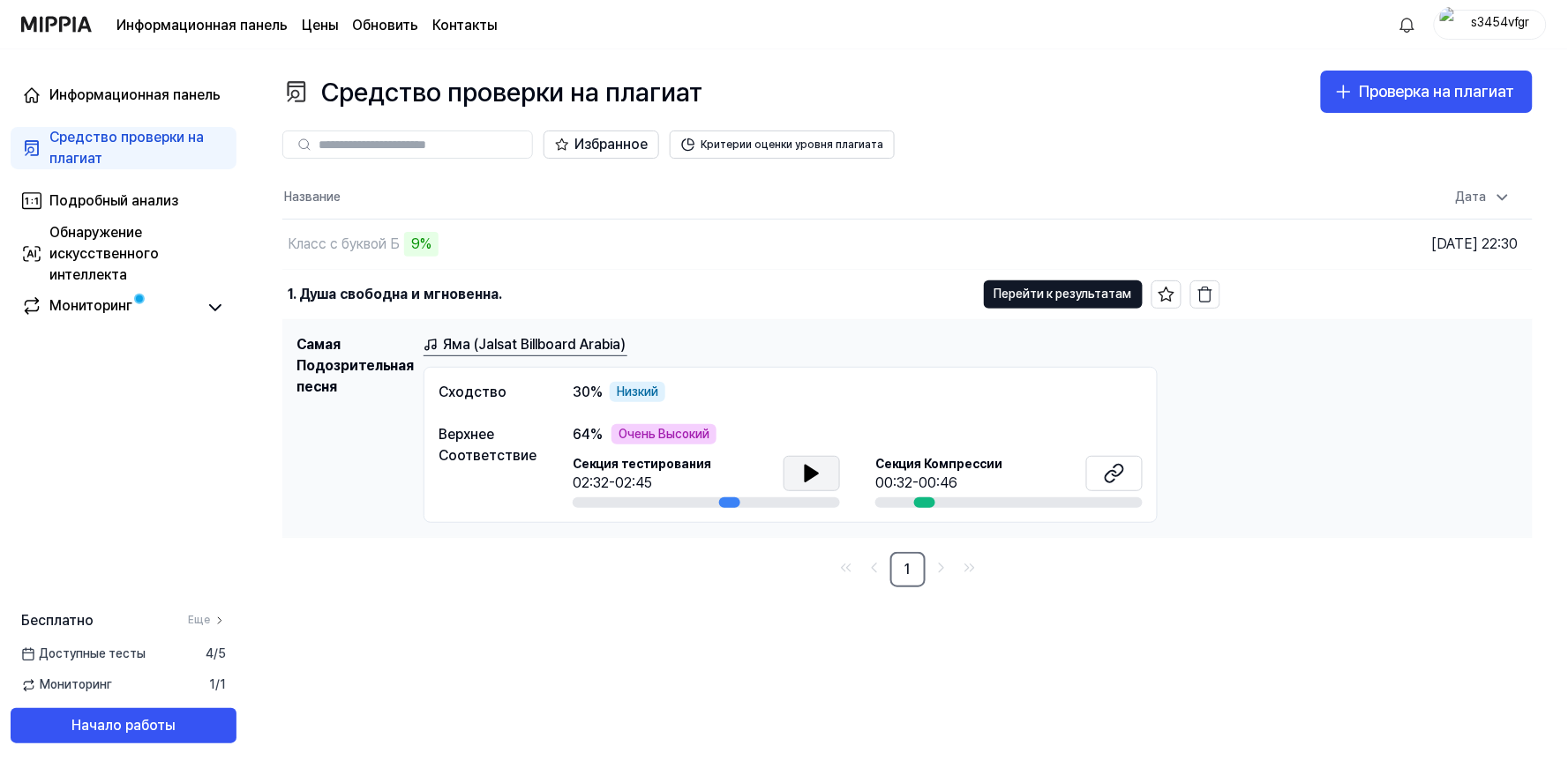
click at [395, 510] on h1 "Самая Подозрительная песня" at bounding box center [353, 429] width 113 height 190
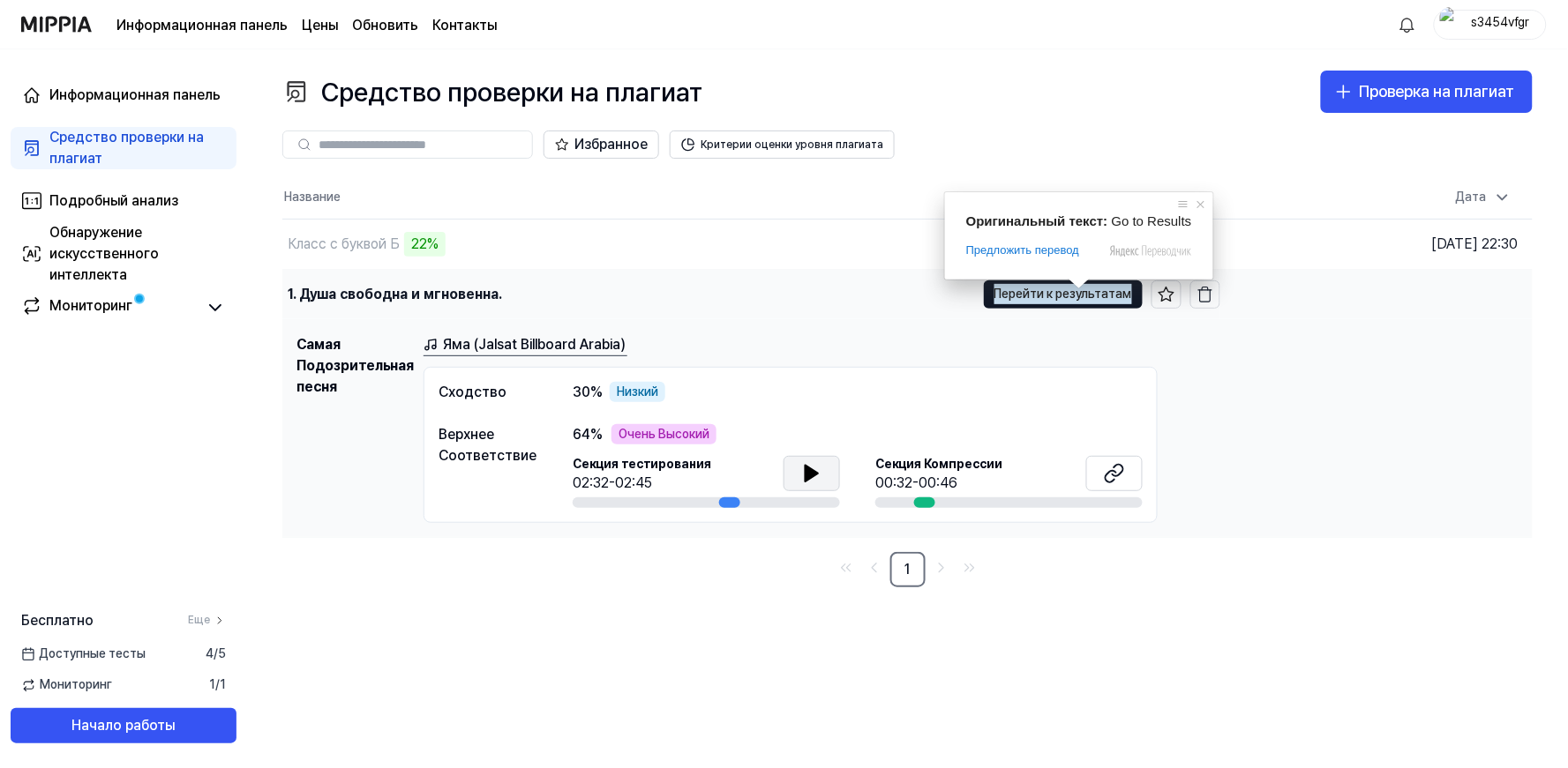
click at [868, 314] on div "1. Душа свободна и мгновенна." at bounding box center [629, 295] width 693 height 50
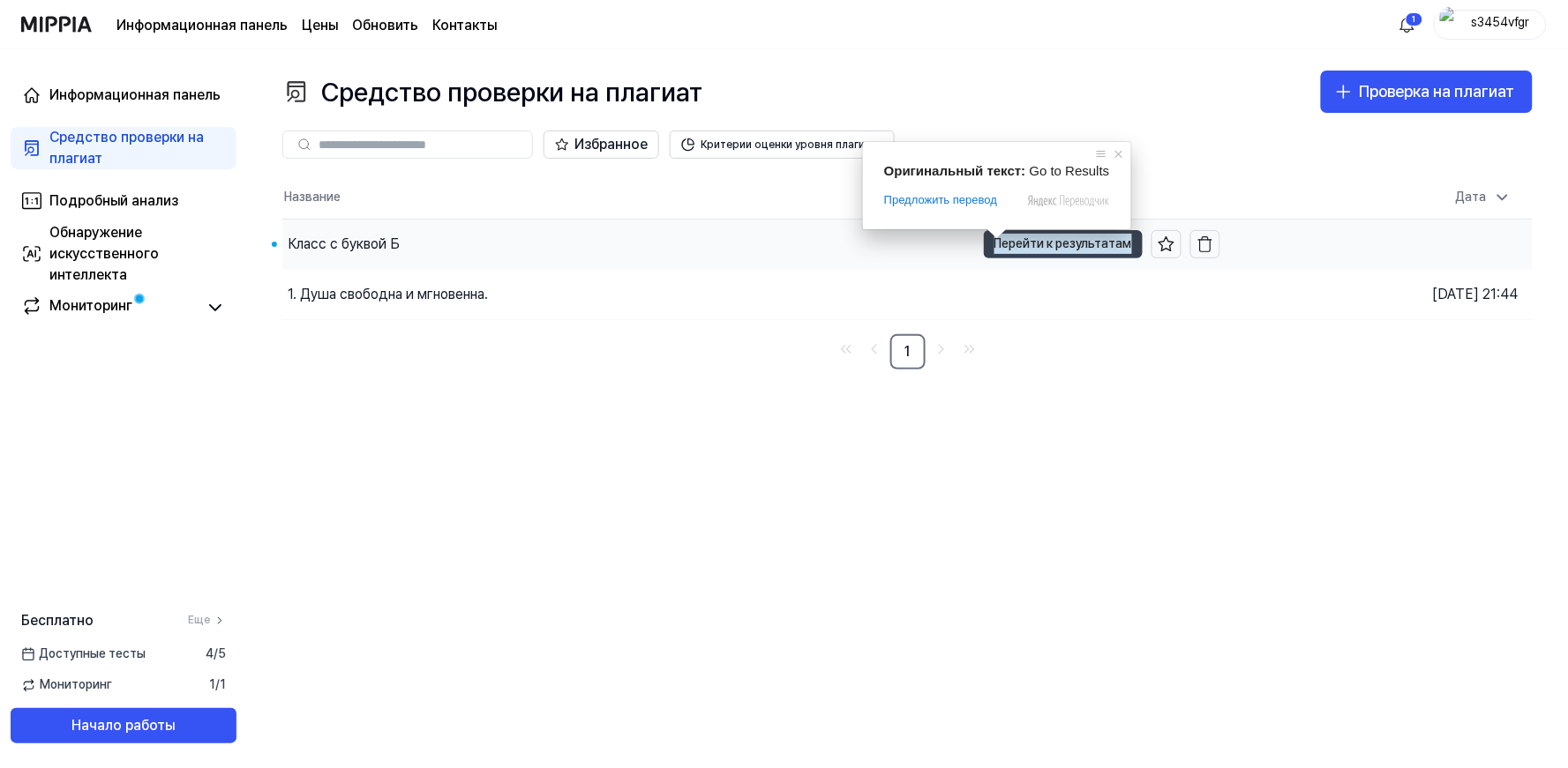
click at [1047, 236] on ya-tr-span "Перейти к результатам" at bounding box center [1063, 243] width 138 height 20
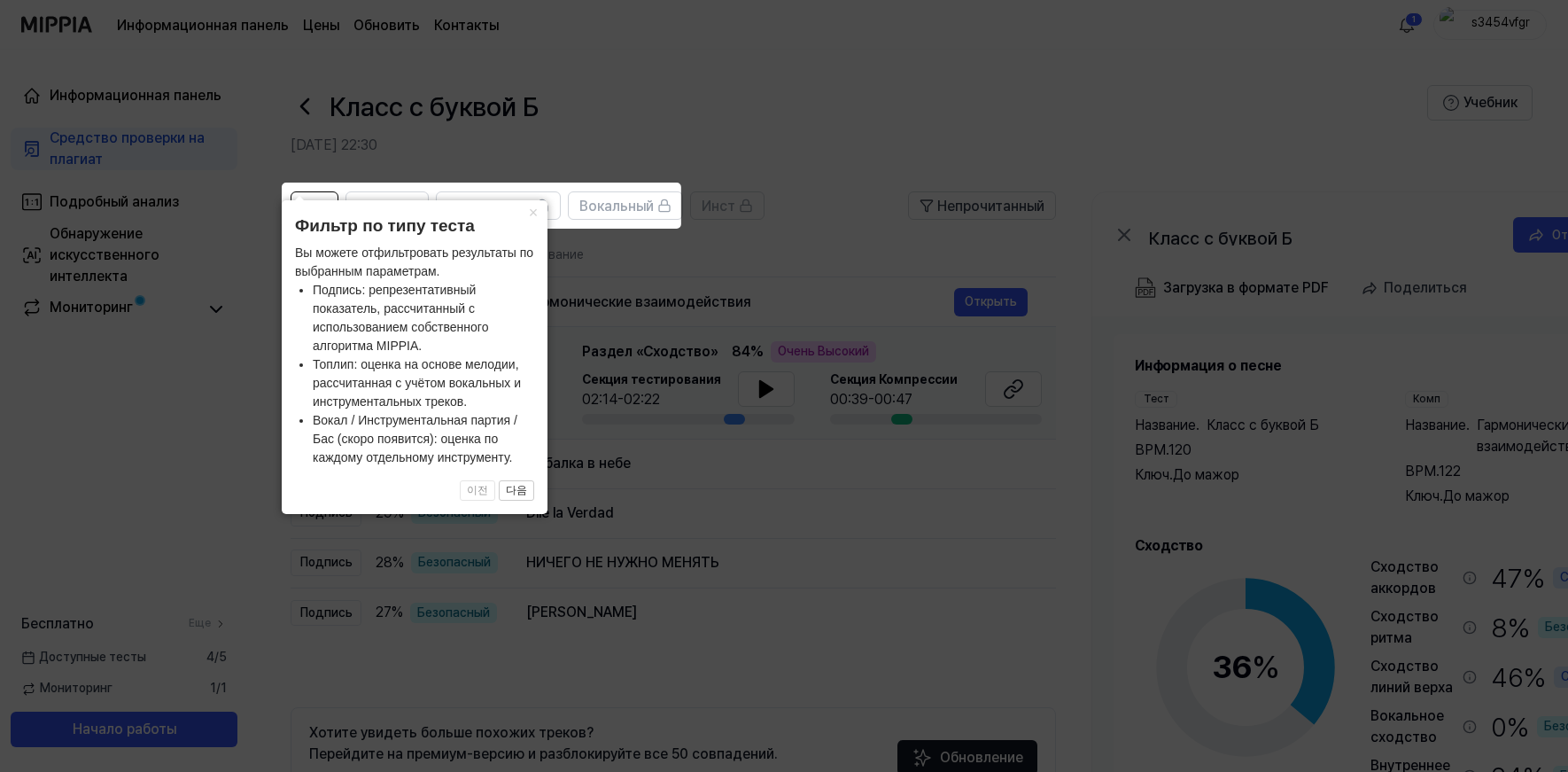
click at [774, 486] on icon at bounding box center [787, 386] width 1574 height 772
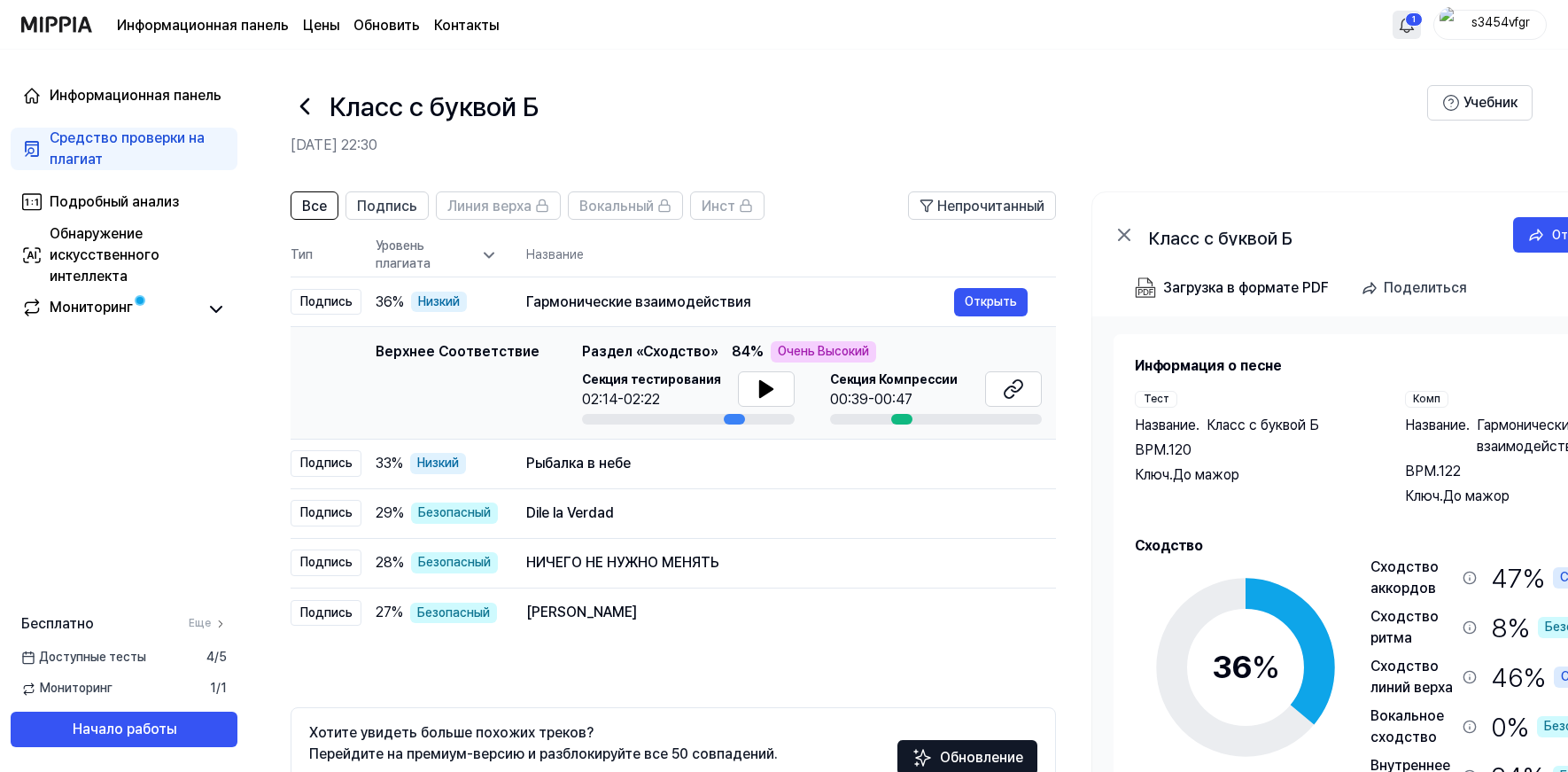
click at [1406, 20] on html "Информационная панель Цены Обновить Контакты 1 s3454vfgr Информационная панель …" at bounding box center [784, 386] width 1568 height 772
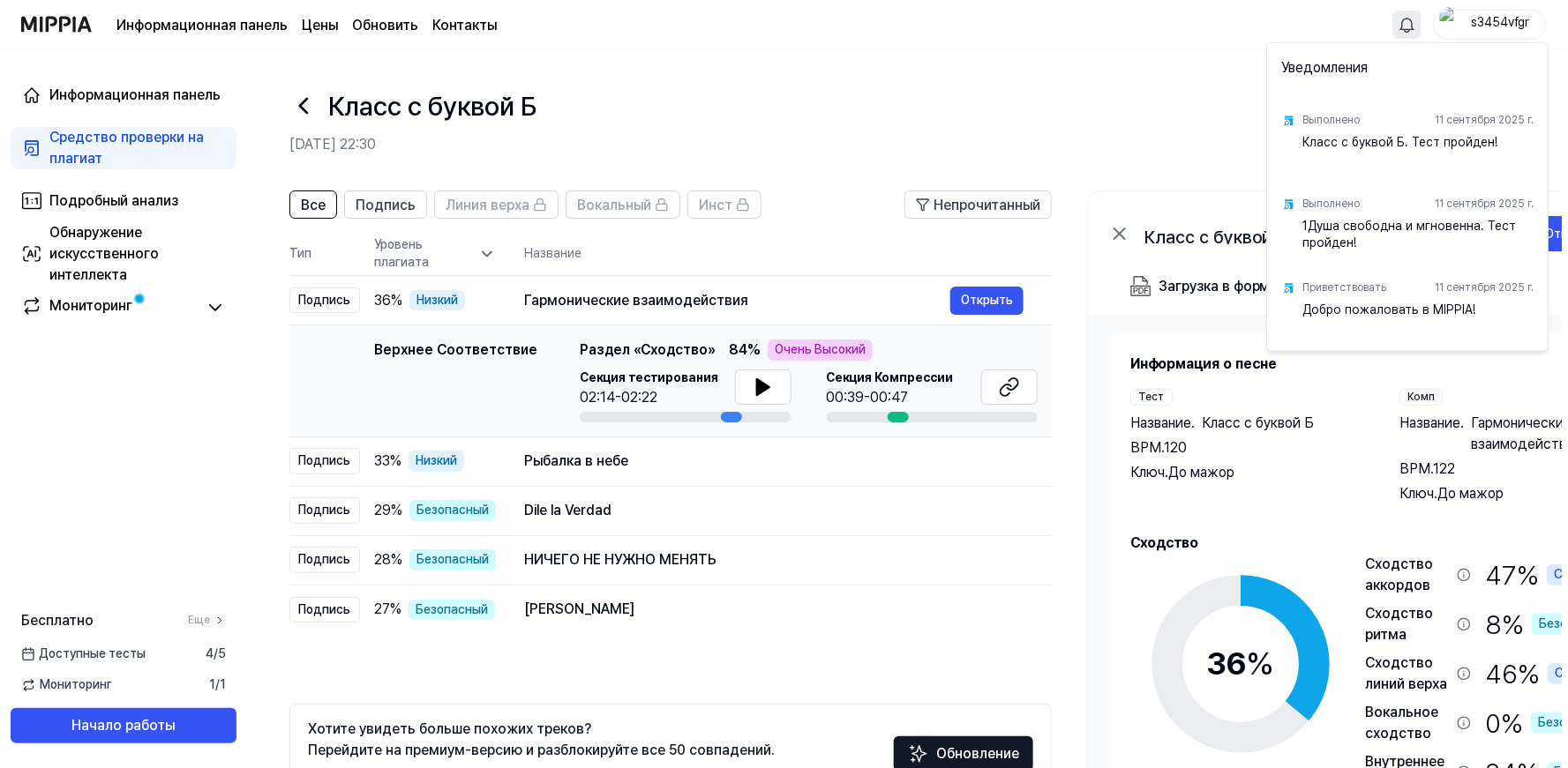
click at [982, 106] on html "Информационная панель Цены Обновить Контакты s3454vfgr Информационная панель Ср…" at bounding box center [784, 384] width 1568 height 768
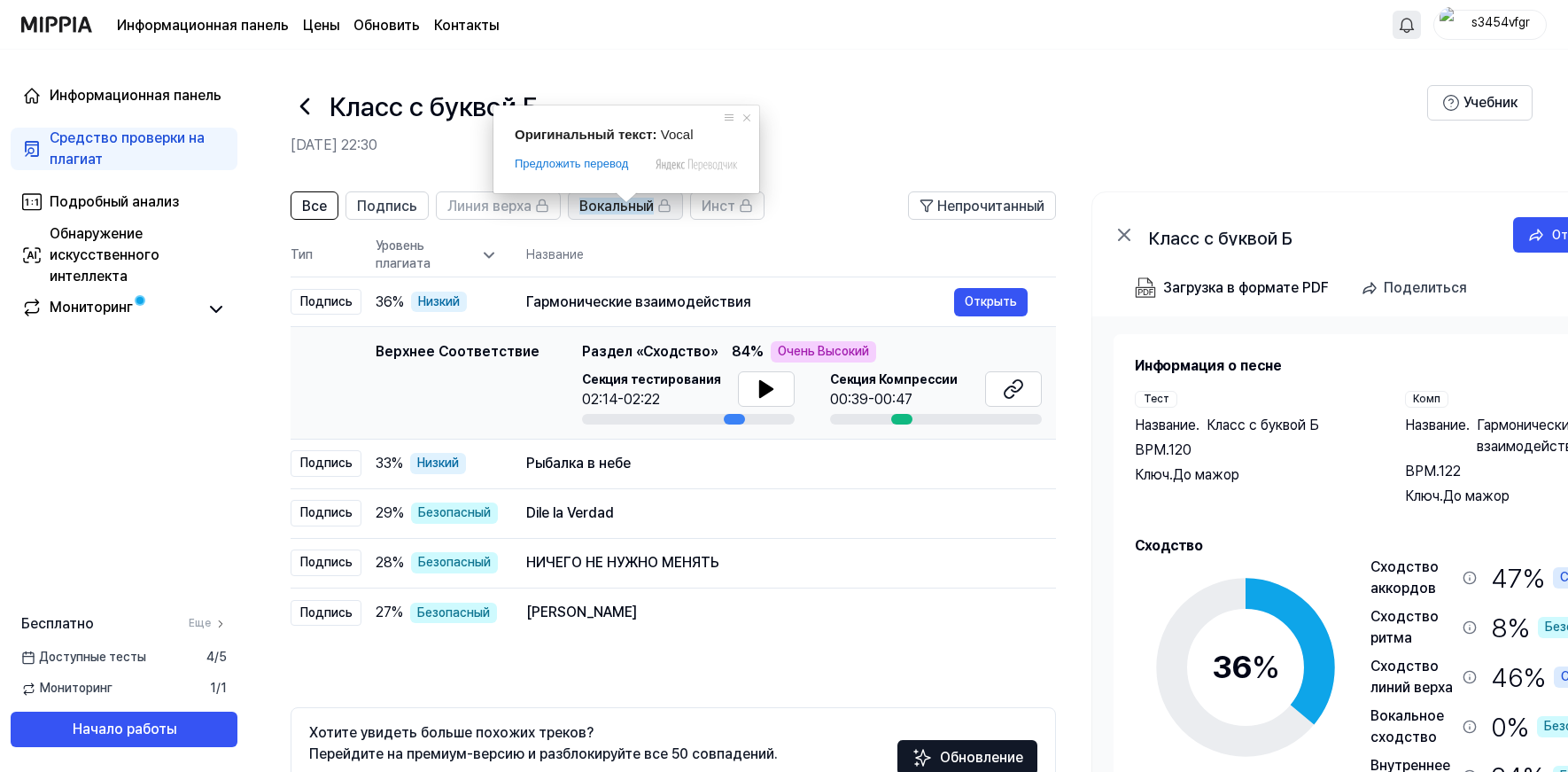
click at [611, 206] on ya-tr-span "Вокальный" at bounding box center [615, 205] width 74 height 17
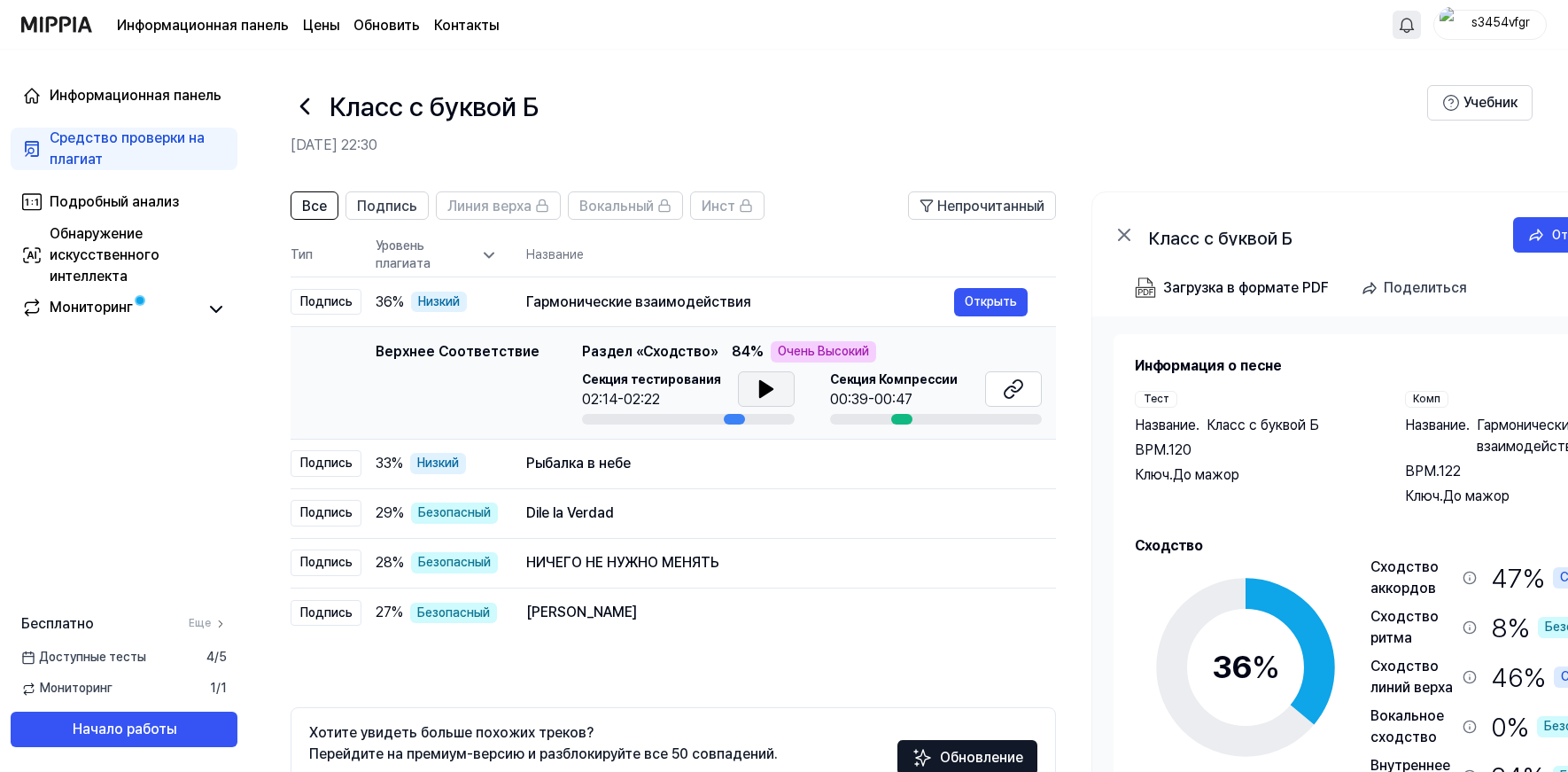
click at [759, 386] on icon at bounding box center [765, 389] width 12 height 16
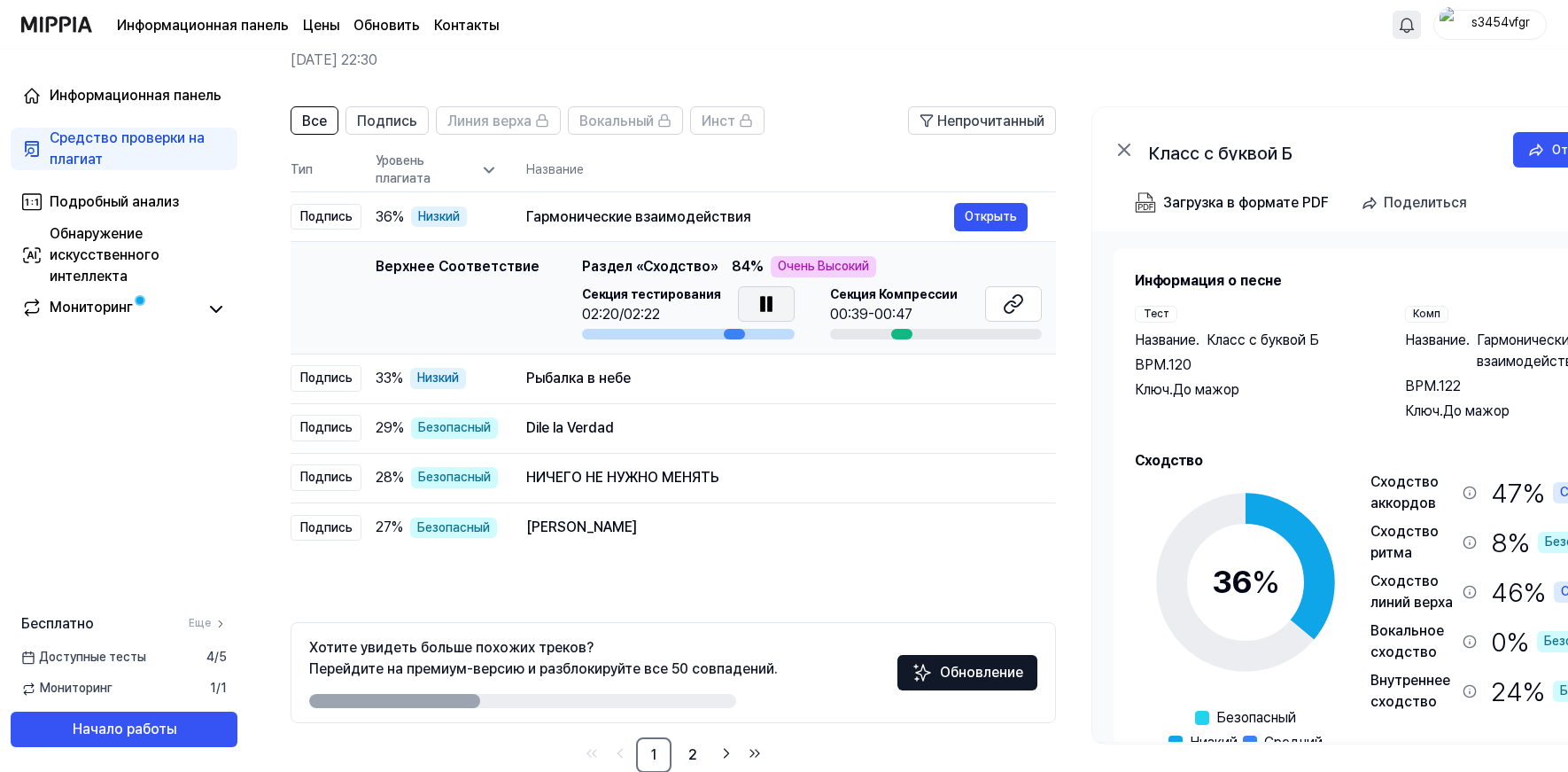
scroll to position [120, 0]
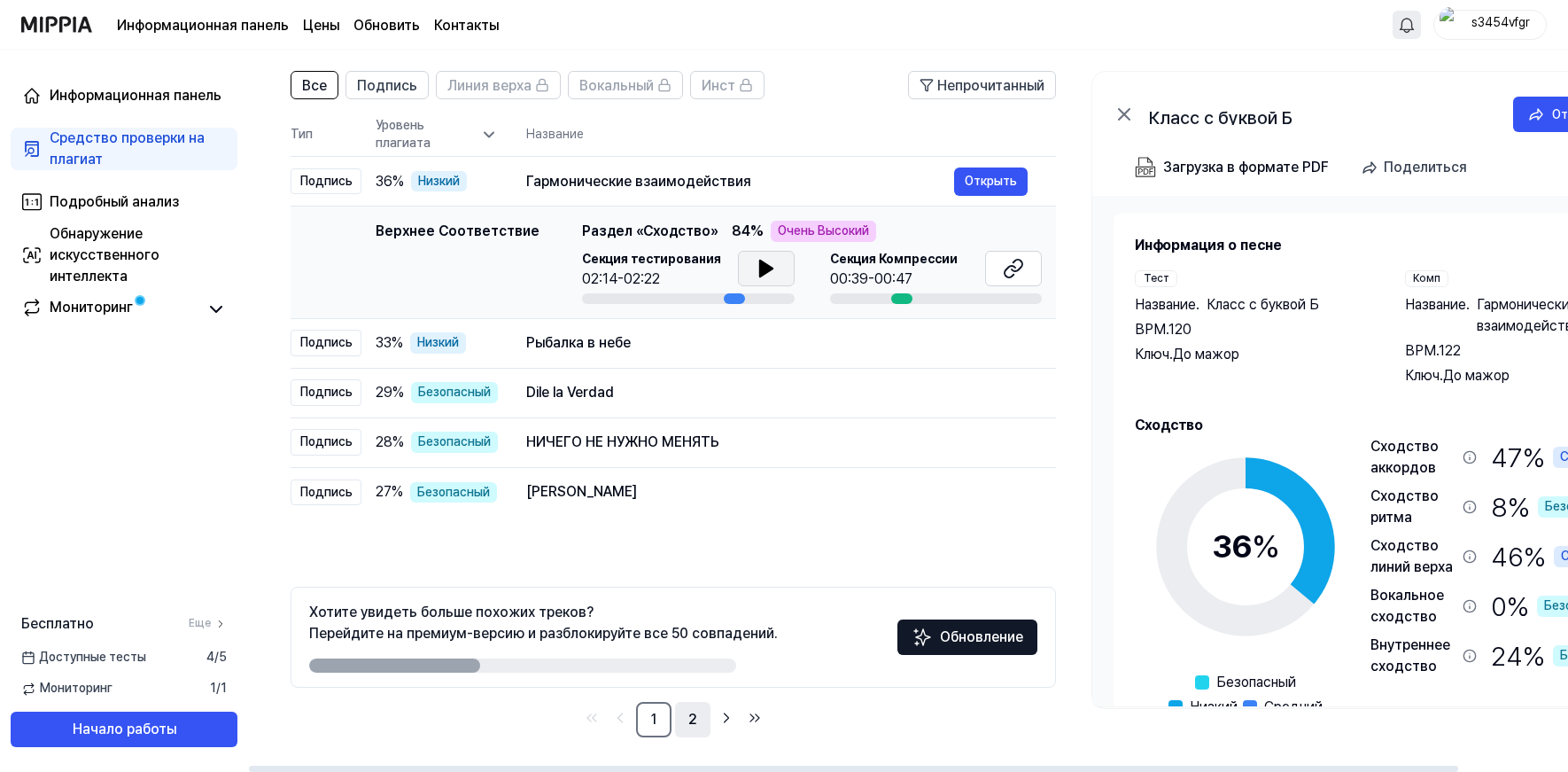
click at [689, 694] on link "2" at bounding box center [693, 719] width 36 height 36
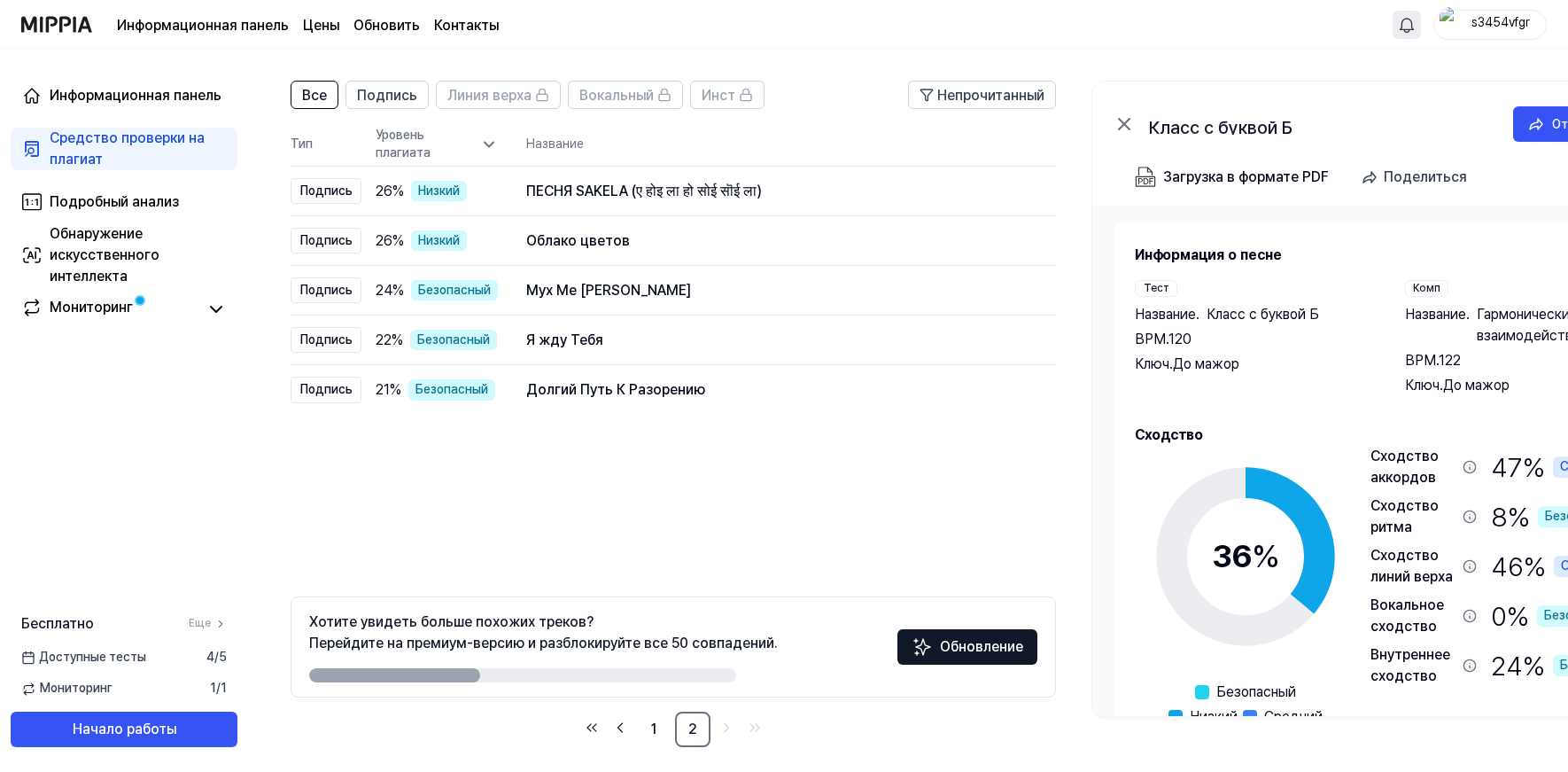
scroll to position [113, 0]
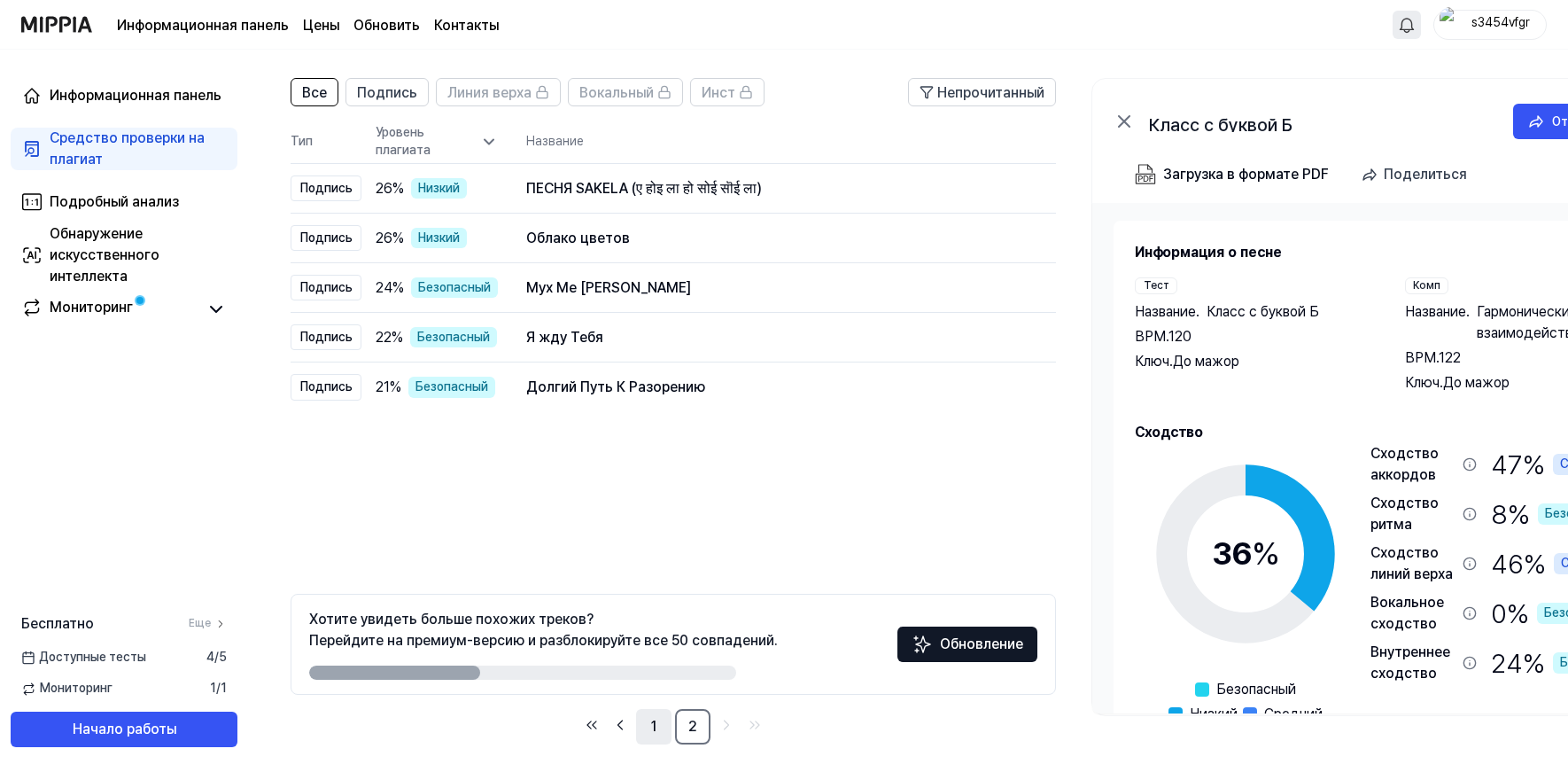
click at [650, 694] on link "1" at bounding box center [654, 726] width 36 height 36
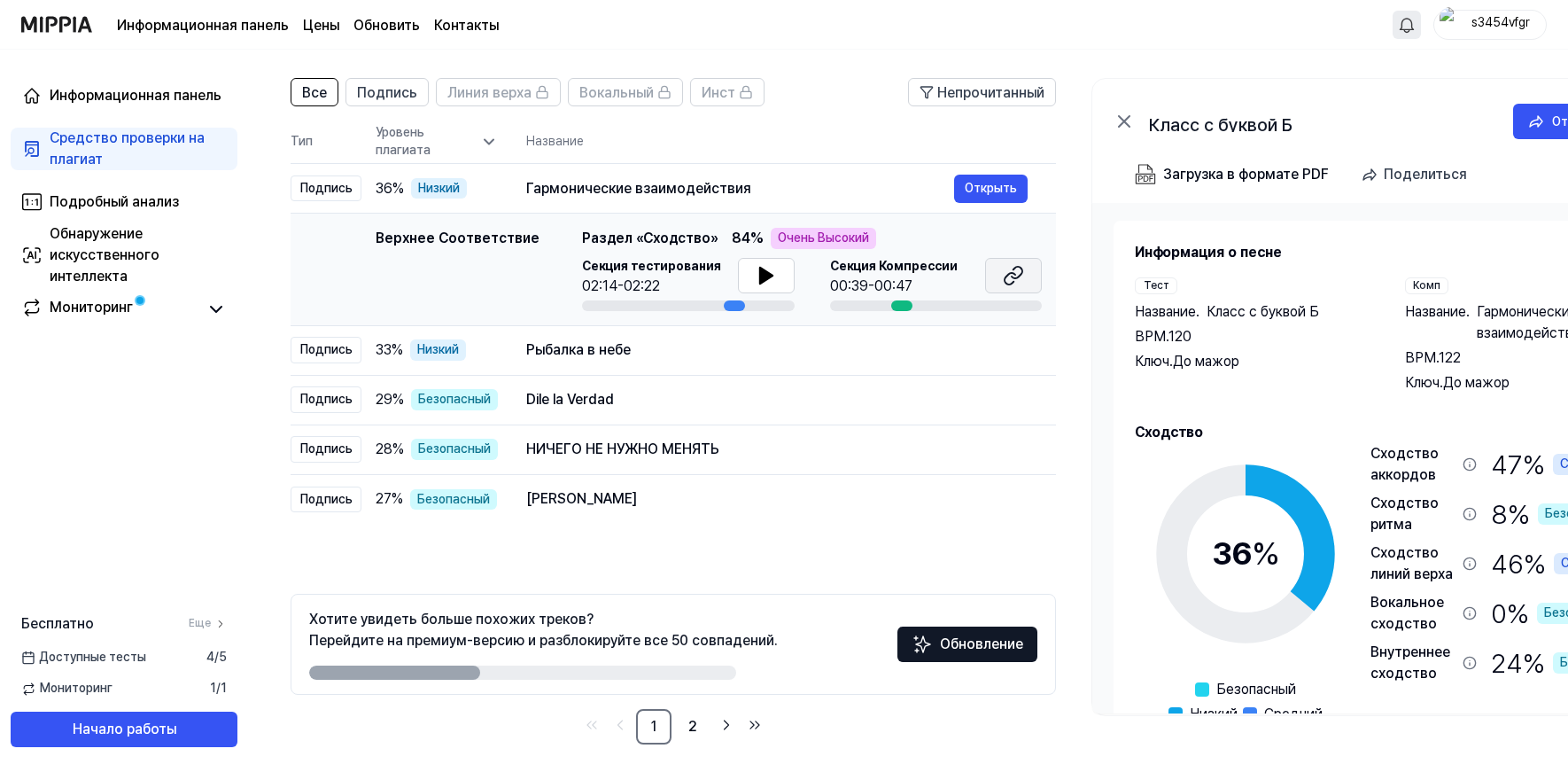
click at [1016, 269] on icon at bounding box center [1013, 276] width 21 height 21
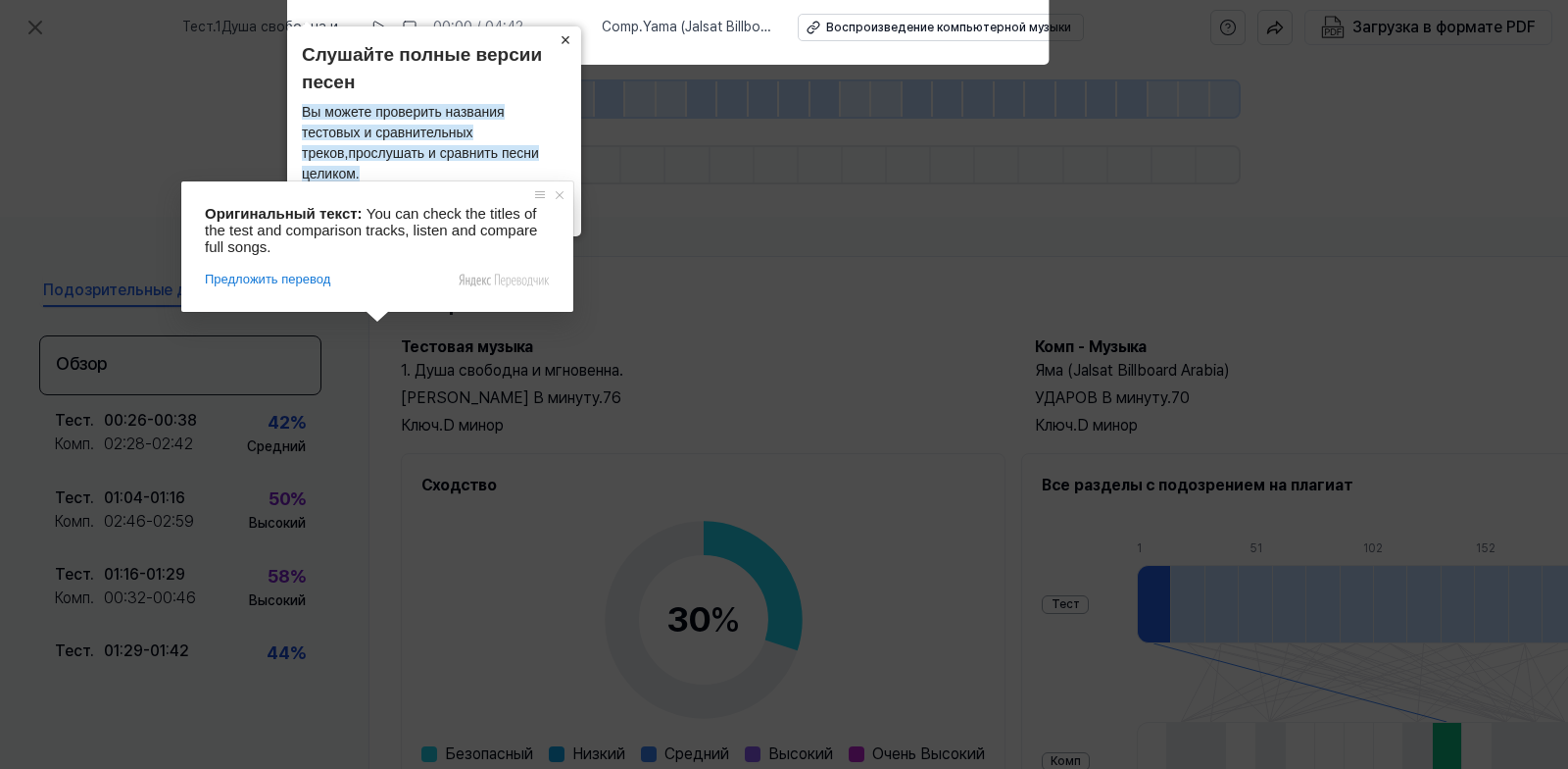
click at [566, 50] on ya-tr-span "×" at bounding box center [565, 40] width 11 height 20
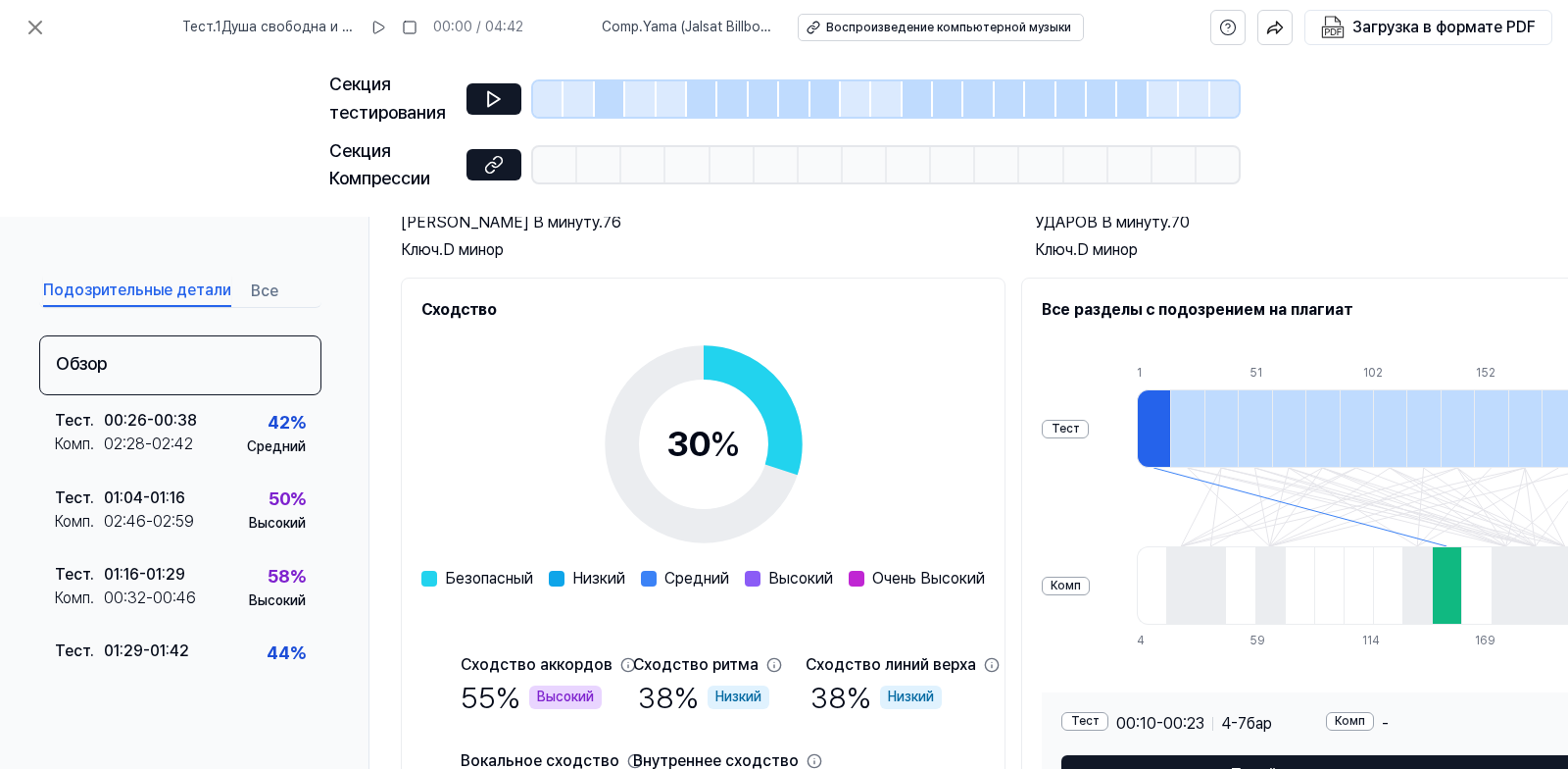
scroll to position [171, 0]
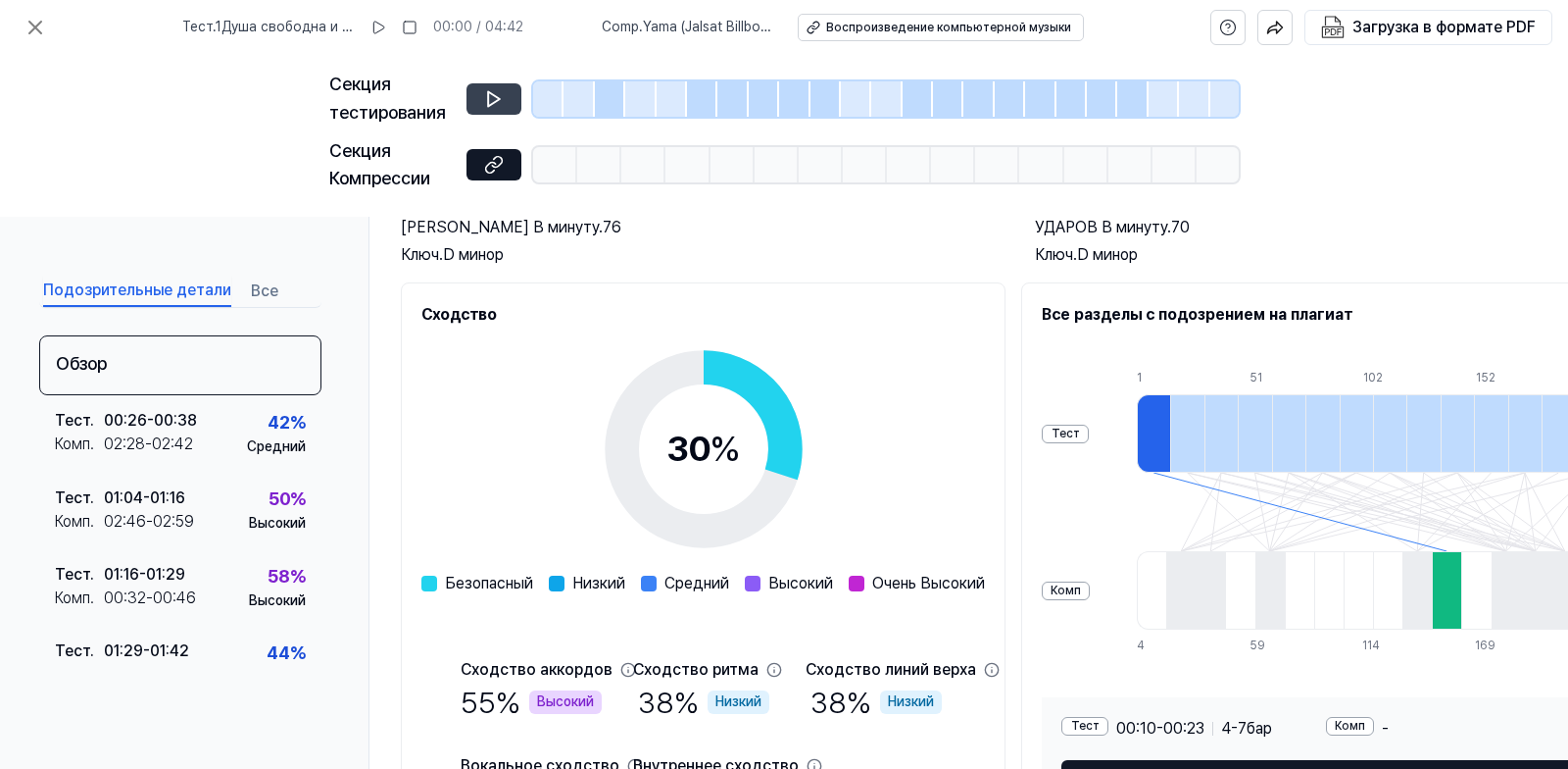
click at [485, 86] on button at bounding box center [494, 99] width 55 height 32
click at [489, 97] on icon at bounding box center [494, 98] width 12 height 15
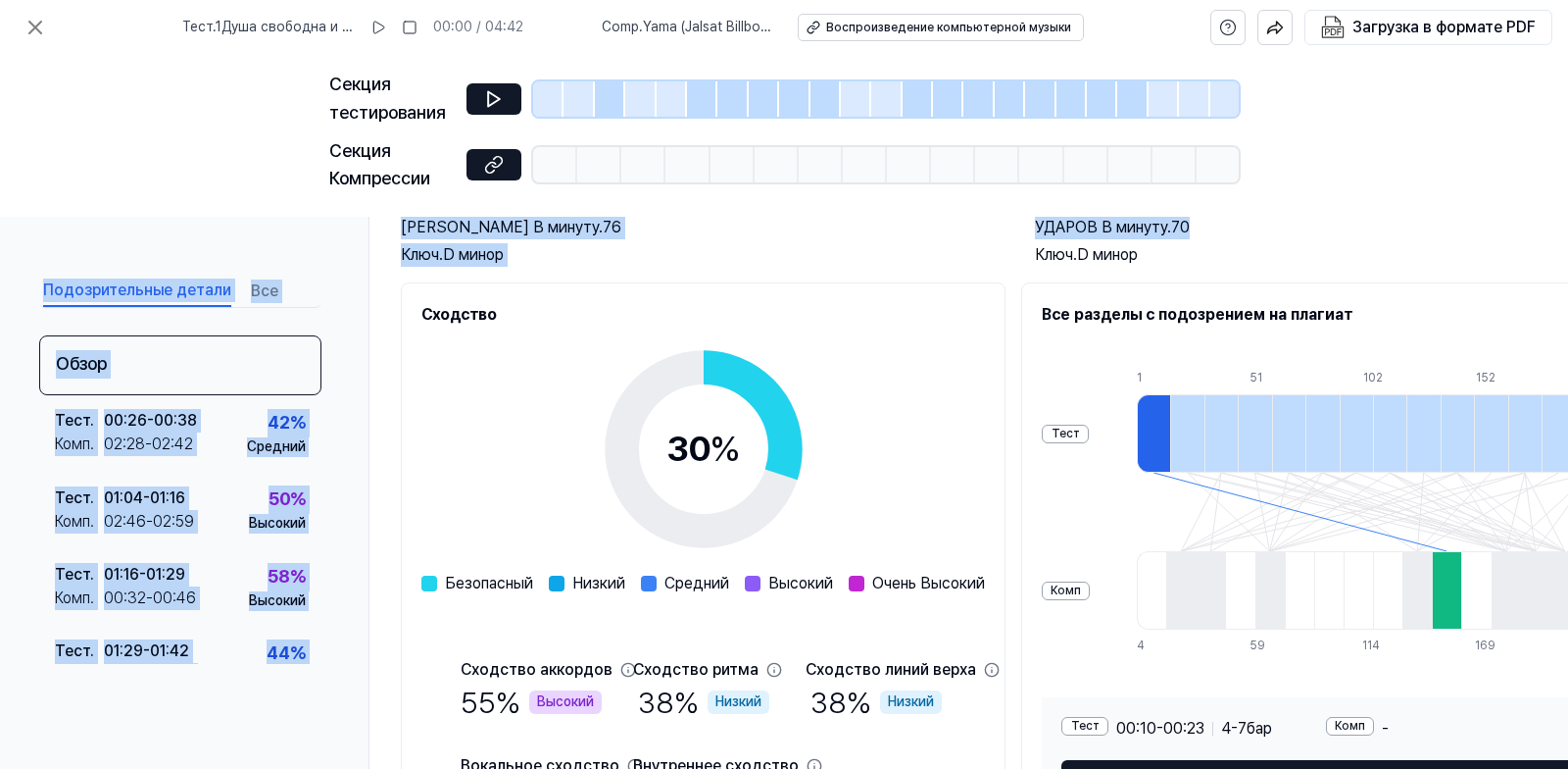
scroll to position [153, 141]
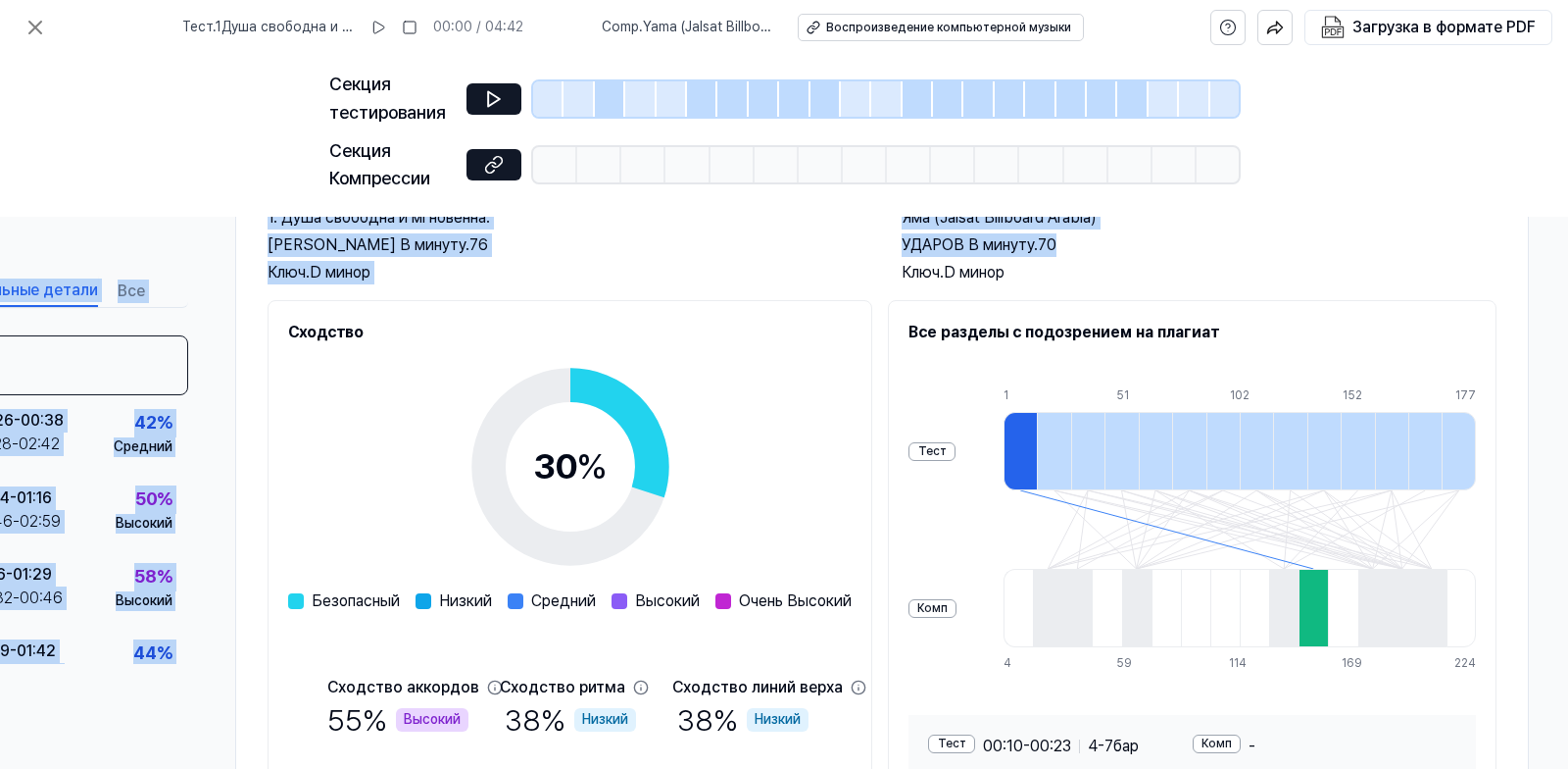
drag, startPoint x: 1567, startPoint y: 210, endPoint x: 1567, endPoint y: 239, distance: 29.0
click at [1567, 239] on div "Тест . 1Душа свободна и мгновенна, 00:00 / 04:42 Comp . Yama (Jalsat Billboard …" at bounding box center [784, 384] width 1568 height 769
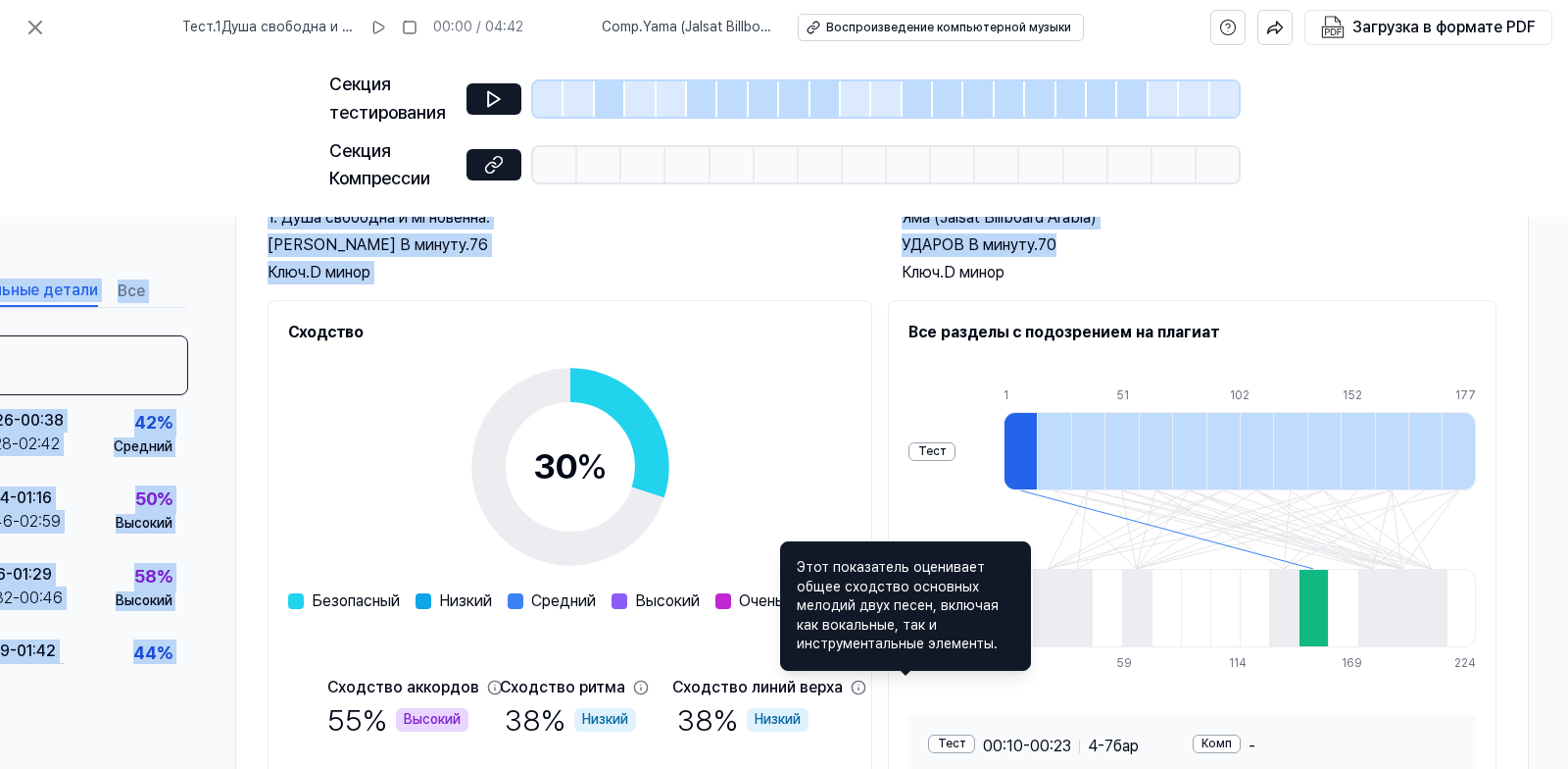
click at [1446, 211] on div "Секция тестирования Секция Компрессии" at bounding box center [784, 136] width 1568 height 162
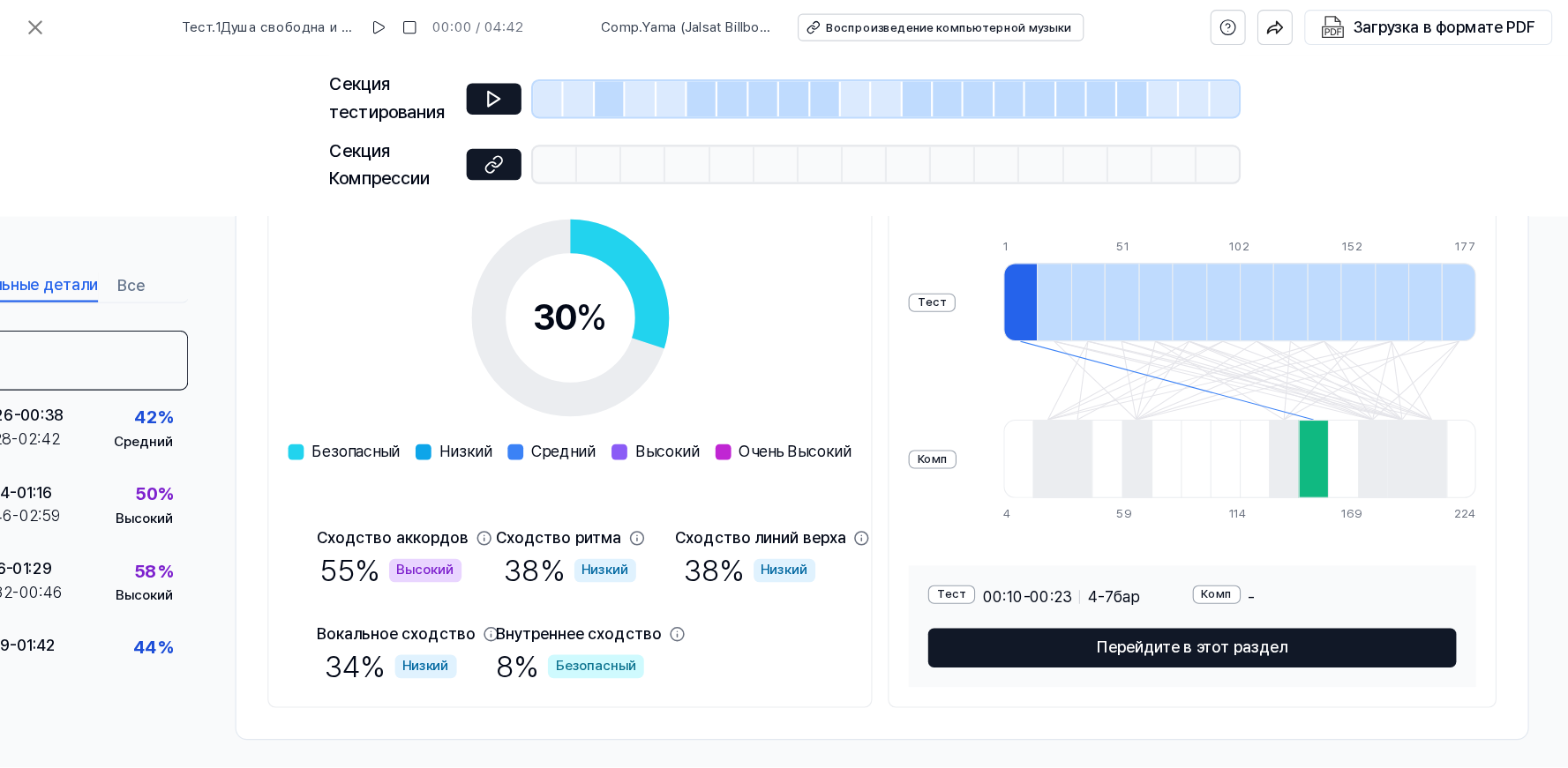
scroll to position [289, 127]
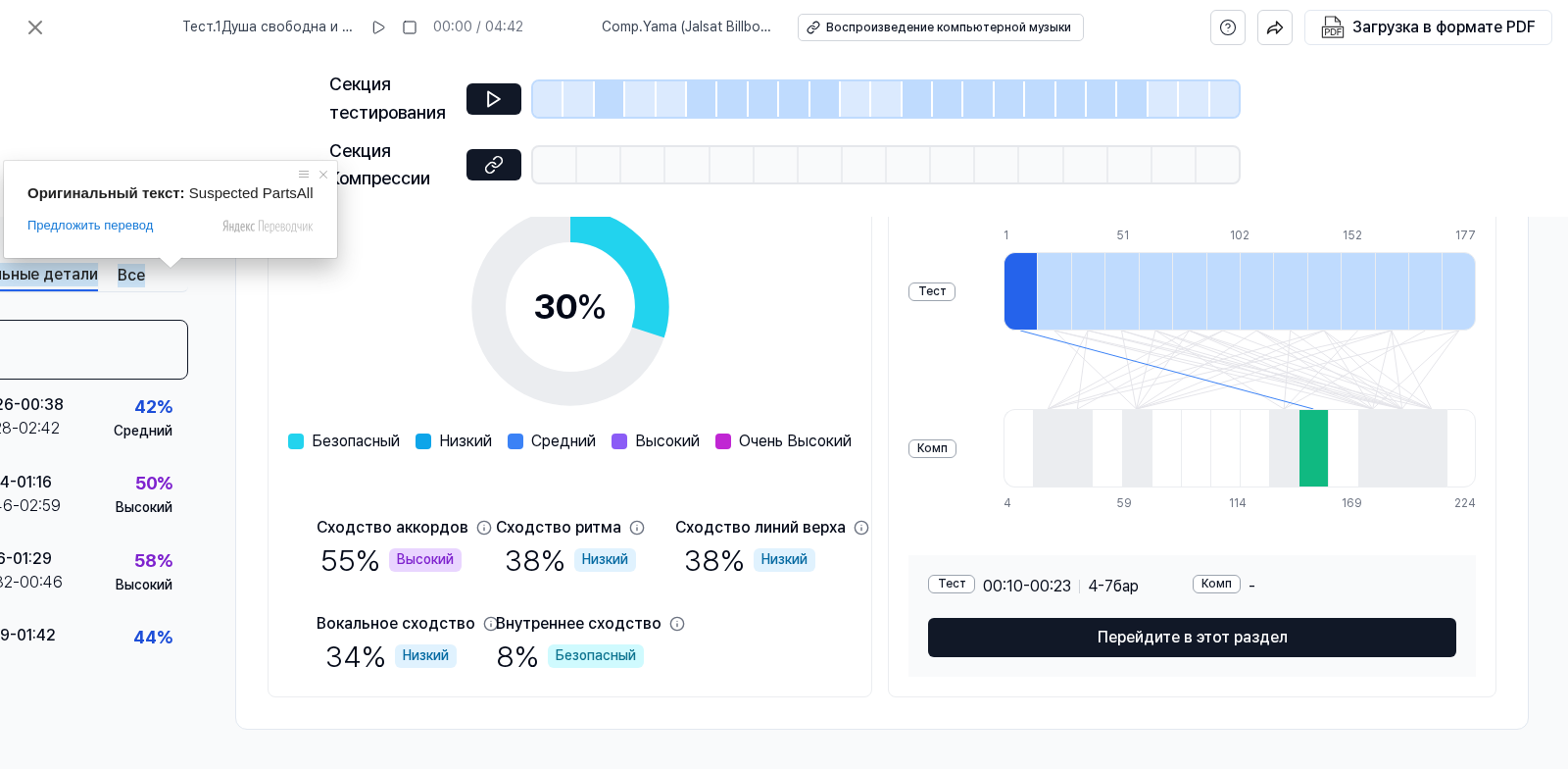
click at [125, 279] on ya-tr-span "Все" at bounding box center [131, 275] width 28 height 24
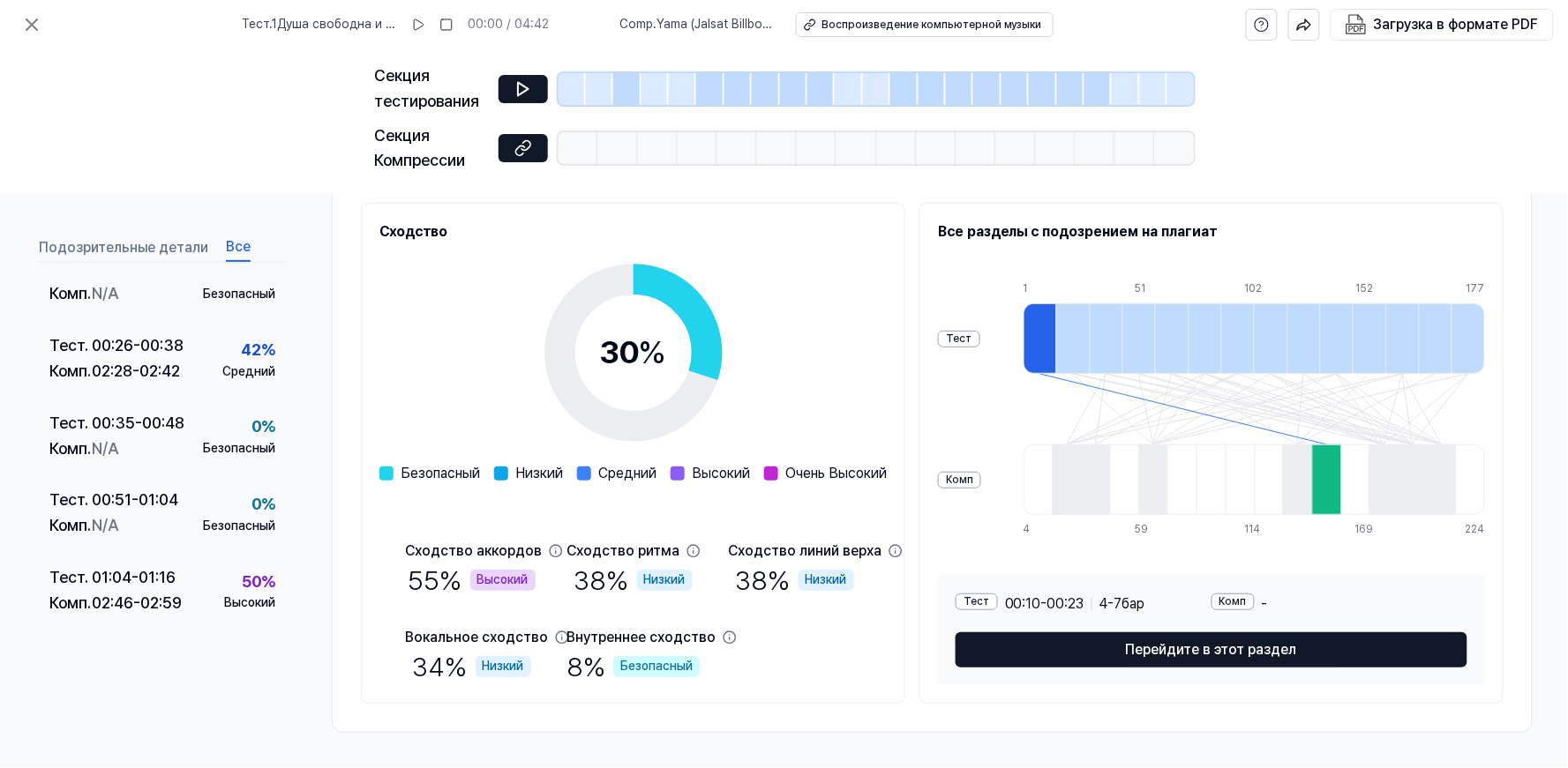
scroll to position [0, 0]
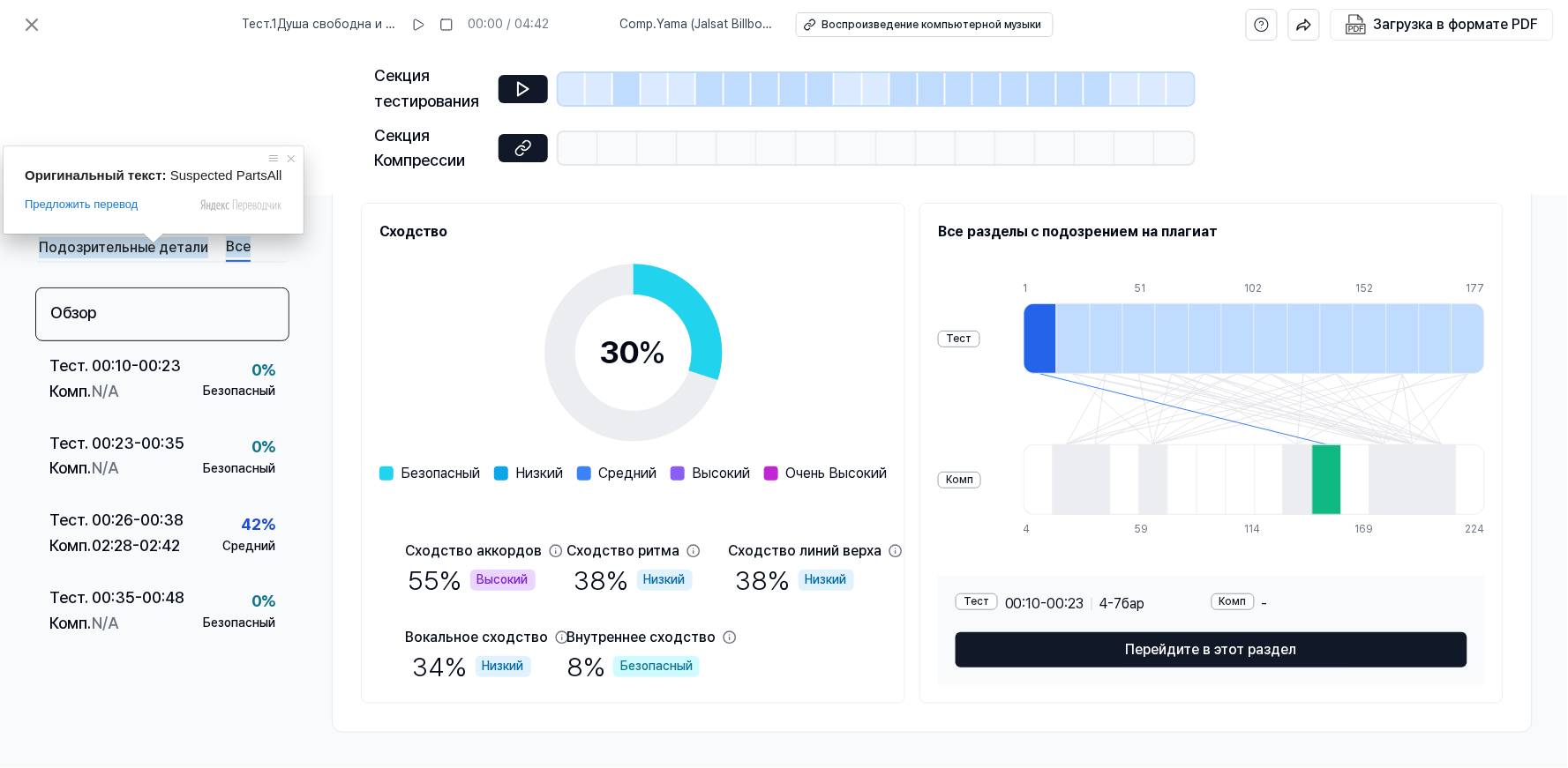
click at [84, 245] on ya-tr-span "Подозрительные детали" at bounding box center [123, 248] width 170 height 21
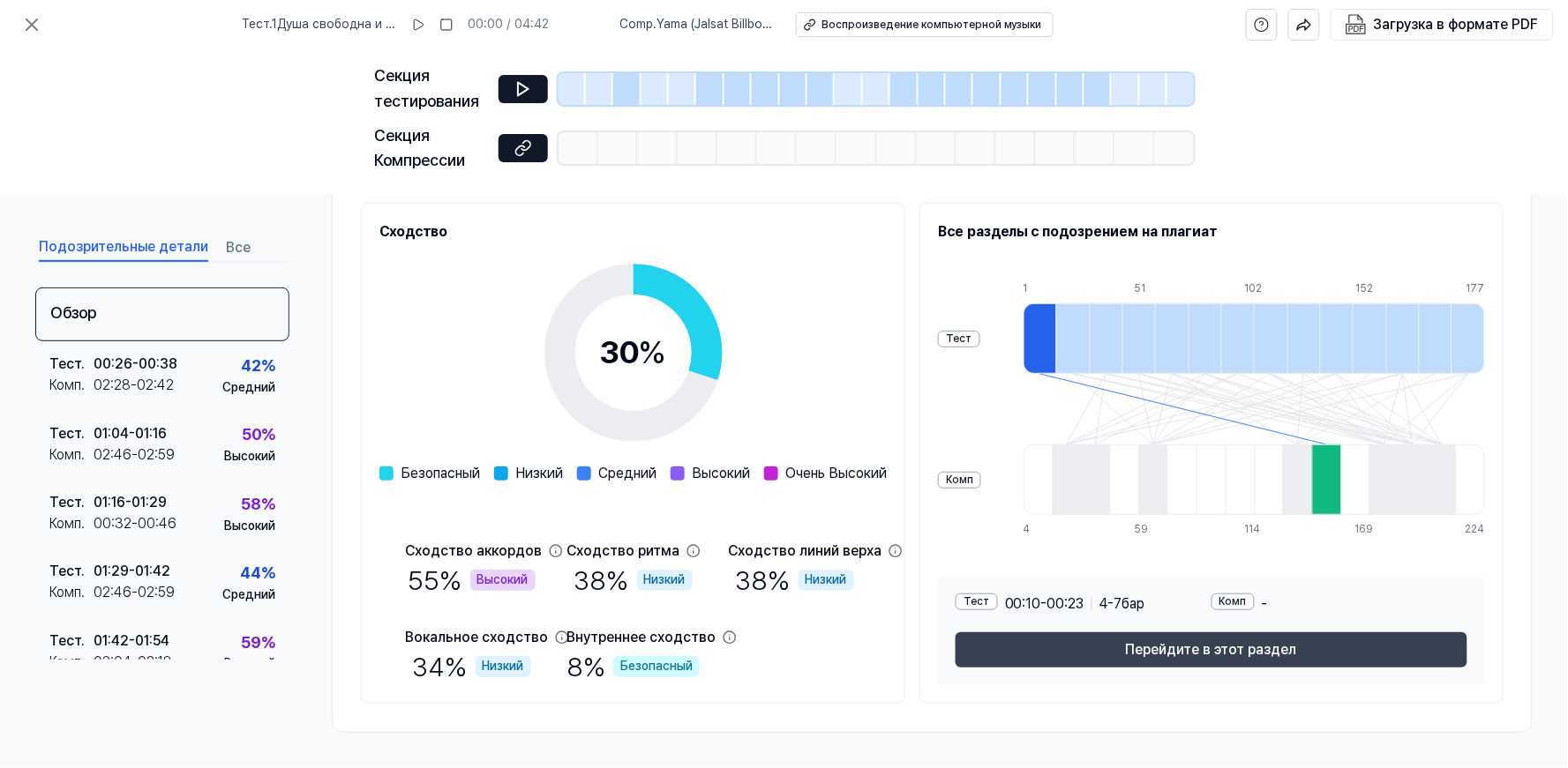
click at [1186, 648] on ya-tr-span "Перейдите в этот раздел" at bounding box center [1211, 650] width 171 height 21
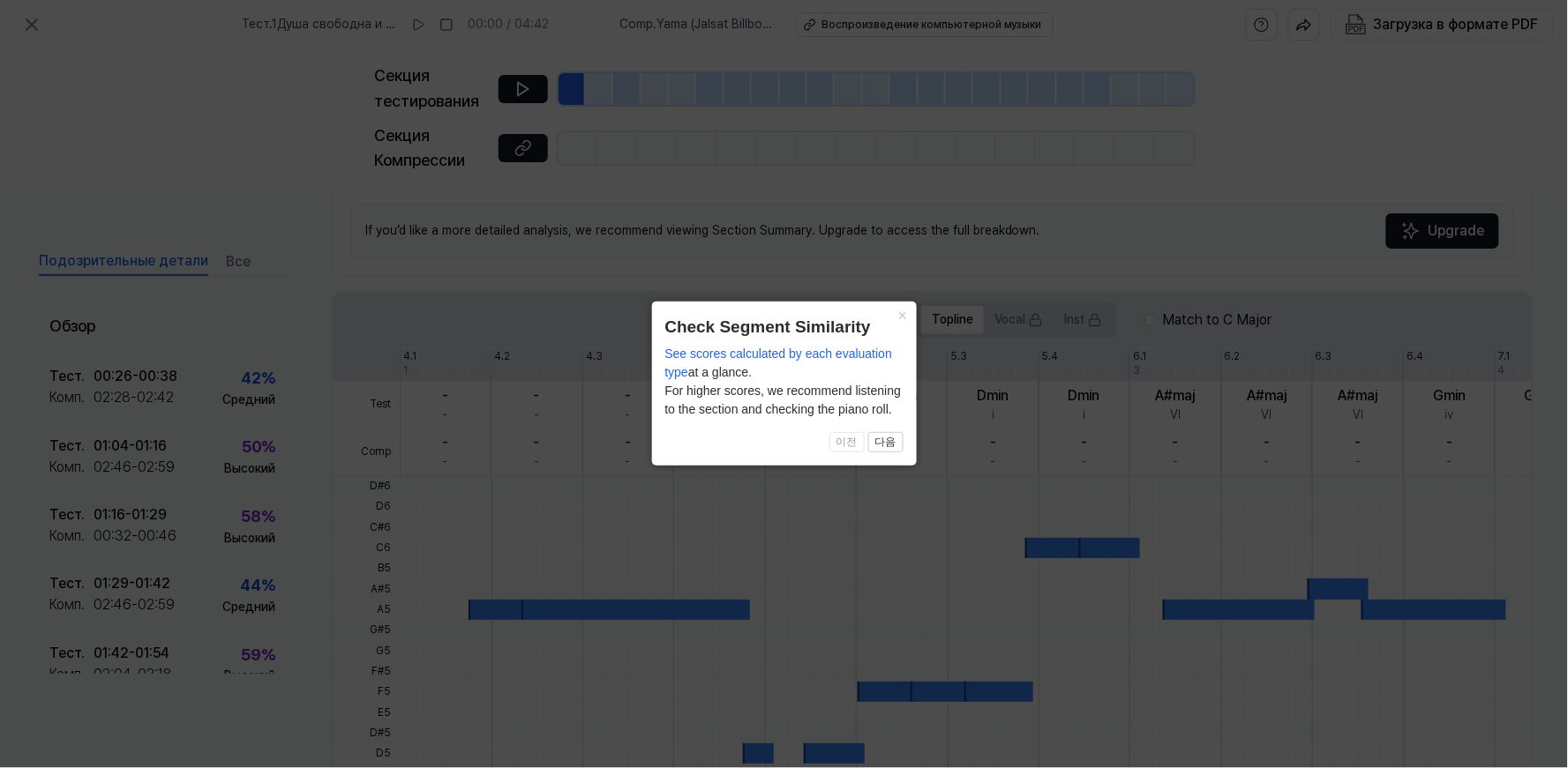
scroll to position [443, 0]
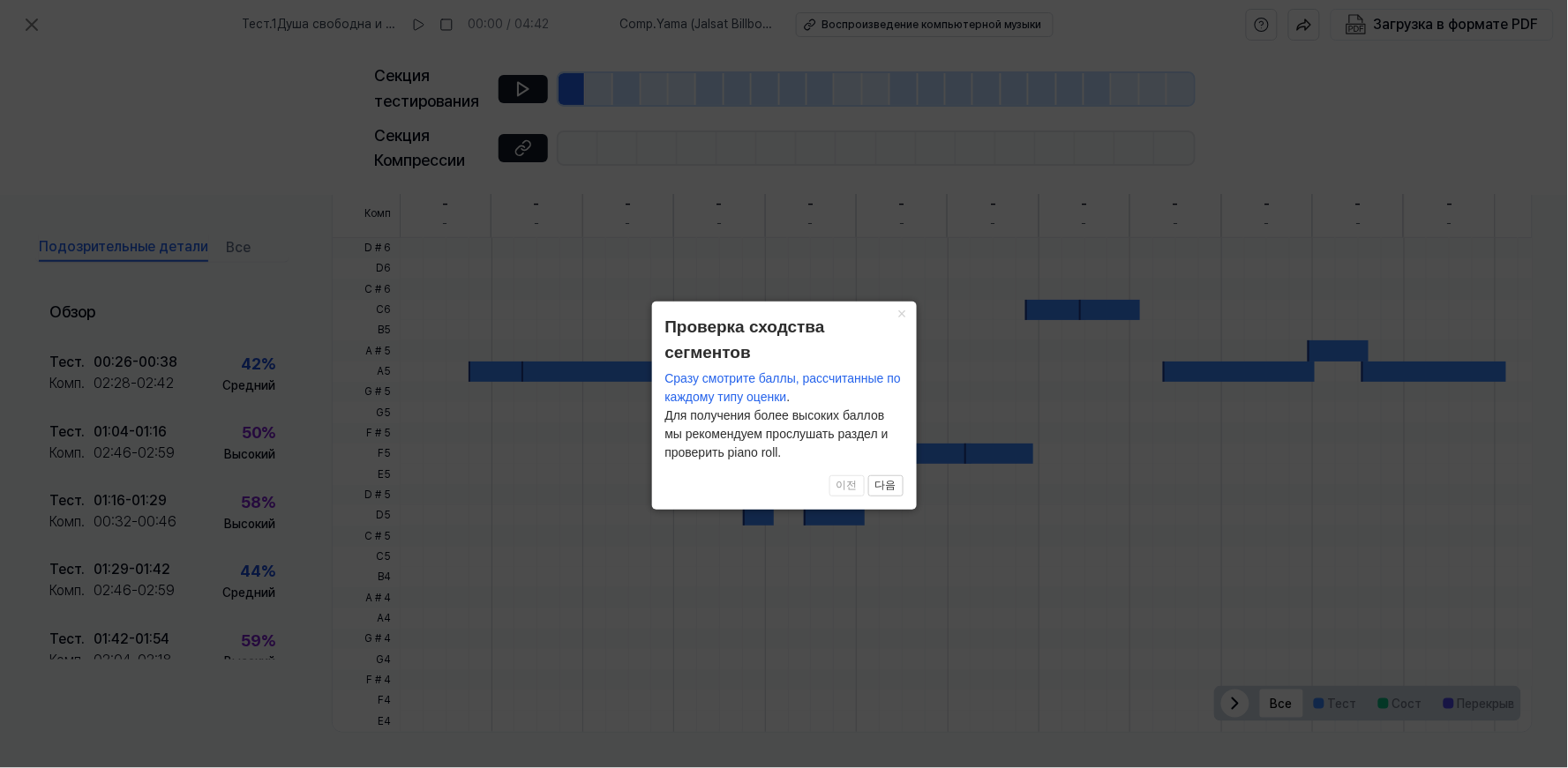
click at [1105, 494] on icon at bounding box center [784, 384] width 1568 height 768
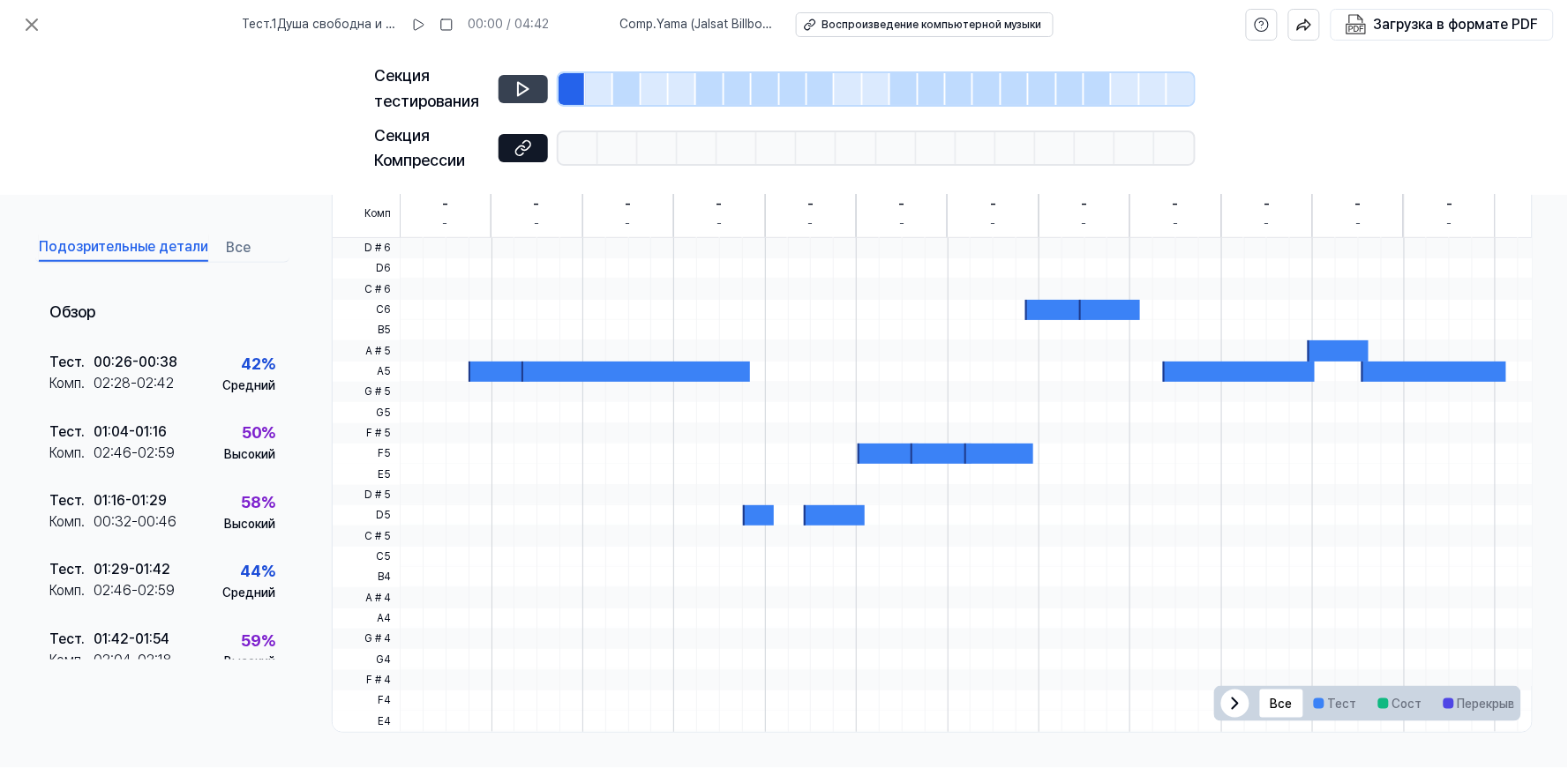
click at [523, 88] on icon at bounding box center [523, 89] width 18 height 18
click at [737, 92] on div at bounding box center [737, 89] width 28 height 32
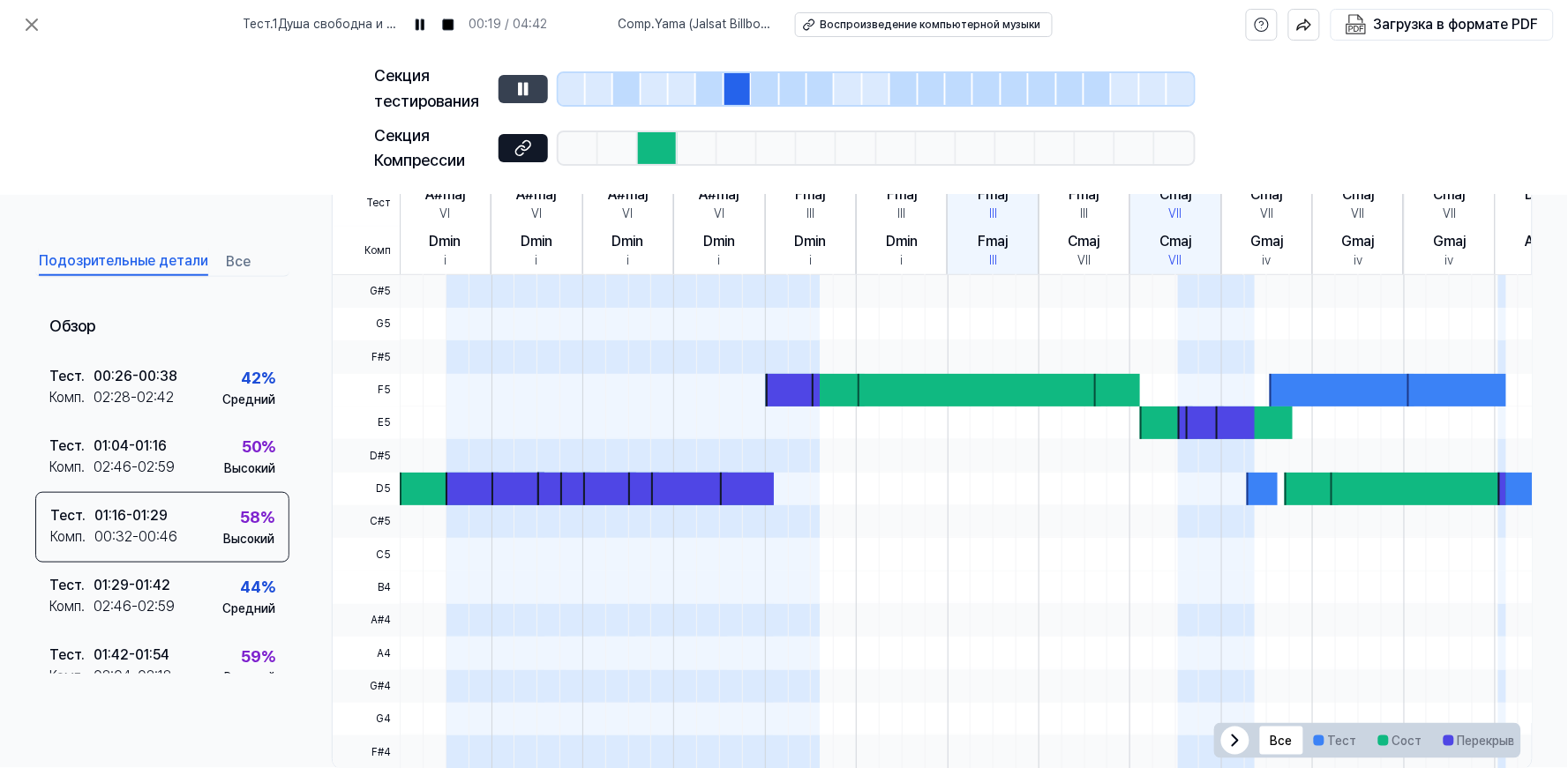
scroll to position [479, 0]
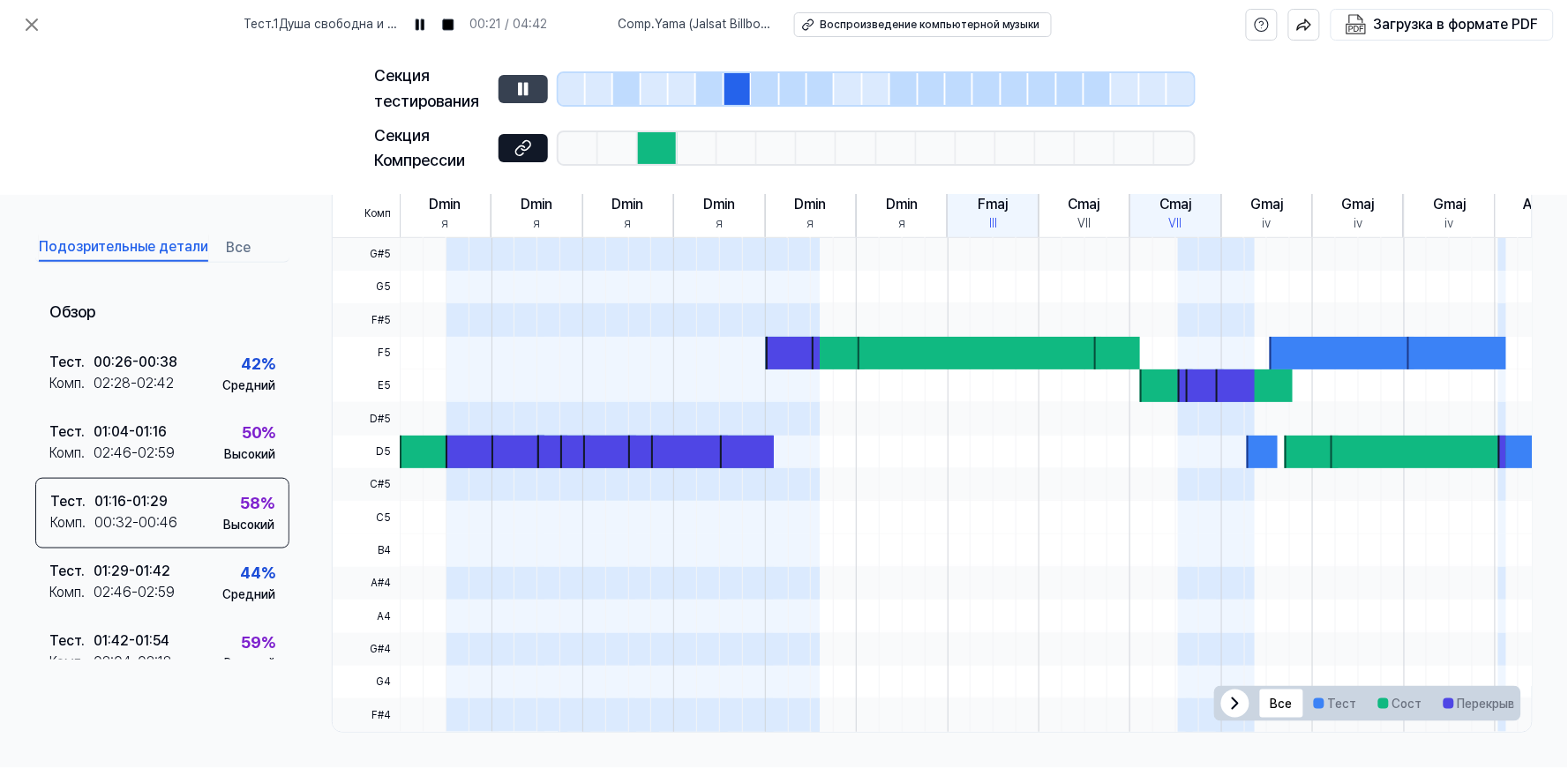
click at [780, 83] on div at bounding box center [793, 89] width 28 height 32
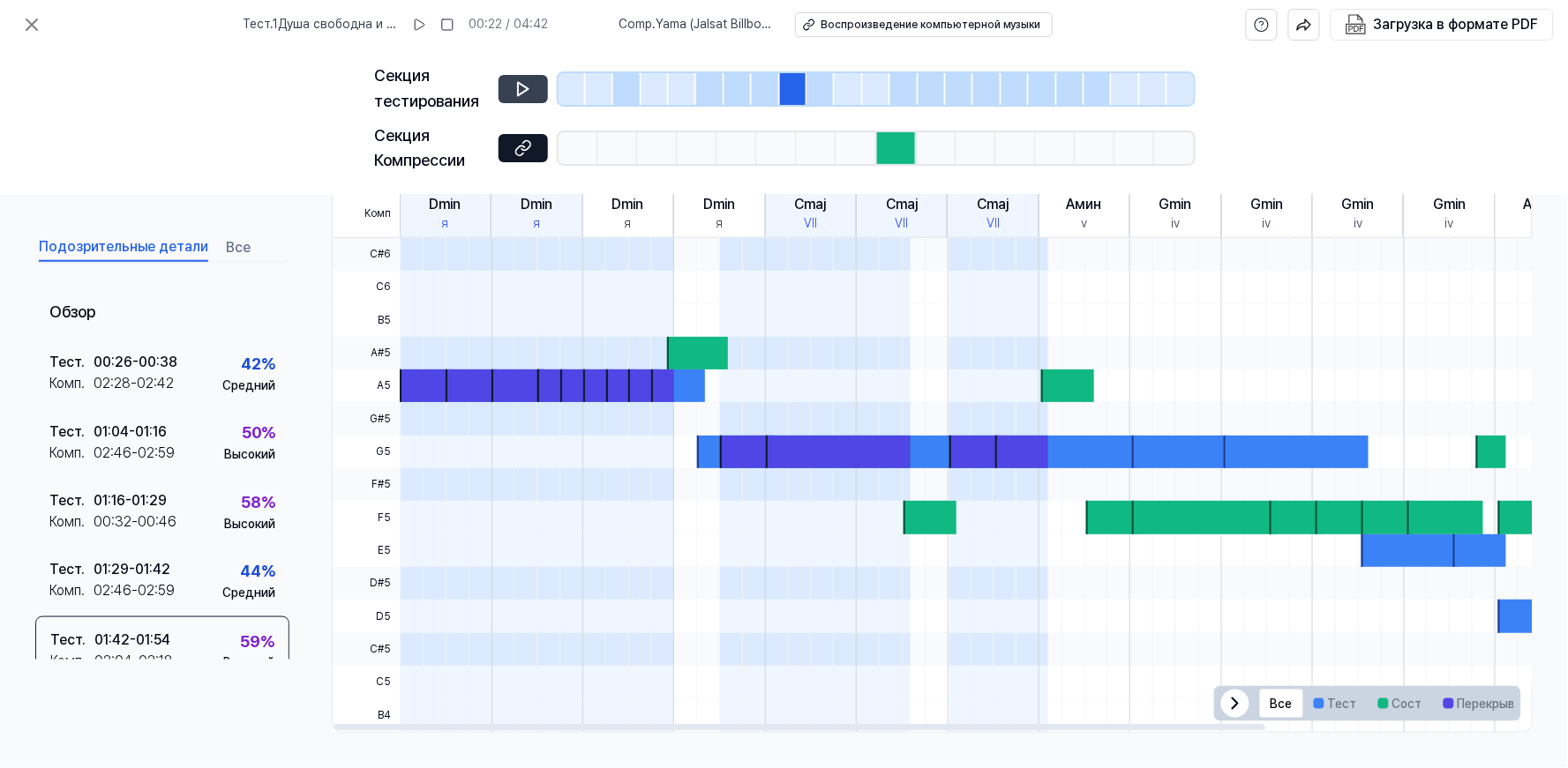
click at [788, 85] on div at bounding box center [793, 89] width 28 height 32
click at [525, 85] on icon at bounding box center [523, 88] width 11 height 13
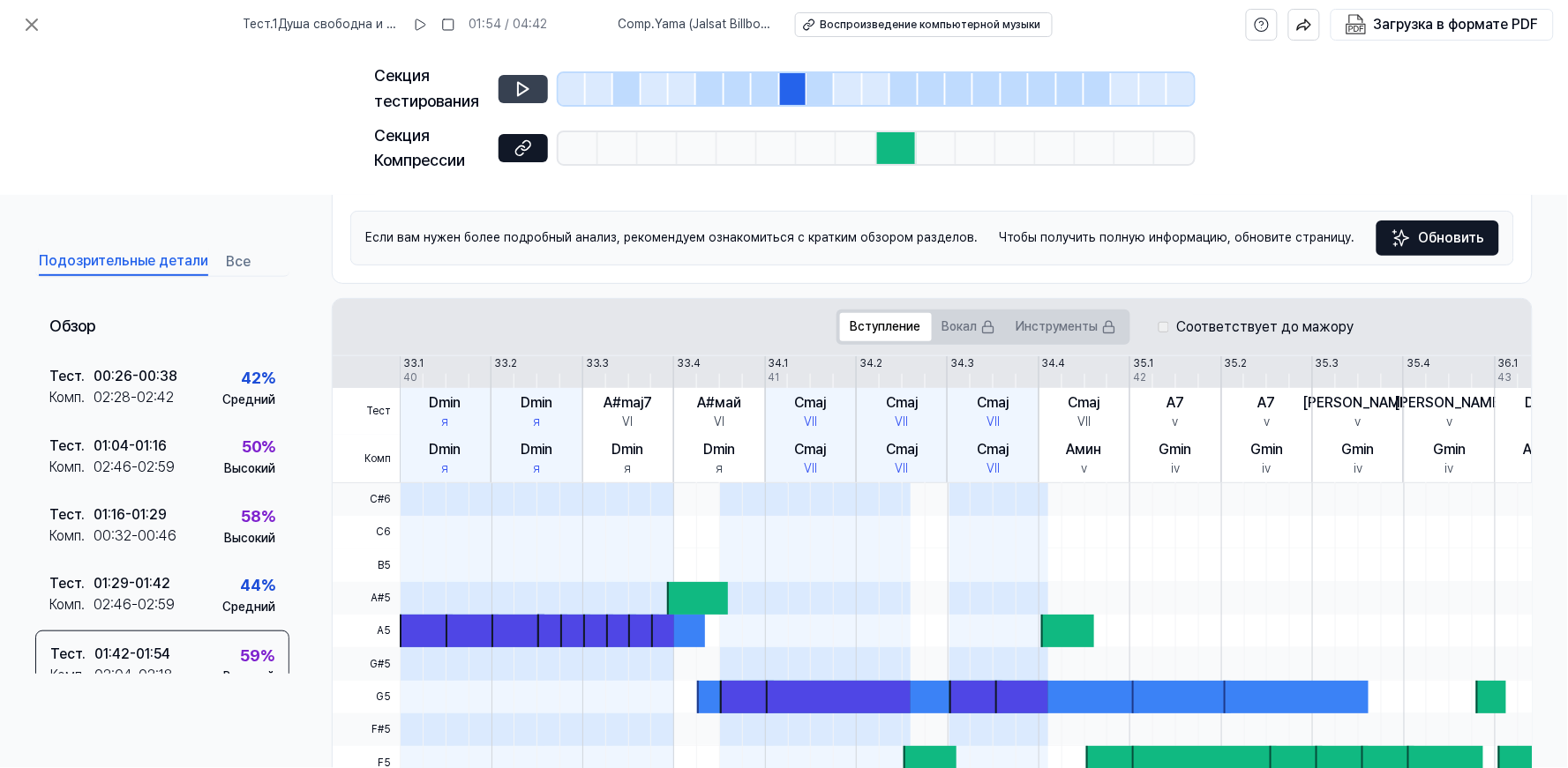
scroll to position [230, 0]
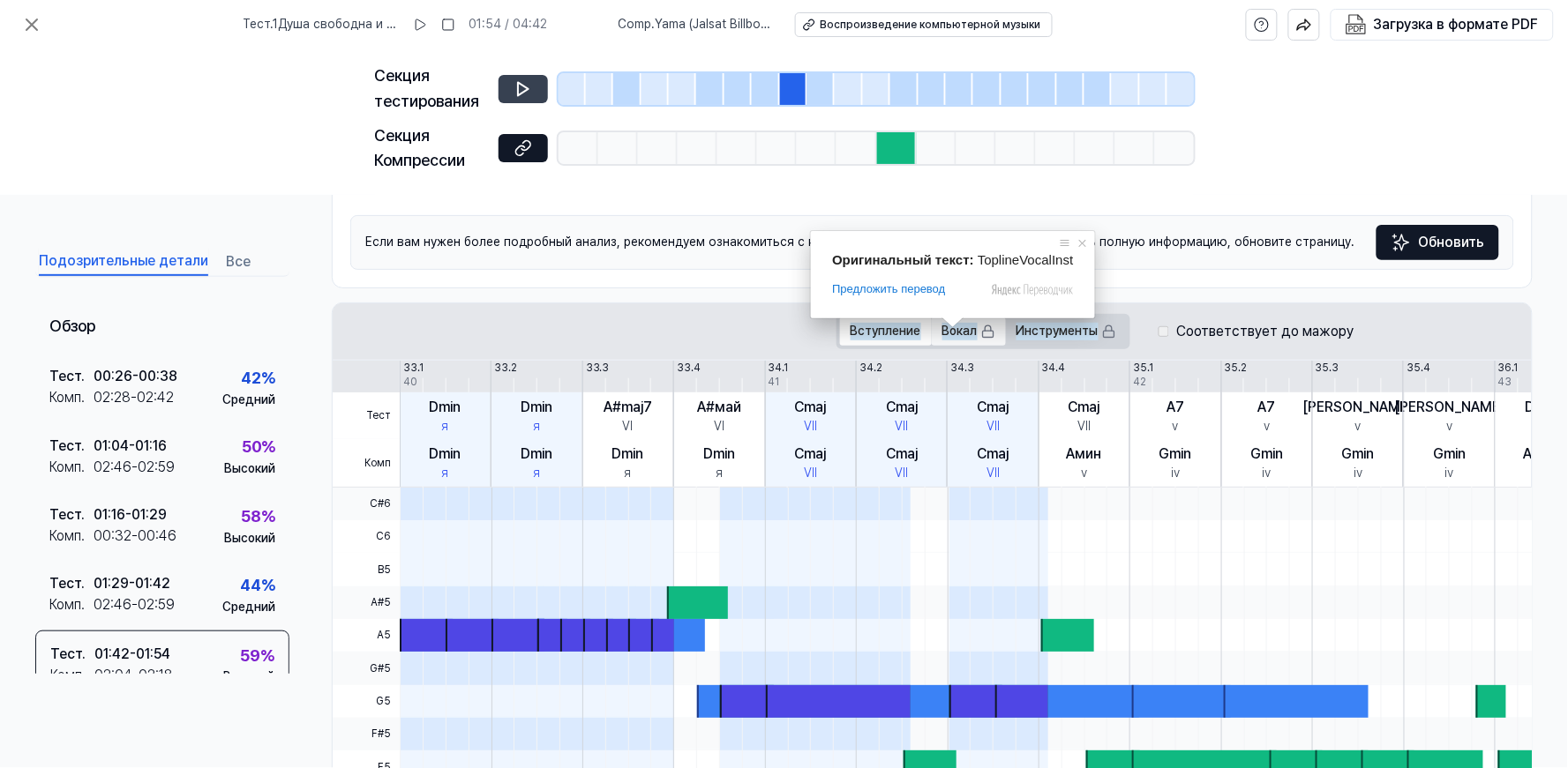
click at [966, 327] on ya-tr-span "Вокал" at bounding box center [960, 331] width 36 height 18
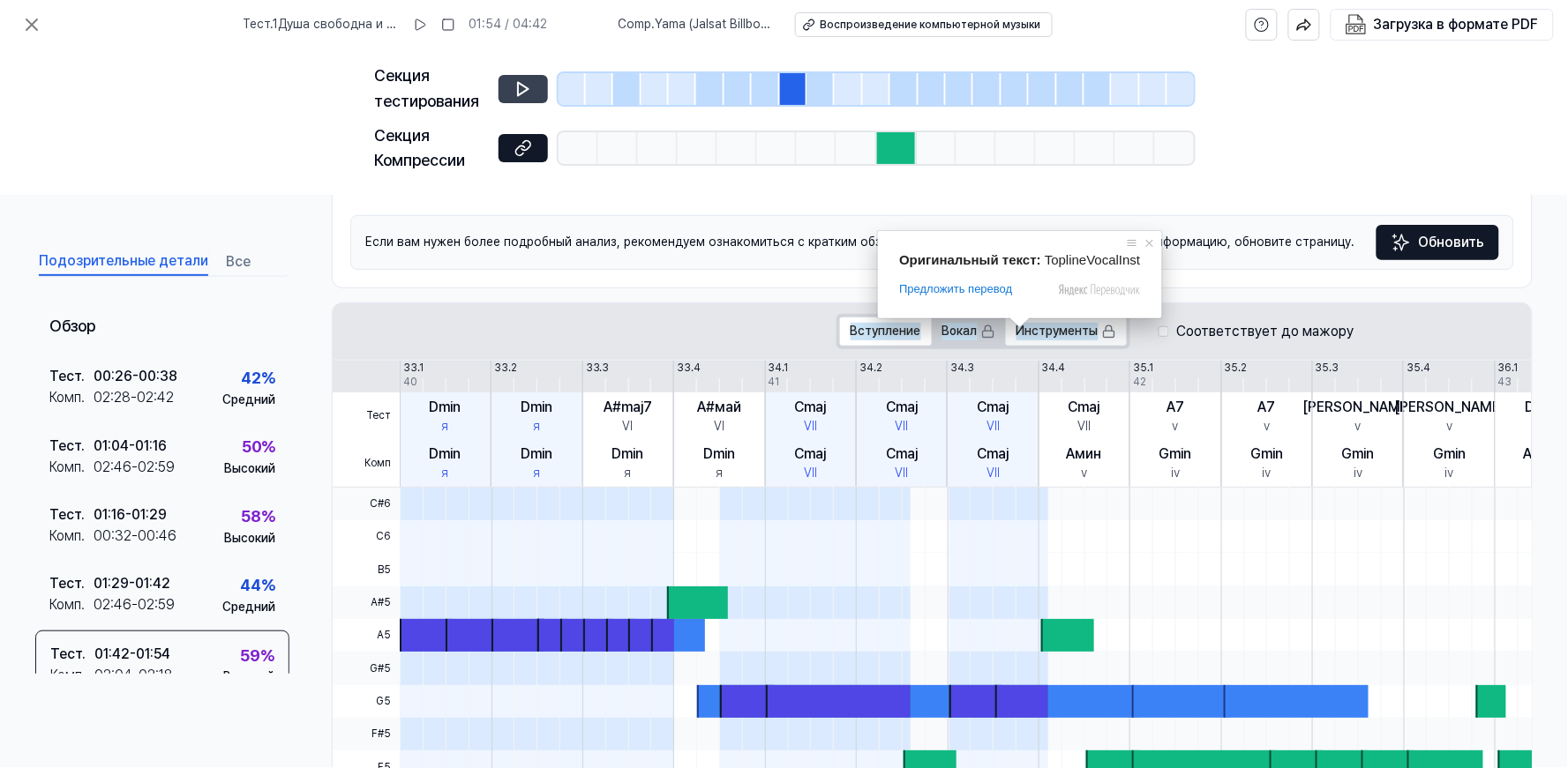
click at [1073, 331] on ya-tr-span "Инструменты" at bounding box center [1057, 331] width 82 height 18
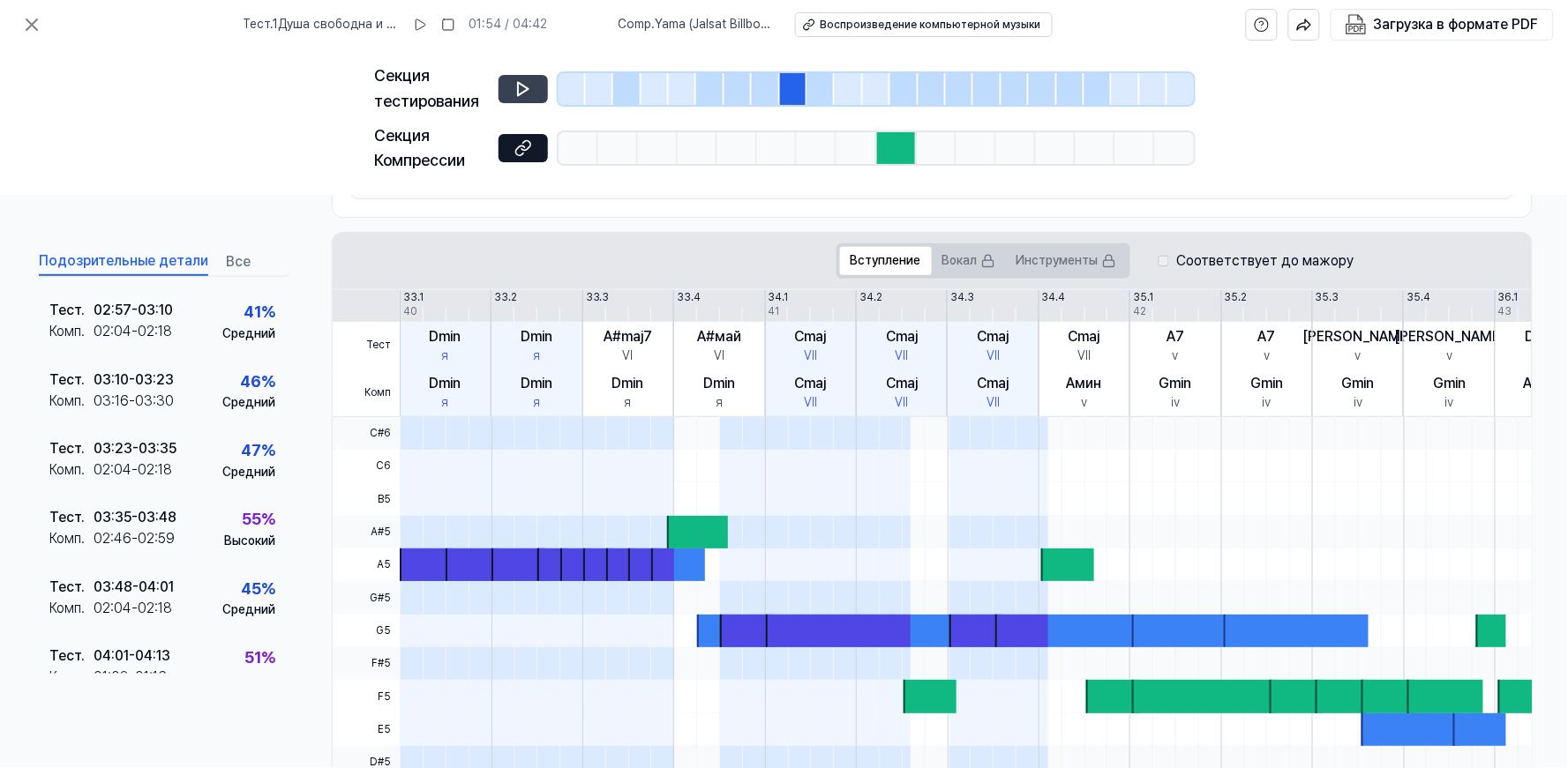
scroll to position [648, 0]
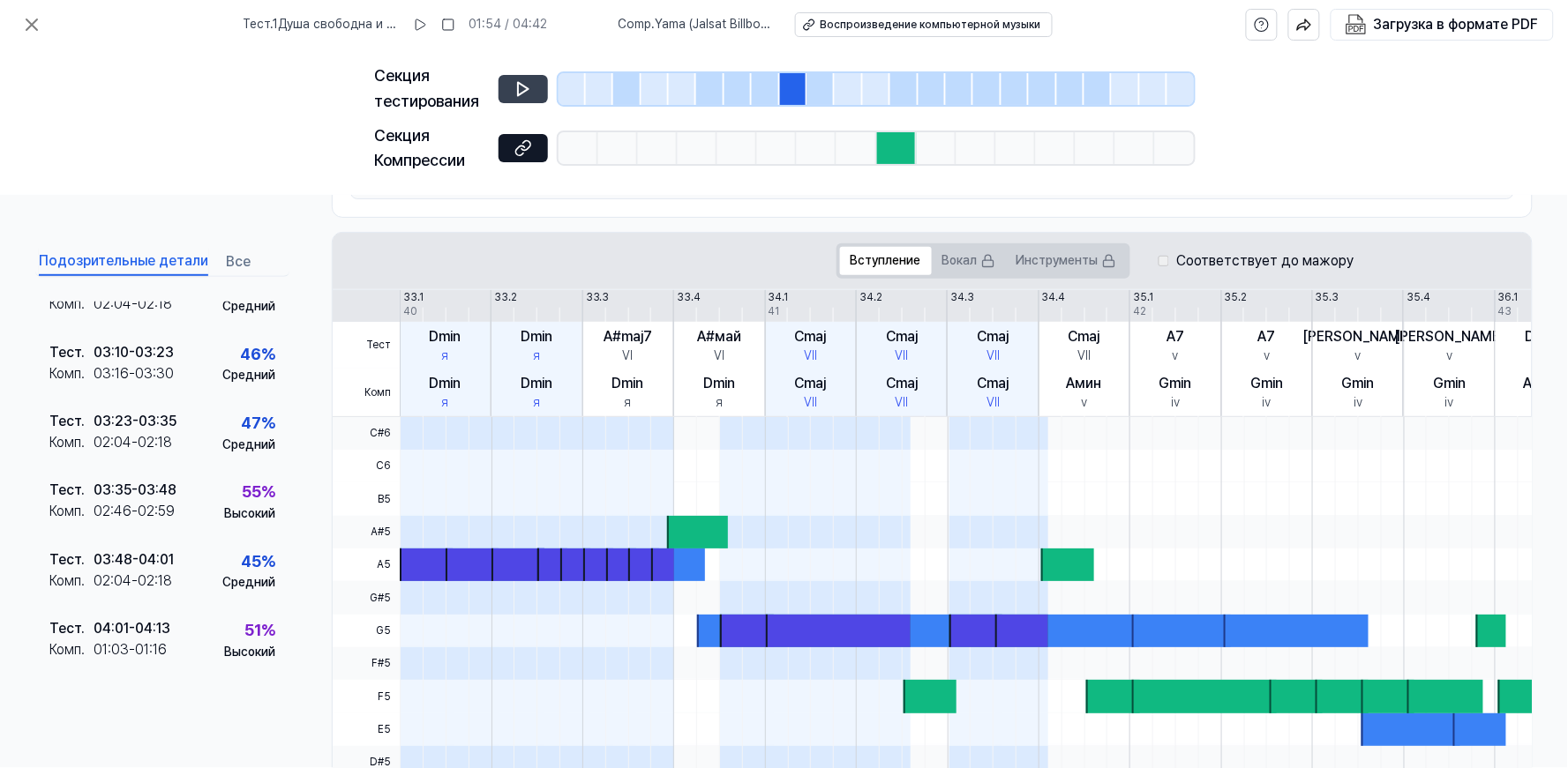
click at [895, 146] on div at bounding box center [896, 148] width 40 height 32
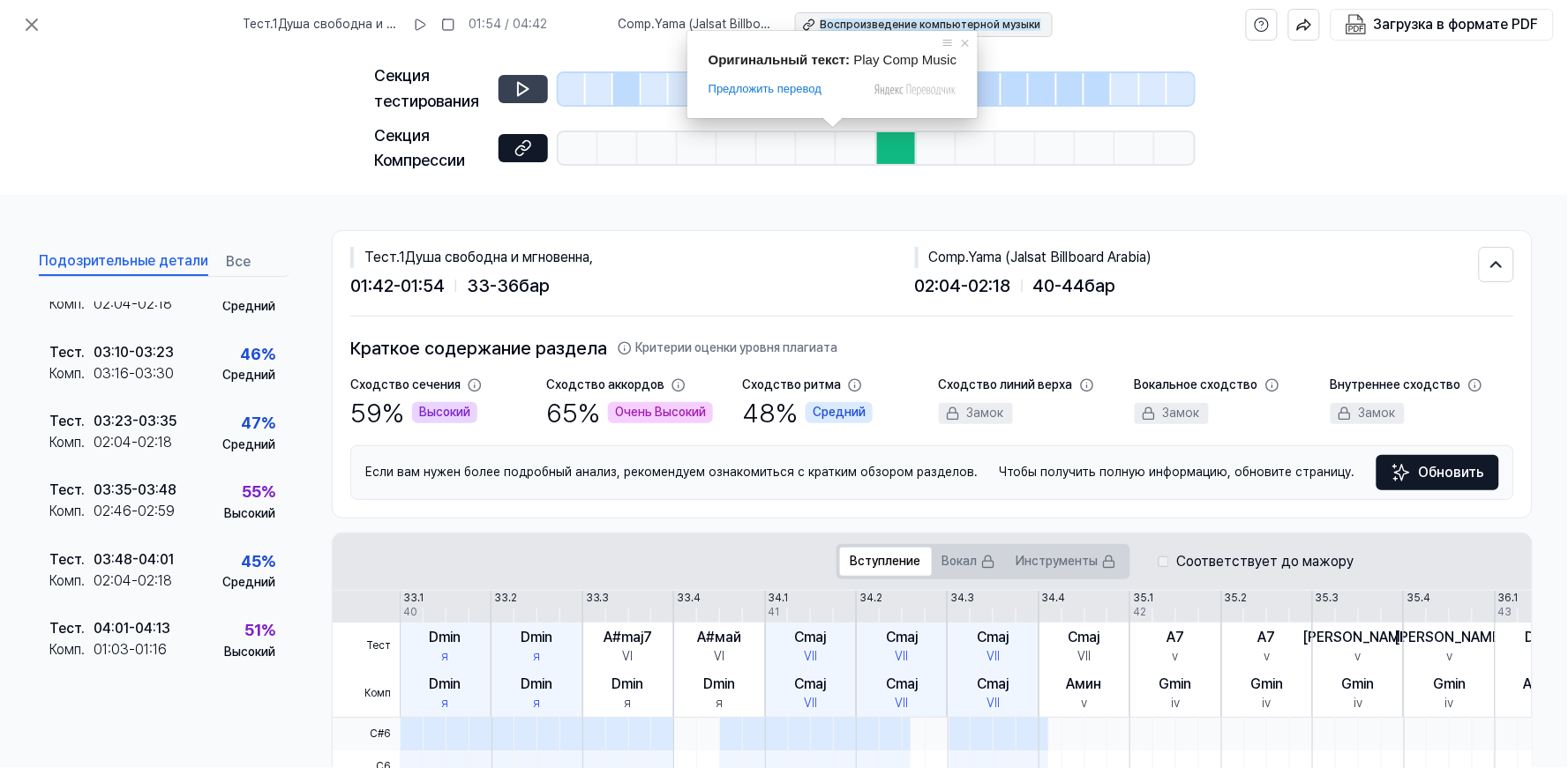
click at [971, 22] on ya-tr-span "Воспроизведение компьютерной музыки" at bounding box center [931, 25] width 220 height 12
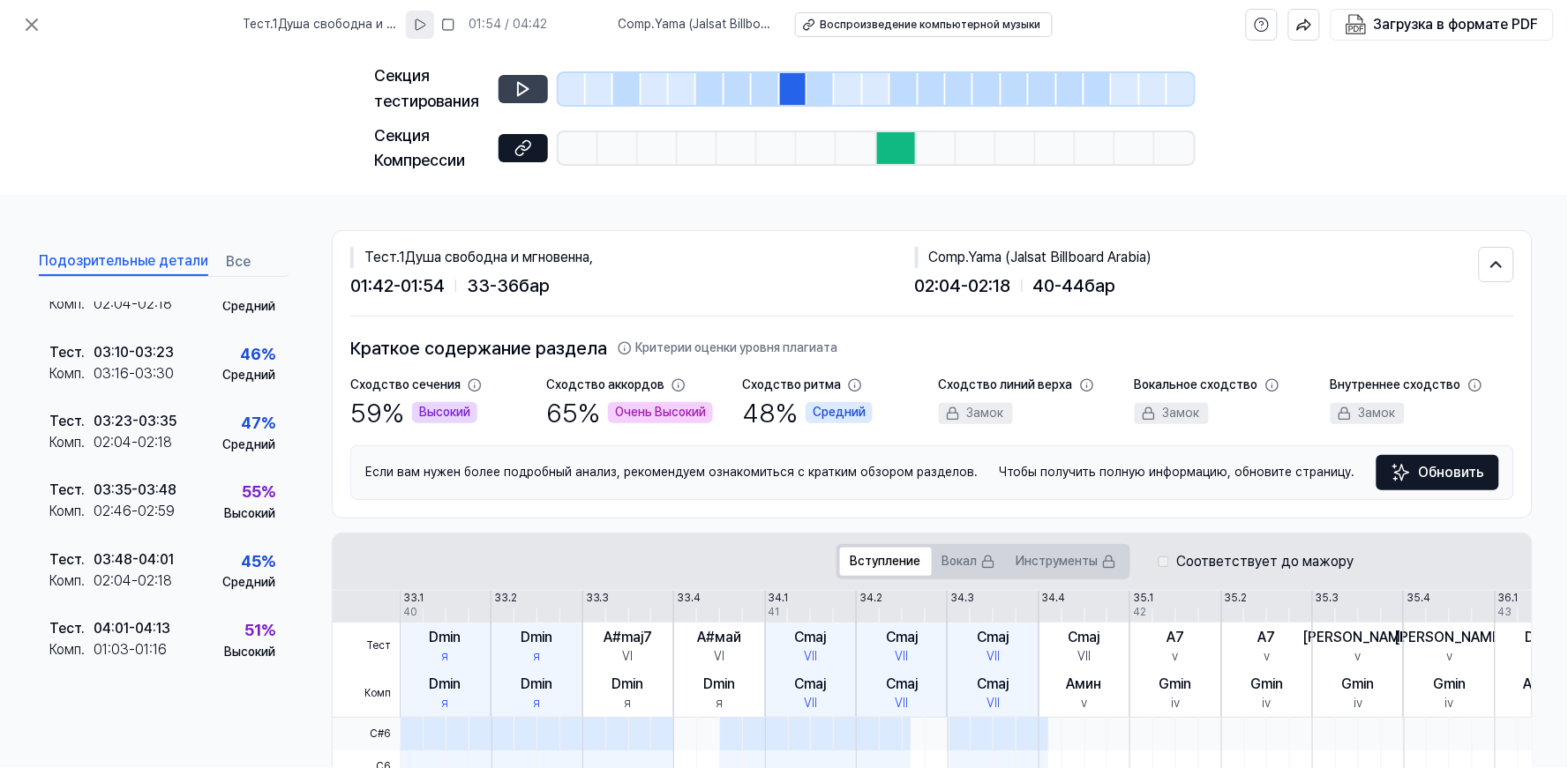
click at [426, 24] on icon at bounding box center [420, 25] width 10 height 11
click at [427, 25] on icon at bounding box center [420, 25] width 14 height 14
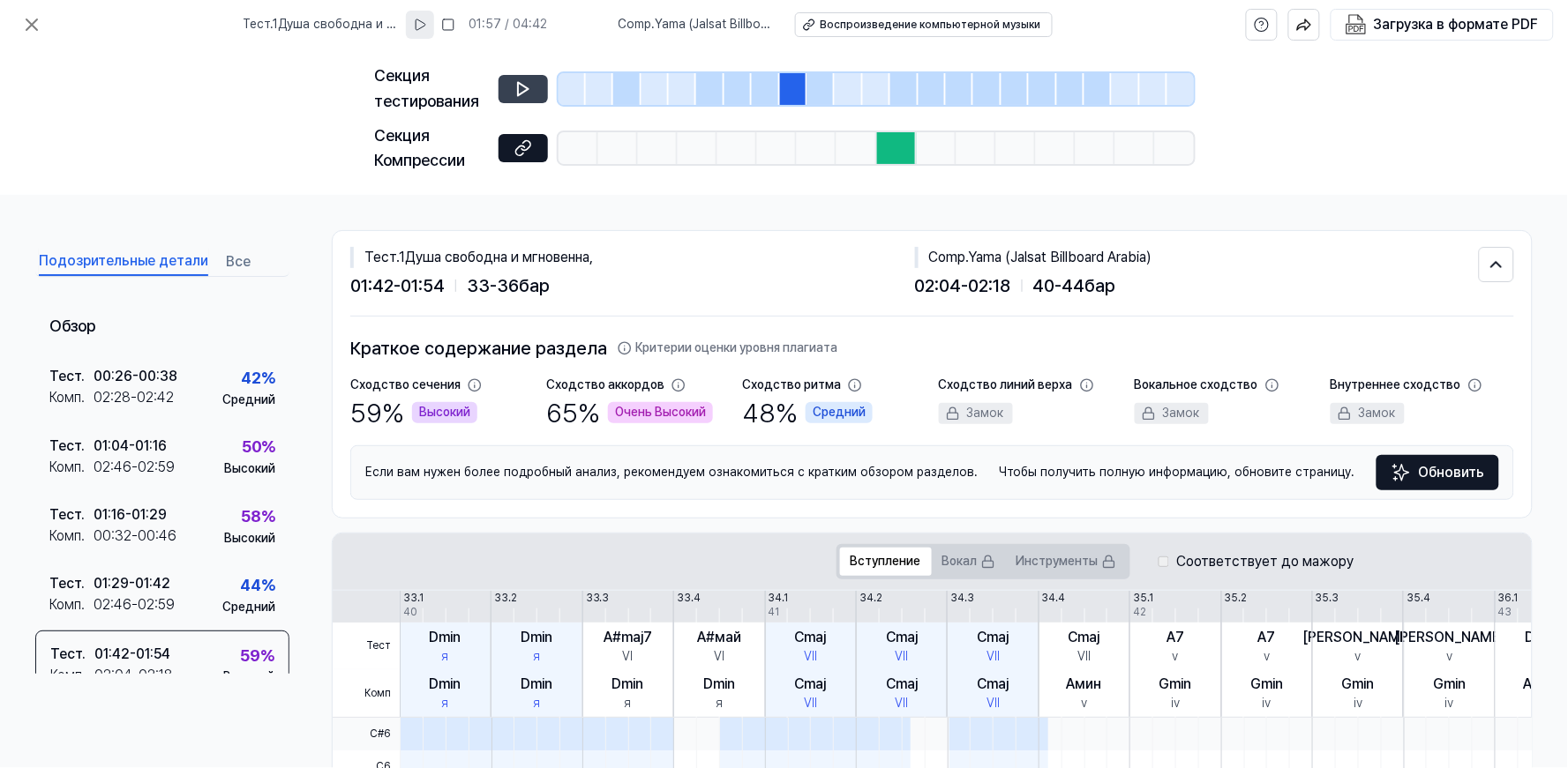
click at [232, 265] on ya-tr-span "Все" at bounding box center [238, 262] width 25 height 21
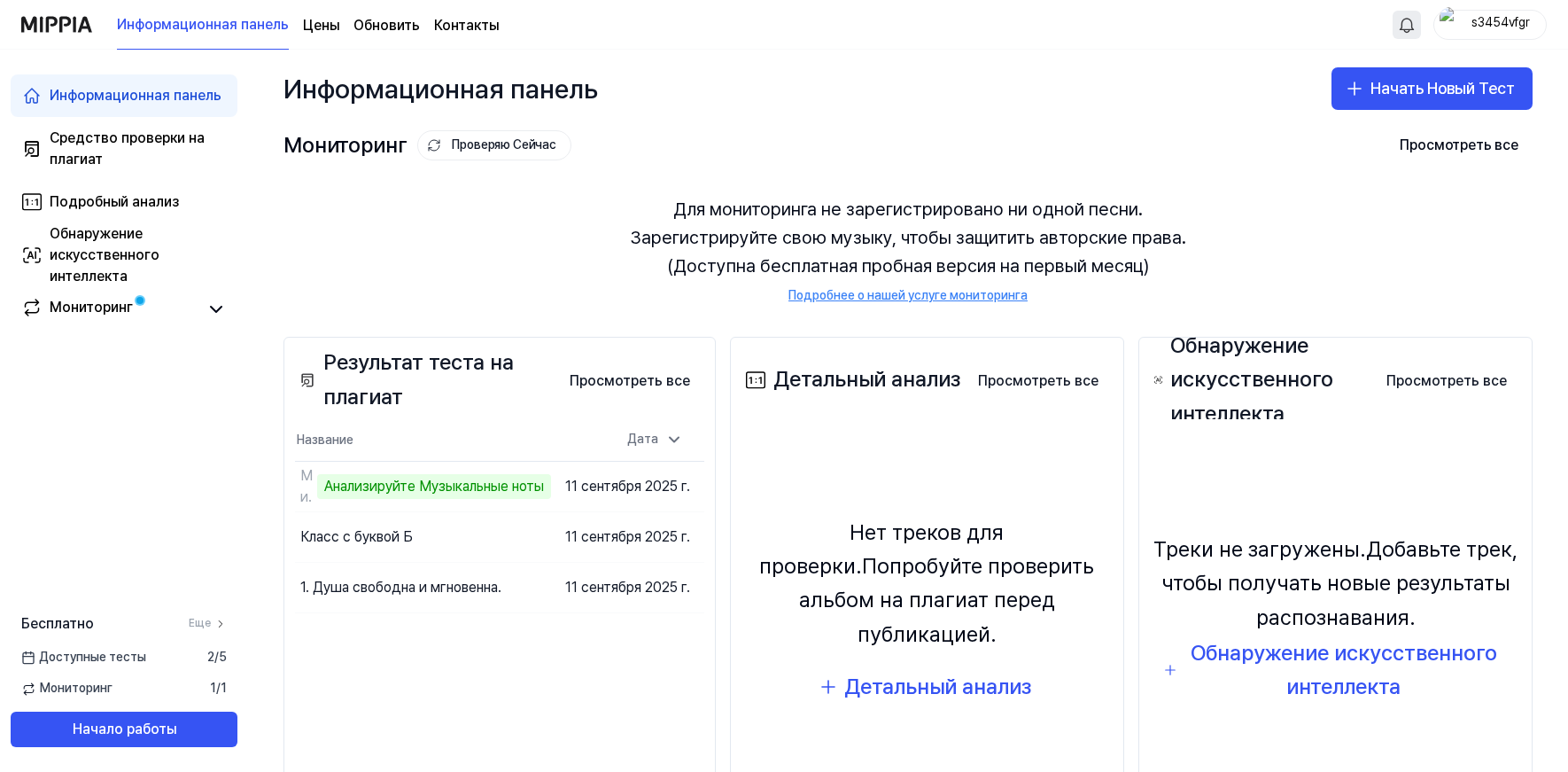
click at [1407, 25] on html "Информационная панель Цены Обновить Контакты s3454vfgr Информационная панель Ср…" at bounding box center [784, 386] width 1568 height 772
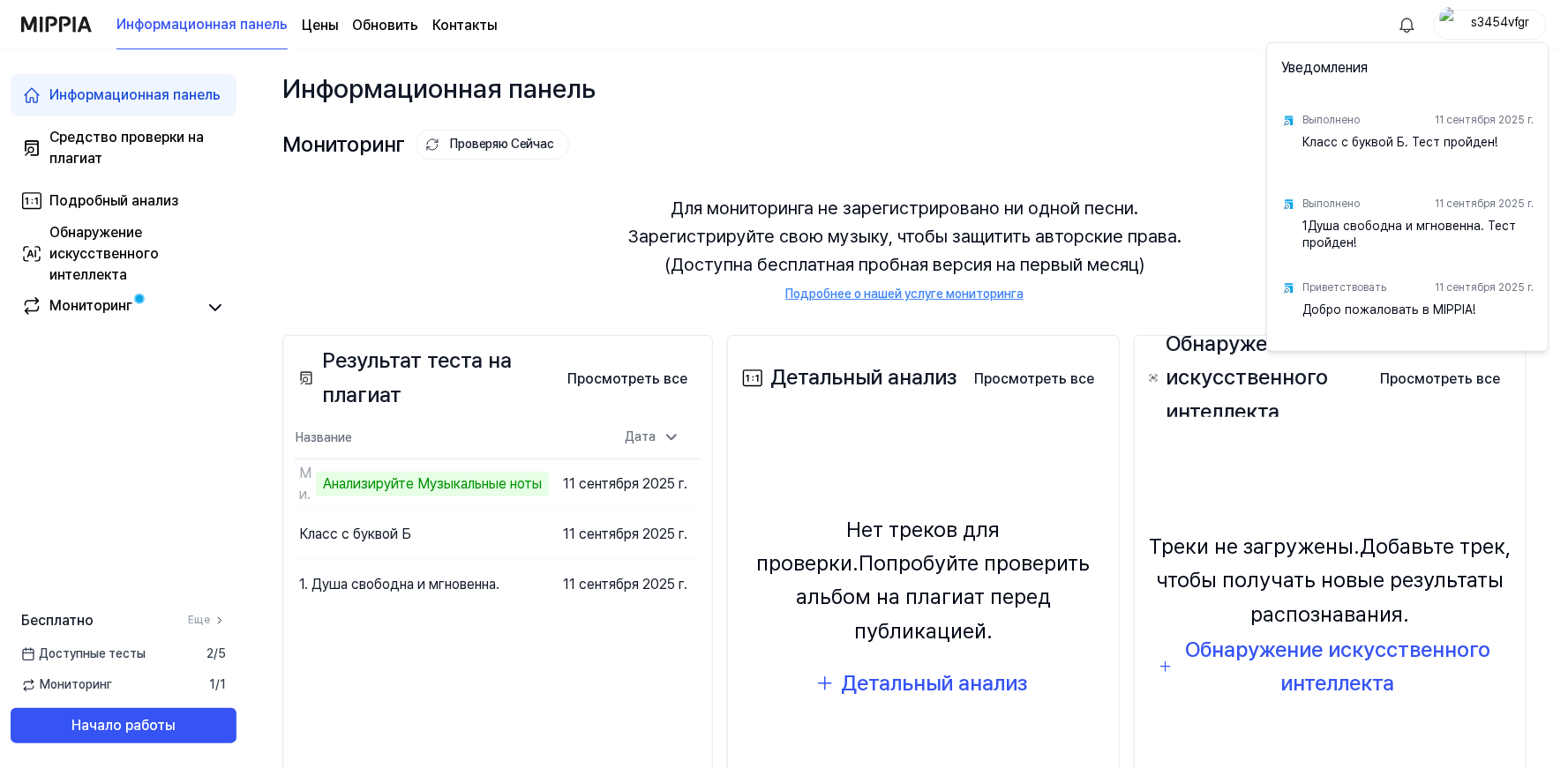
click at [1133, 91] on html "Информационная панель Цены Обновить Контакты s3454vfgr Информационная панель Ср…" at bounding box center [784, 384] width 1568 height 768
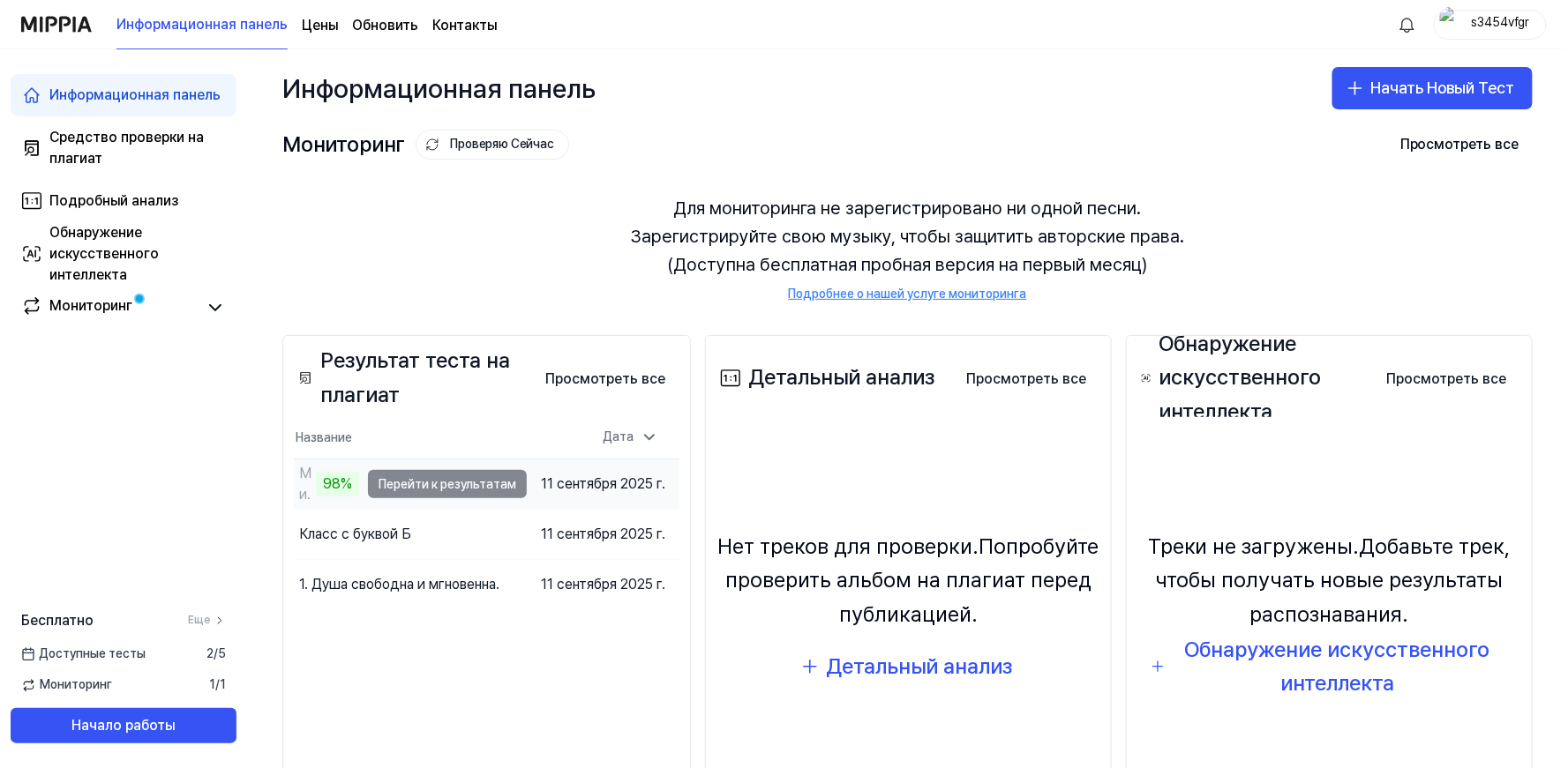
click at [544, 271] on div "Для мониторинга не зарегистрировано ни одной песни. Зарегистрируйте свою музыку…" at bounding box center [907, 249] width 1250 height 152
click at [468, 248] on div "Для мониторинга не зарегистрировано ни одной песни. Зарегистрируйте свою музыку…" at bounding box center [907, 249] width 1250 height 152
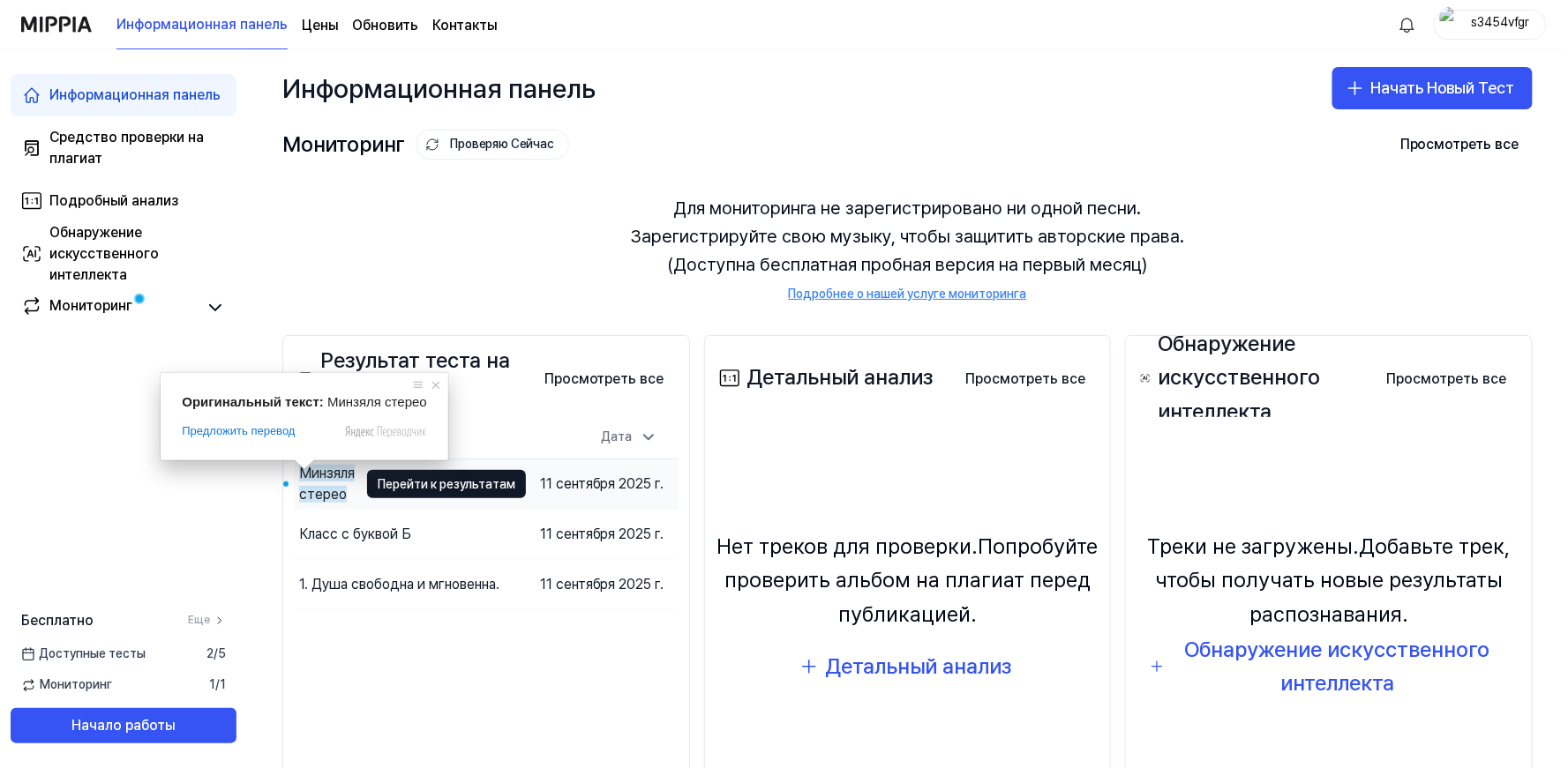
click at [323, 488] on ya-tr-span "Минзяля стерео" at bounding box center [327, 483] width 56 height 38
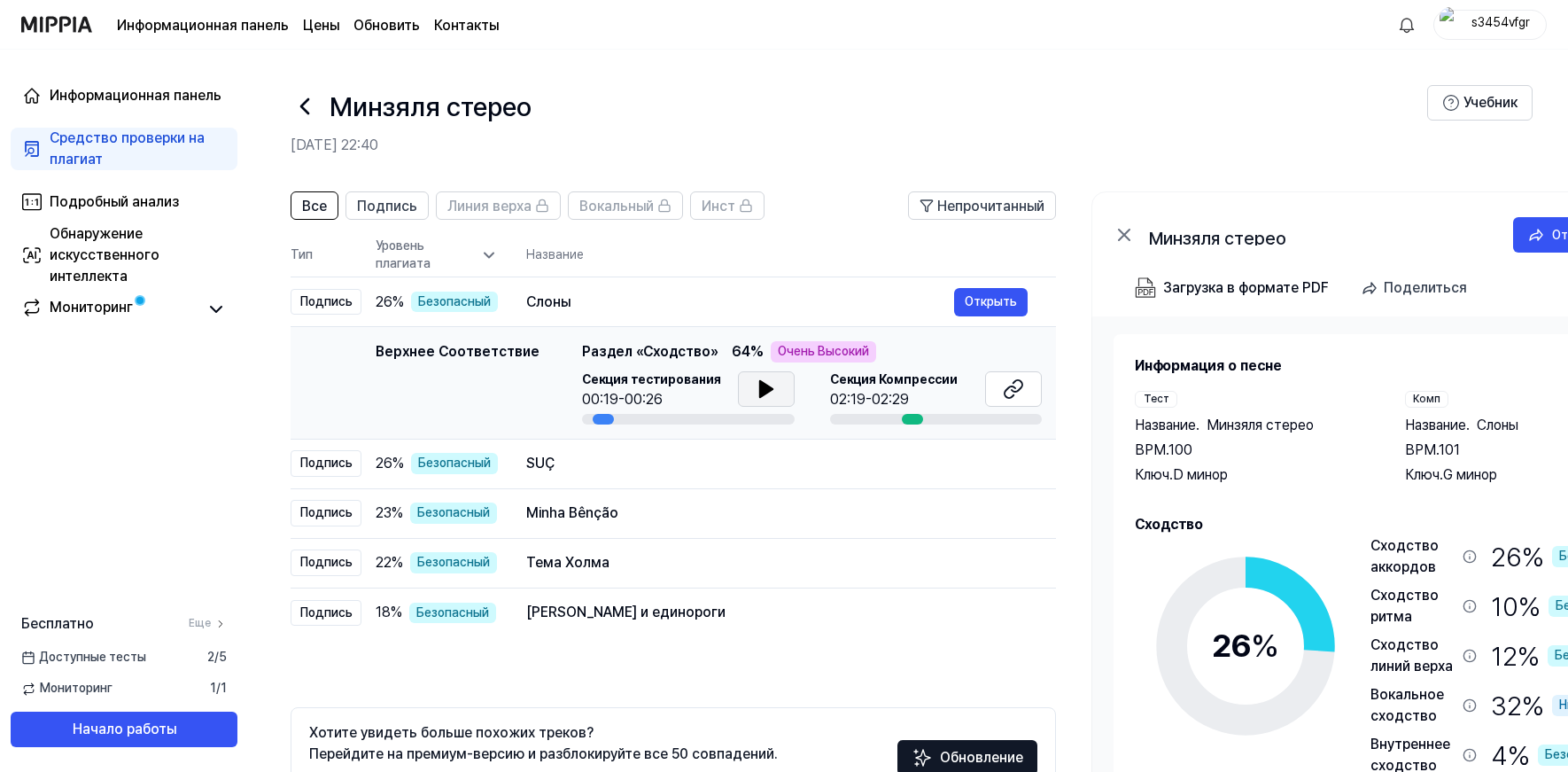
click at [759, 388] on icon at bounding box center [765, 389] width 12 height 16
click at [761, 388] on icon at bounding box center [763, 389] width 4 height 14
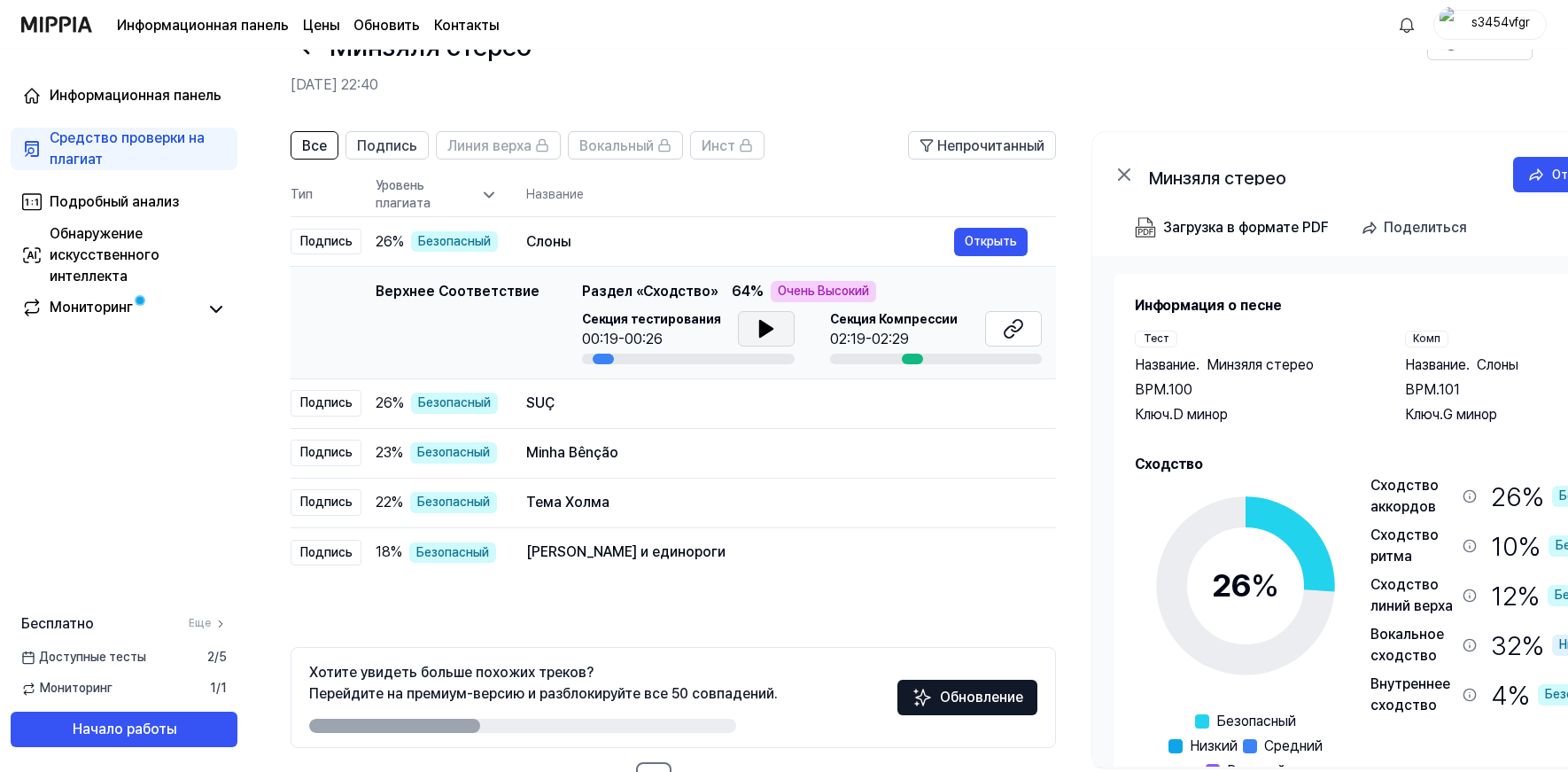
scroll to position [43, 0]
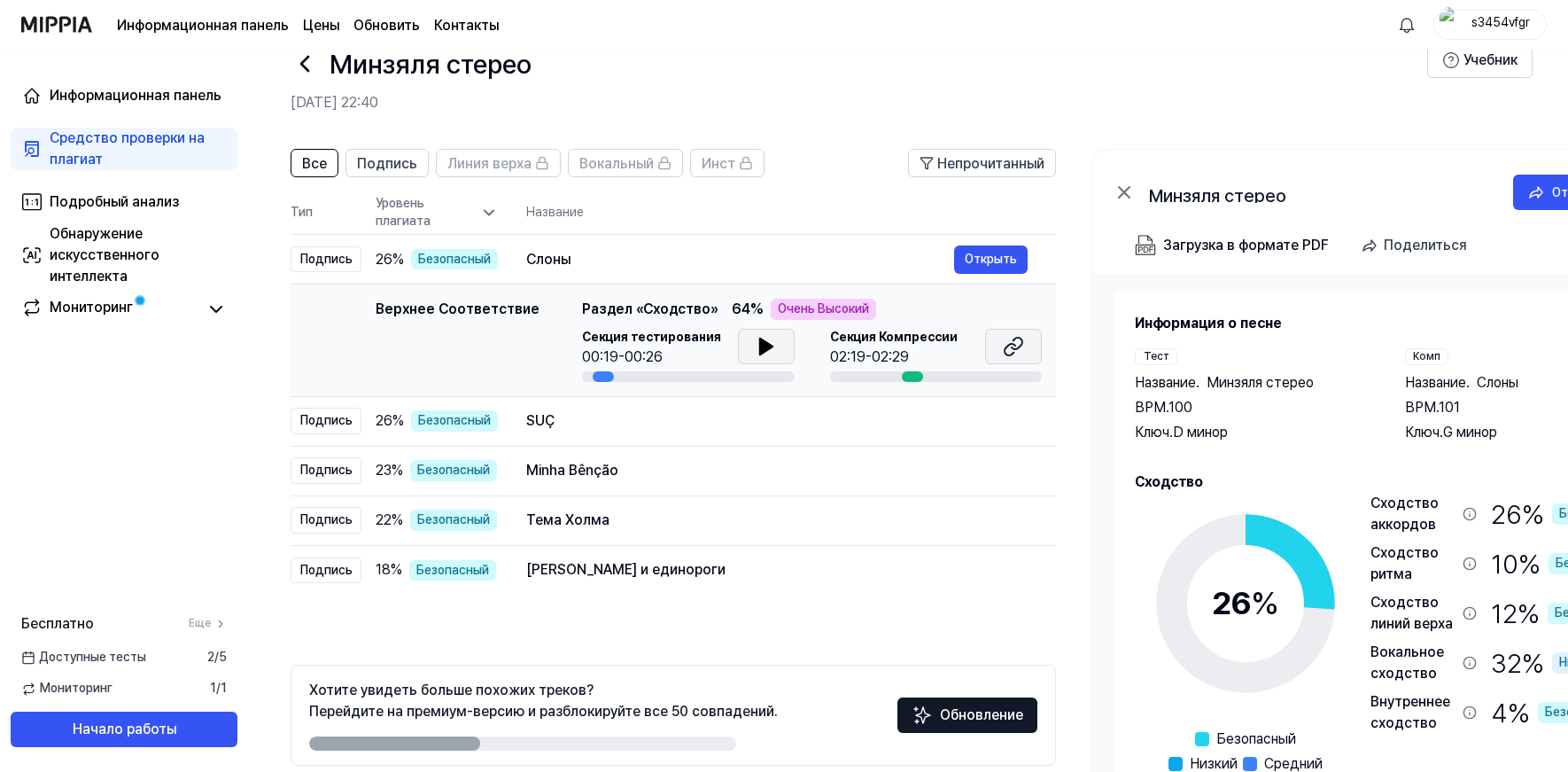
click at [1013, 350] on icon at bounding box center [1013, 346] width 21 height 21
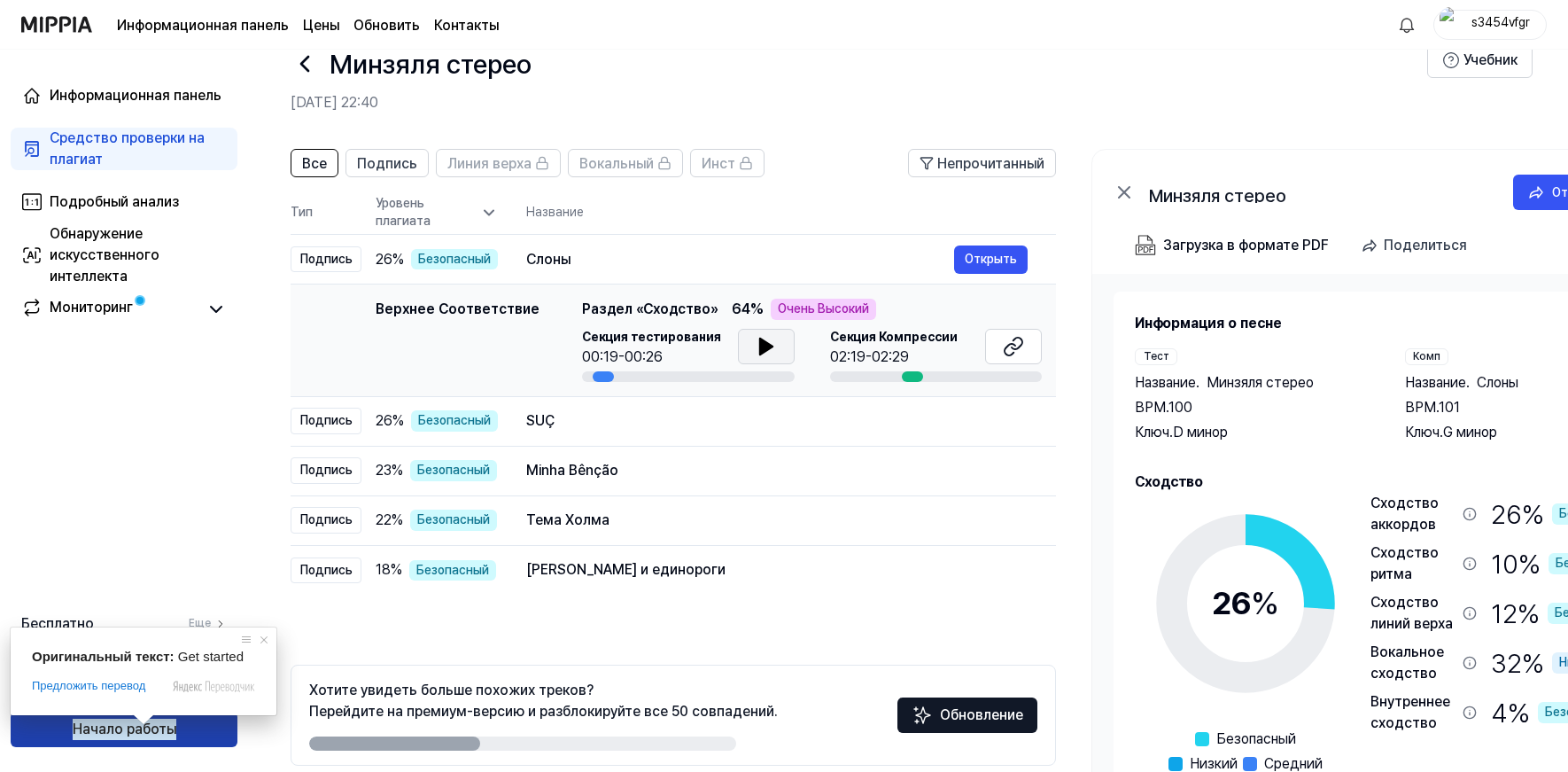
click at [164, 730] on ya-tr-span "Начало работы" at bounding box center [124, 729] width 103 height 21
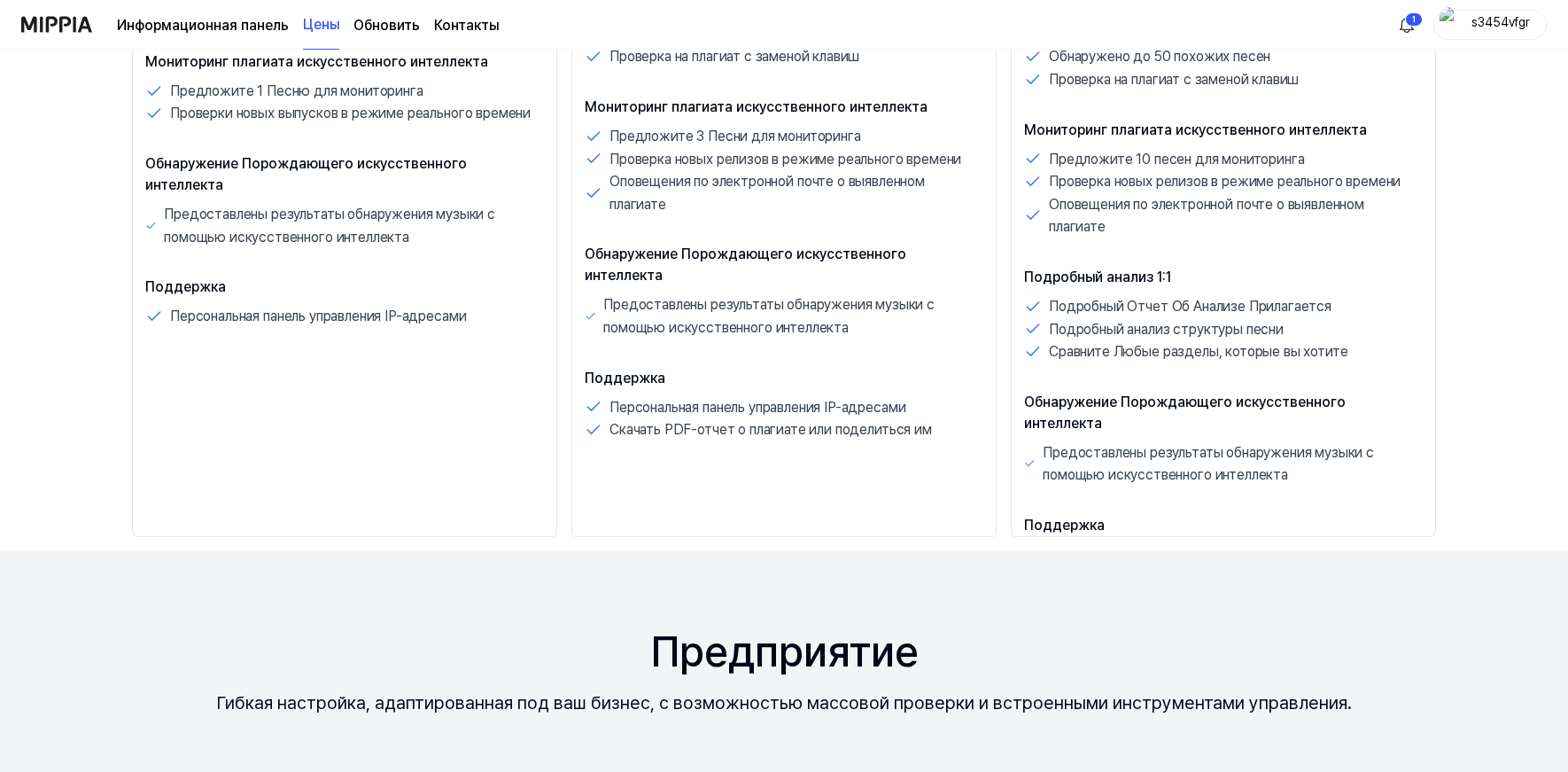
scroll to position [4, 0]
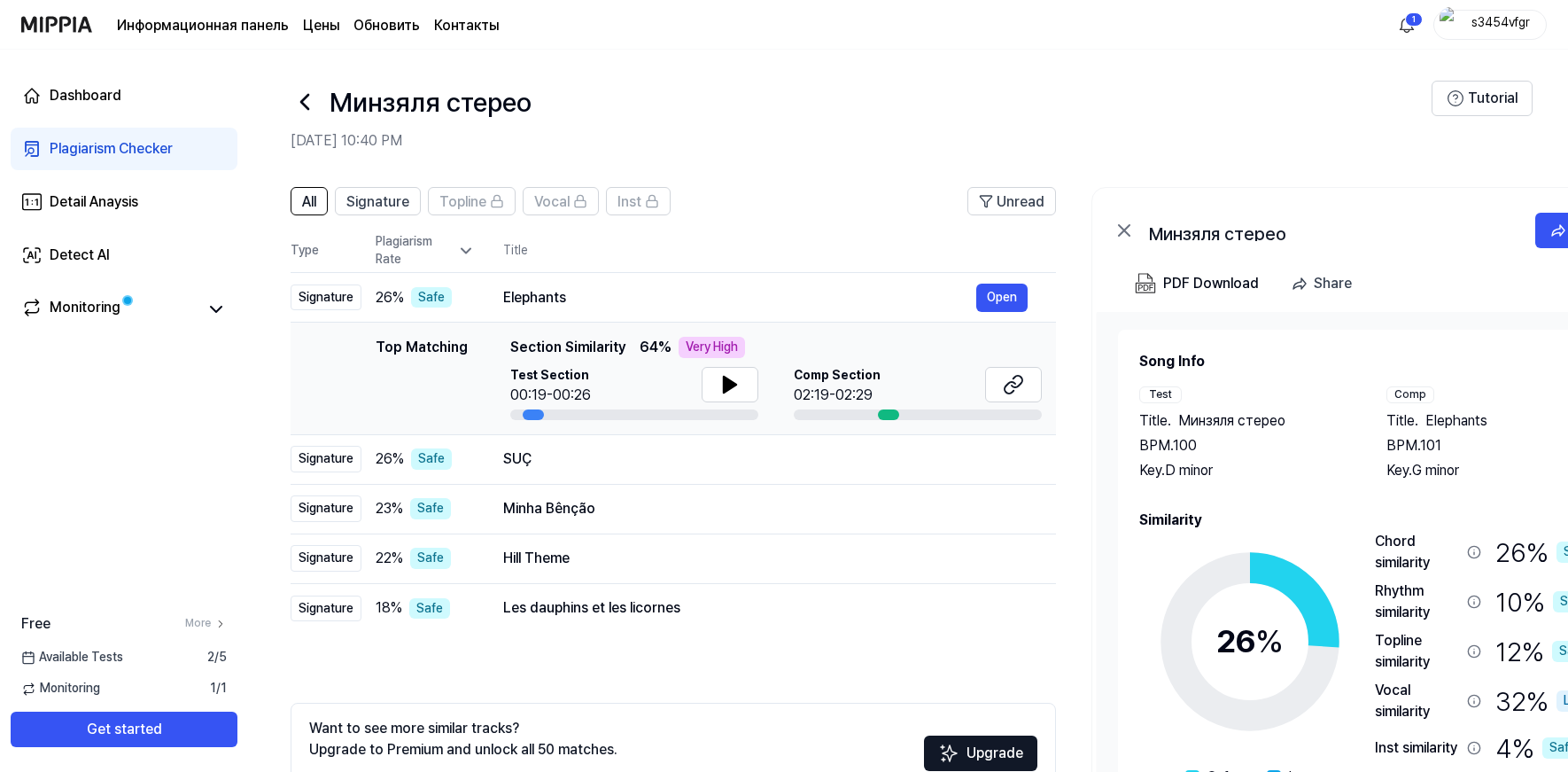
scroll to position [43, 0]
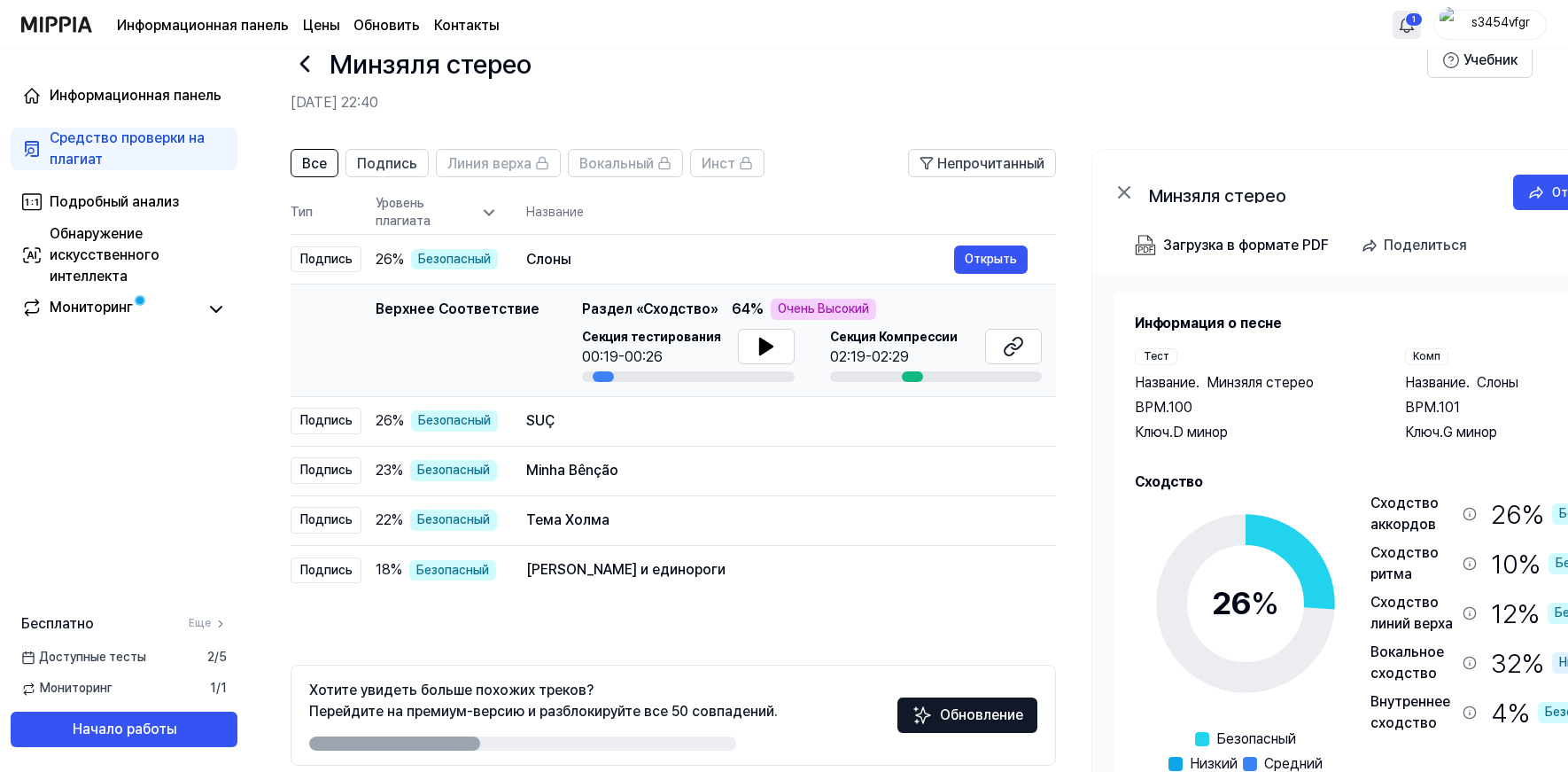
click at [1406, 21] on html "Информационная панель Цены Обновить Контакты 1 s3454vfgr Информационная панель …" at bounding box center [784, 343] width 1568 height 772
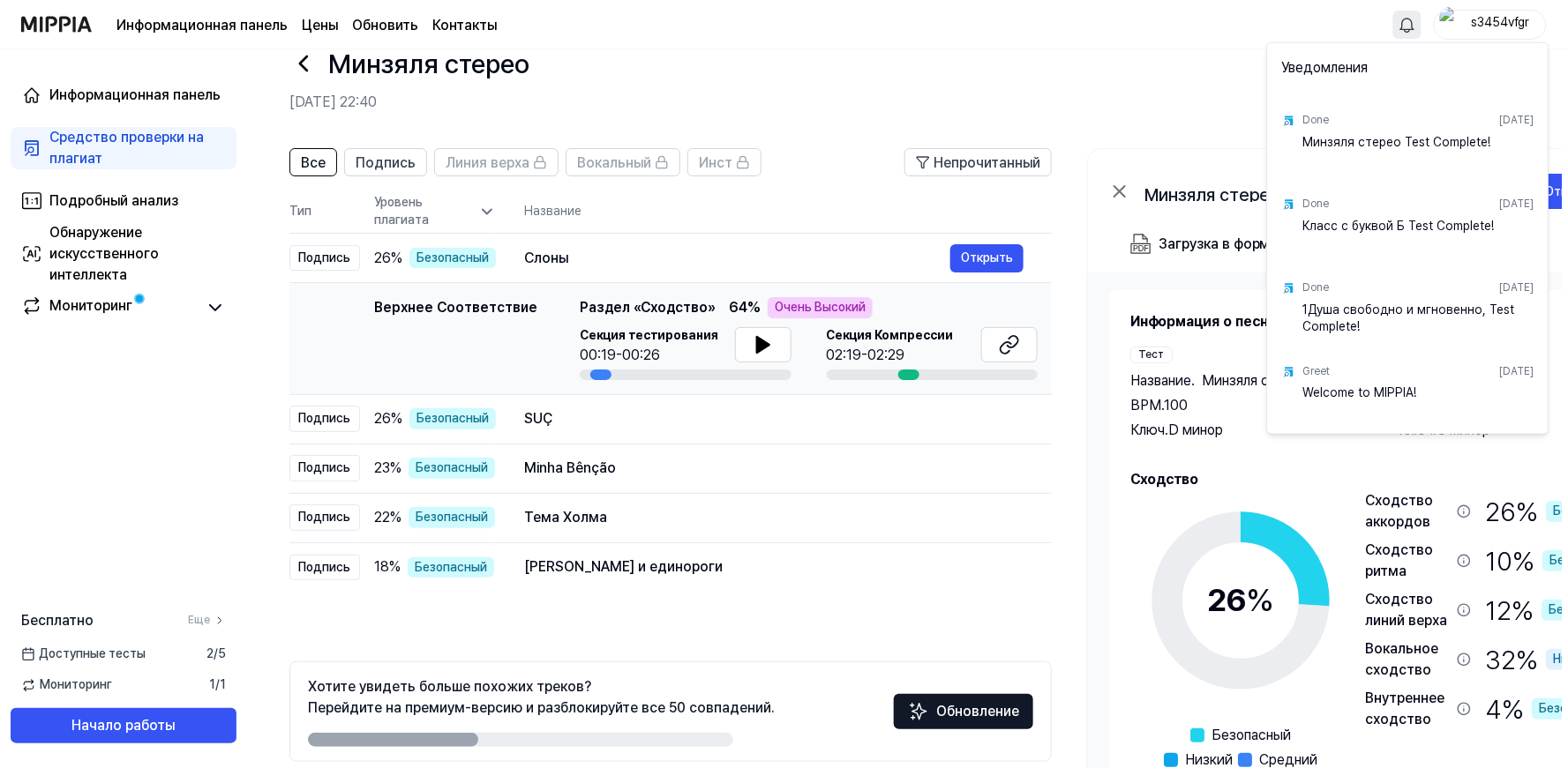
click at [1102, 68] on html "Информационная панель Цены Обновить Контакты s3454vfgr Информационная панель Ср…" at bounding box center [784, 341] width 1568 height 768
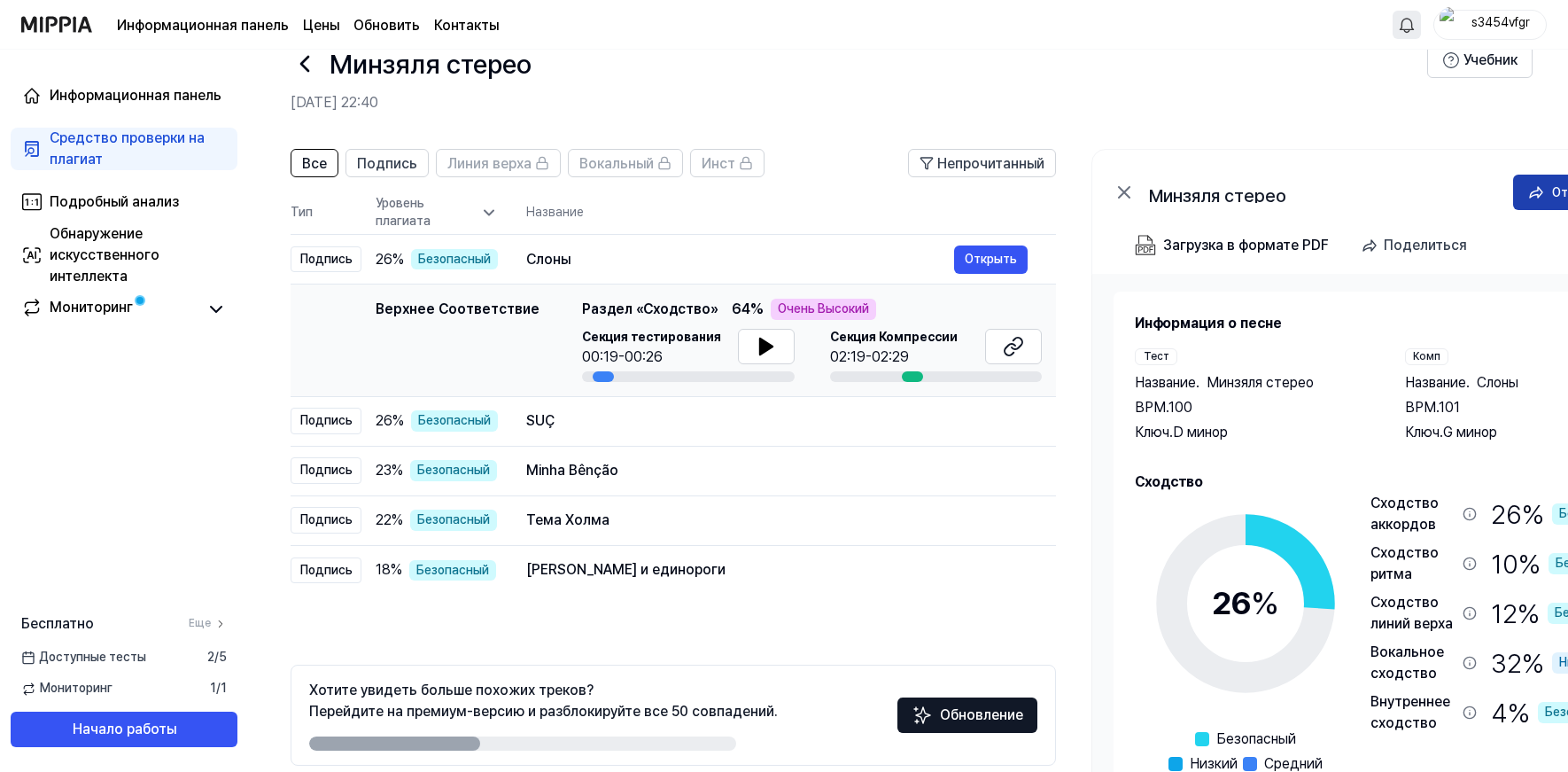
click at [1544, 190] on icon at bounding box center [1536, 193] width 18 height 18
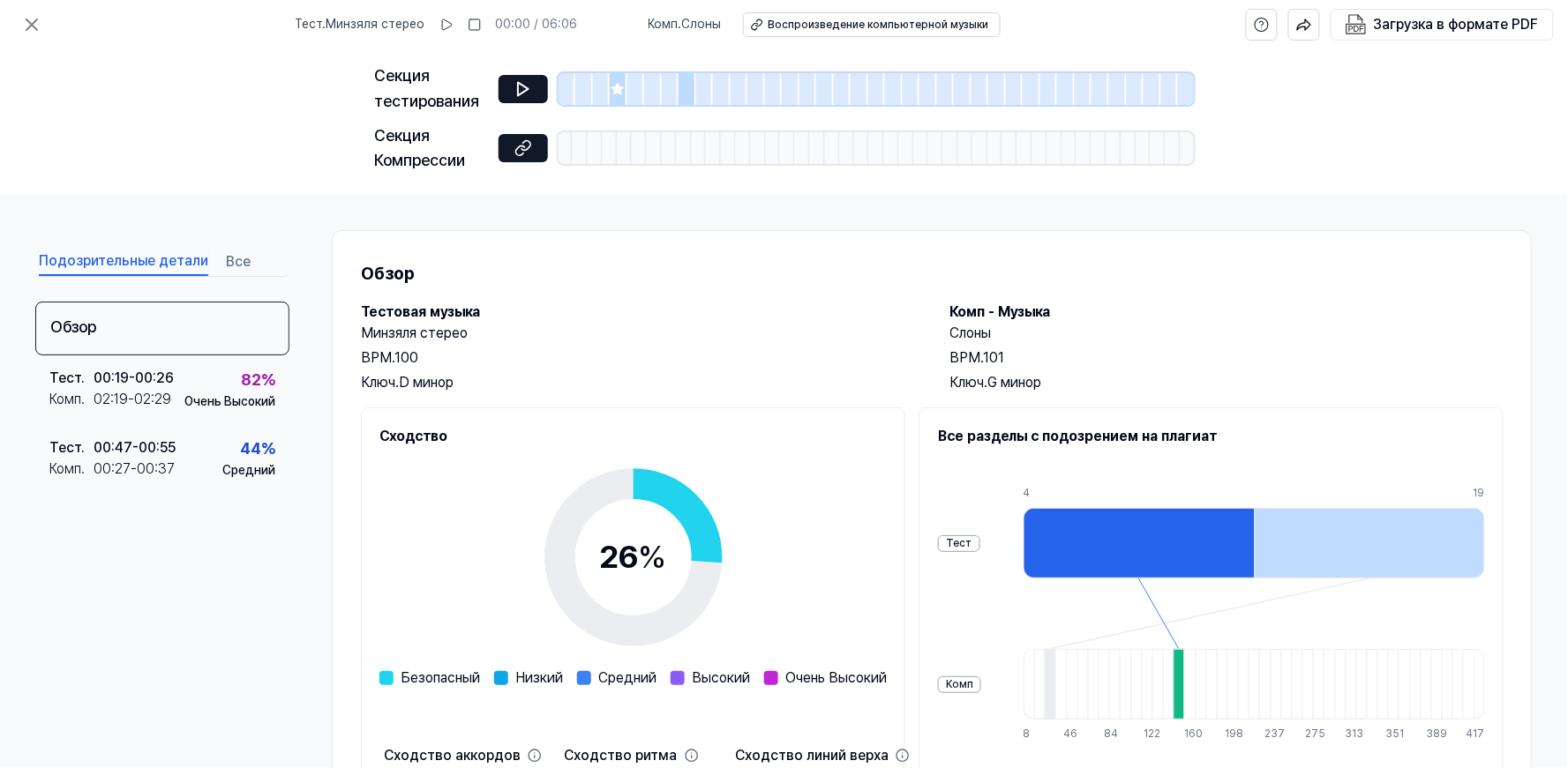
scroll to position [204, 0]
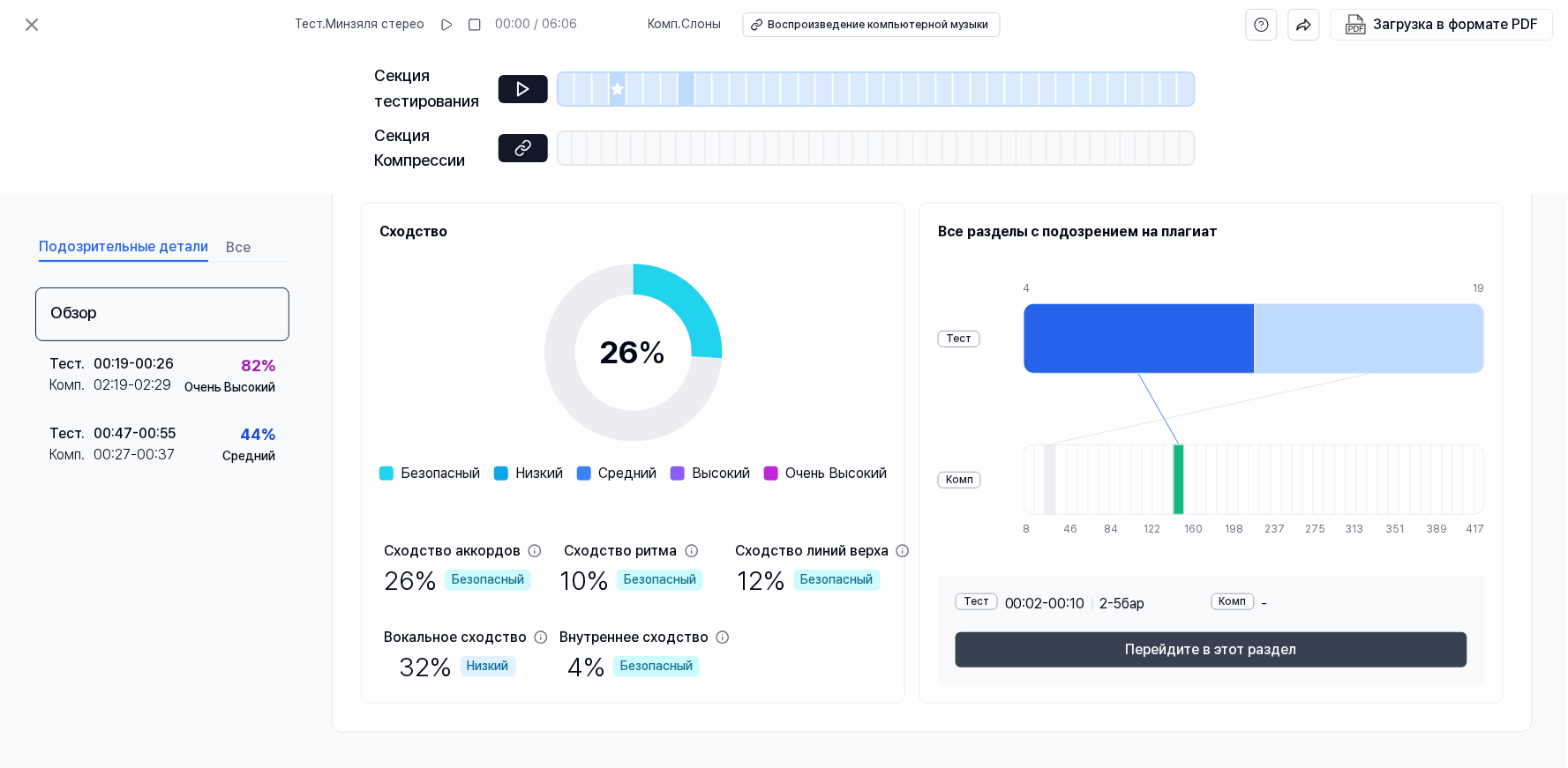
click at [1172, 649] on ya-tr-span "Перейдите в этот раздел" at bounding box center [1211, 650] width 171 height 21
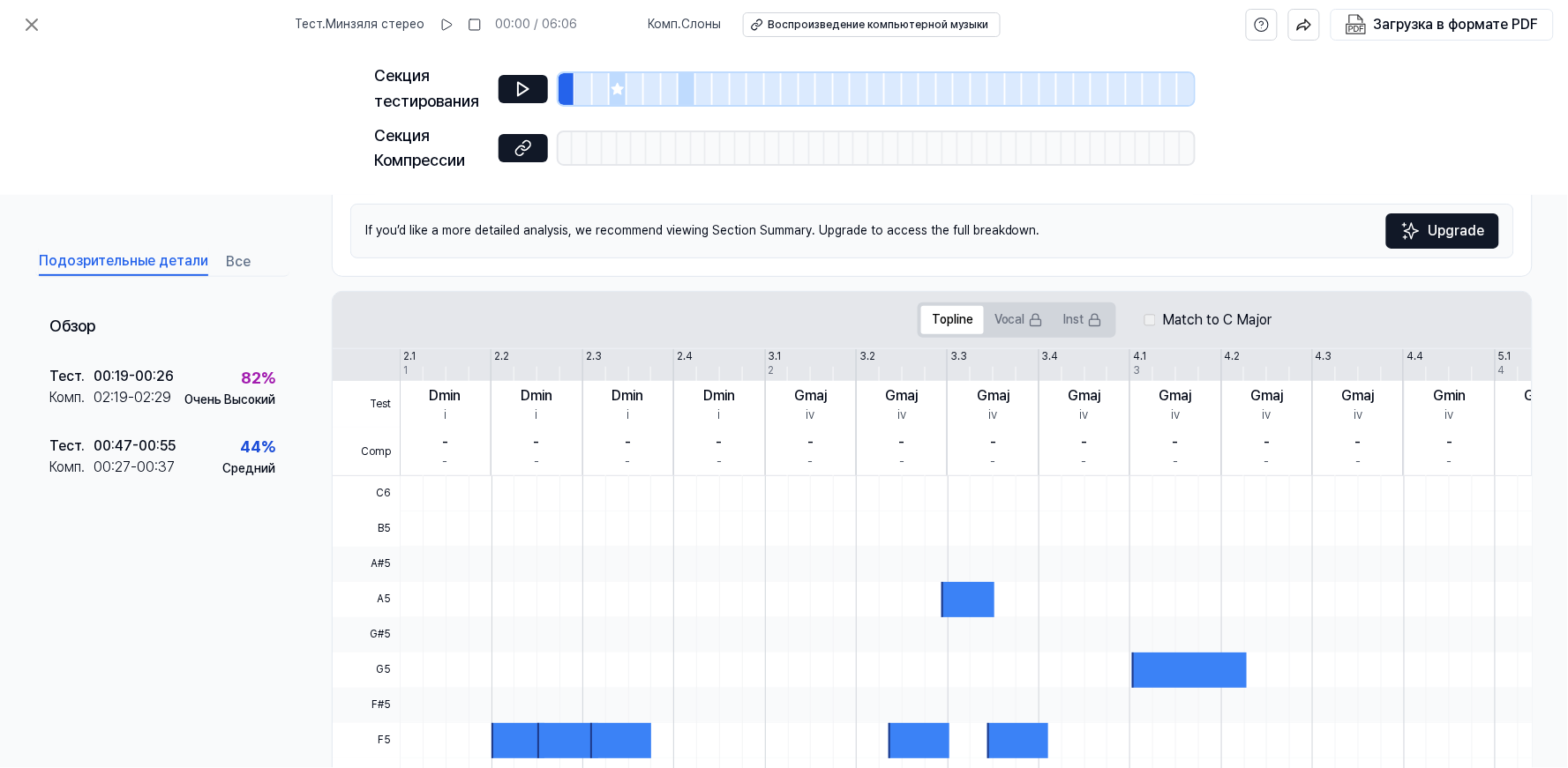
scroll to position [368, 0]
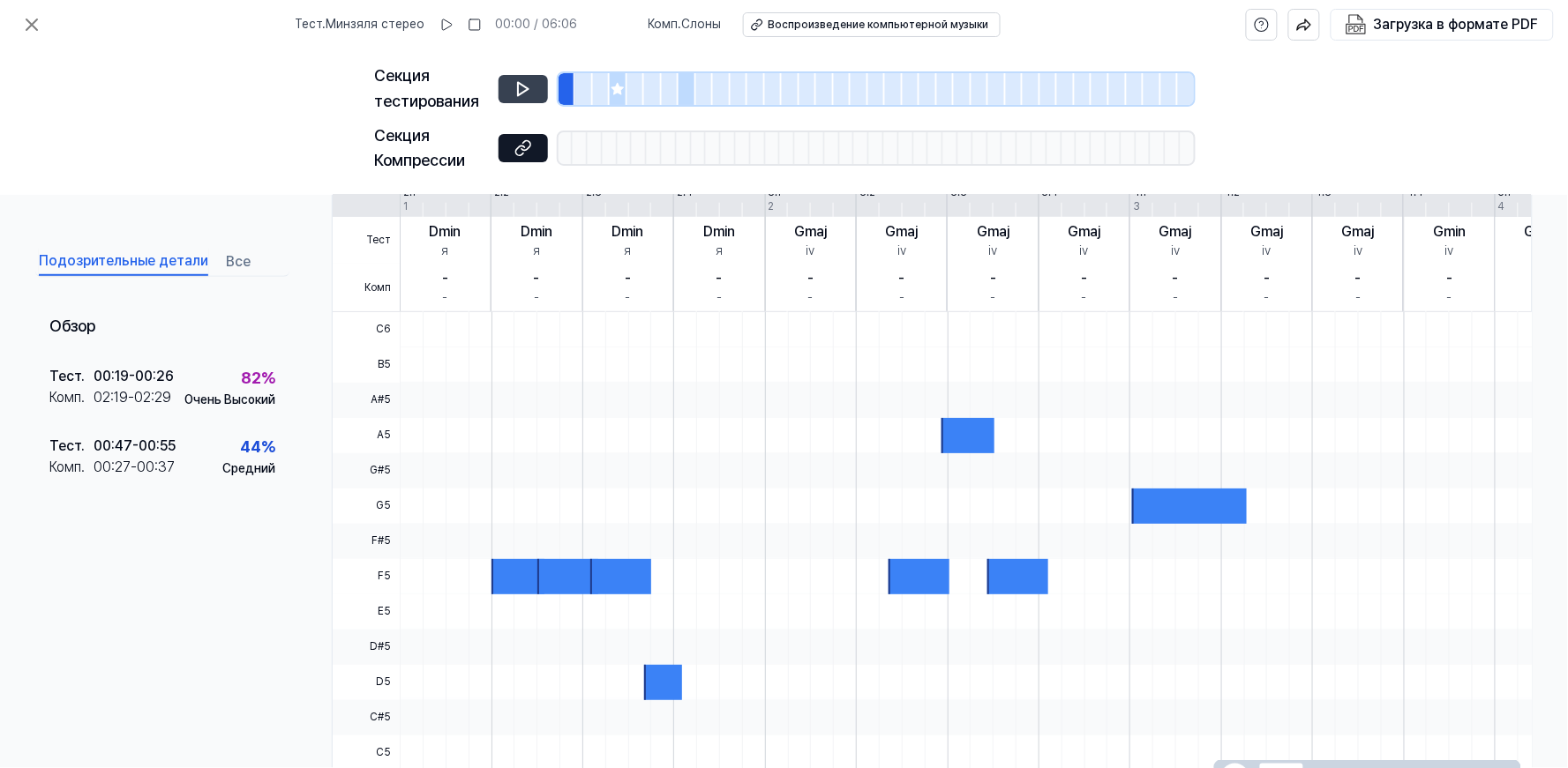
click at [528, 91] on icon at bounding box center [523, 89] width 18 height 18
click at [614, 569] on div at bounding box center [620, 577] width 61 height 36
click at [615, 570] on div at bounding box center [620, 577] width 61 height 36
drag, startPoint x: 1563, startPoint y: 117, endPoint x: 1566, endPoint y: 60, distance: 57.1
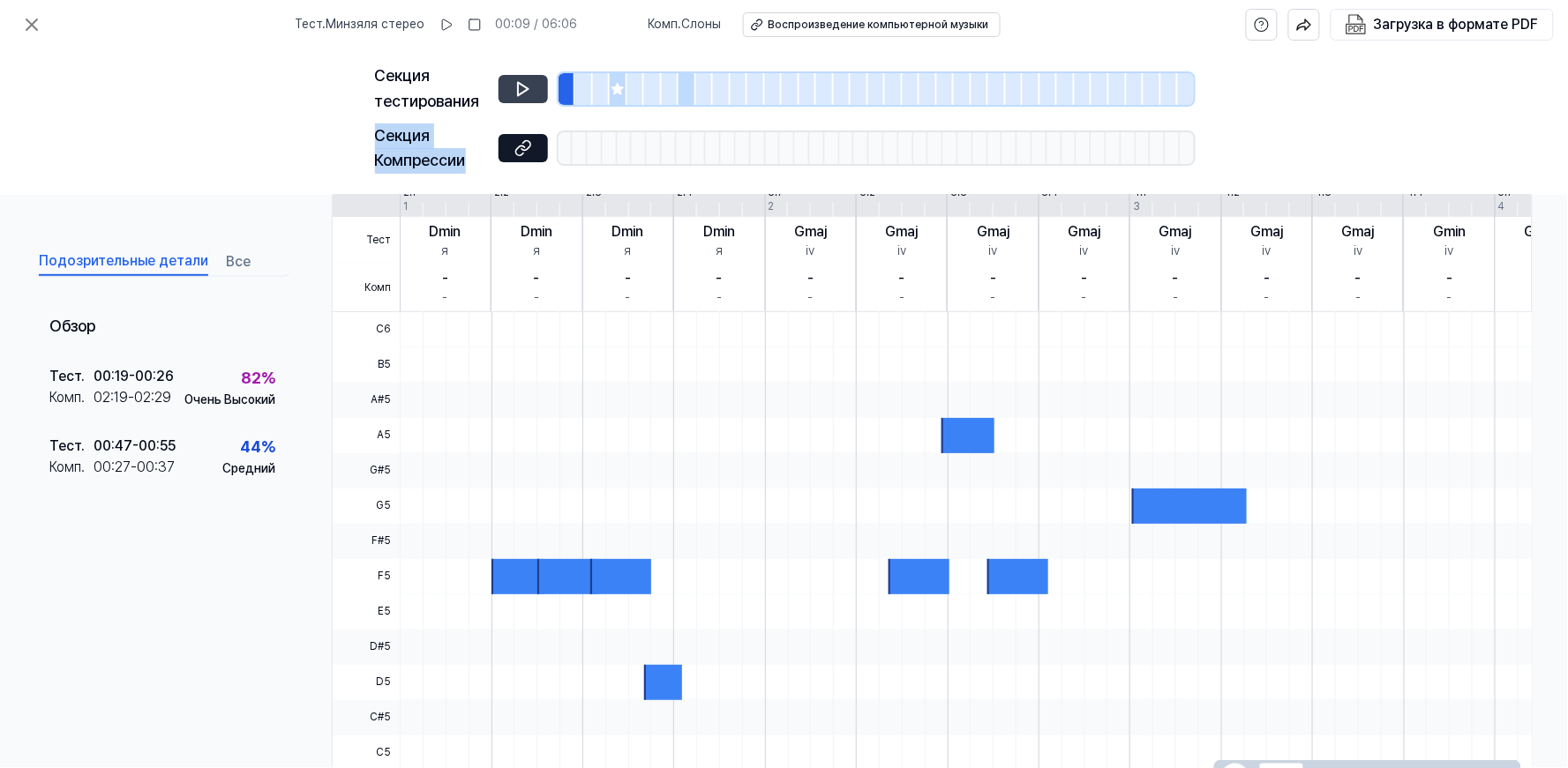
click at [1566, 60] on div "Секция тестирования Секция Компрессии" at bounding box center [784, 123] width 1568 height 146
click at [1436, 107] on div "Секция тестирования Секция Компрессии" at bounding box center [784, 123] width 1568 height 146
click at [33, 22] on icon at bounding box center [32, 25] width 11 height 11
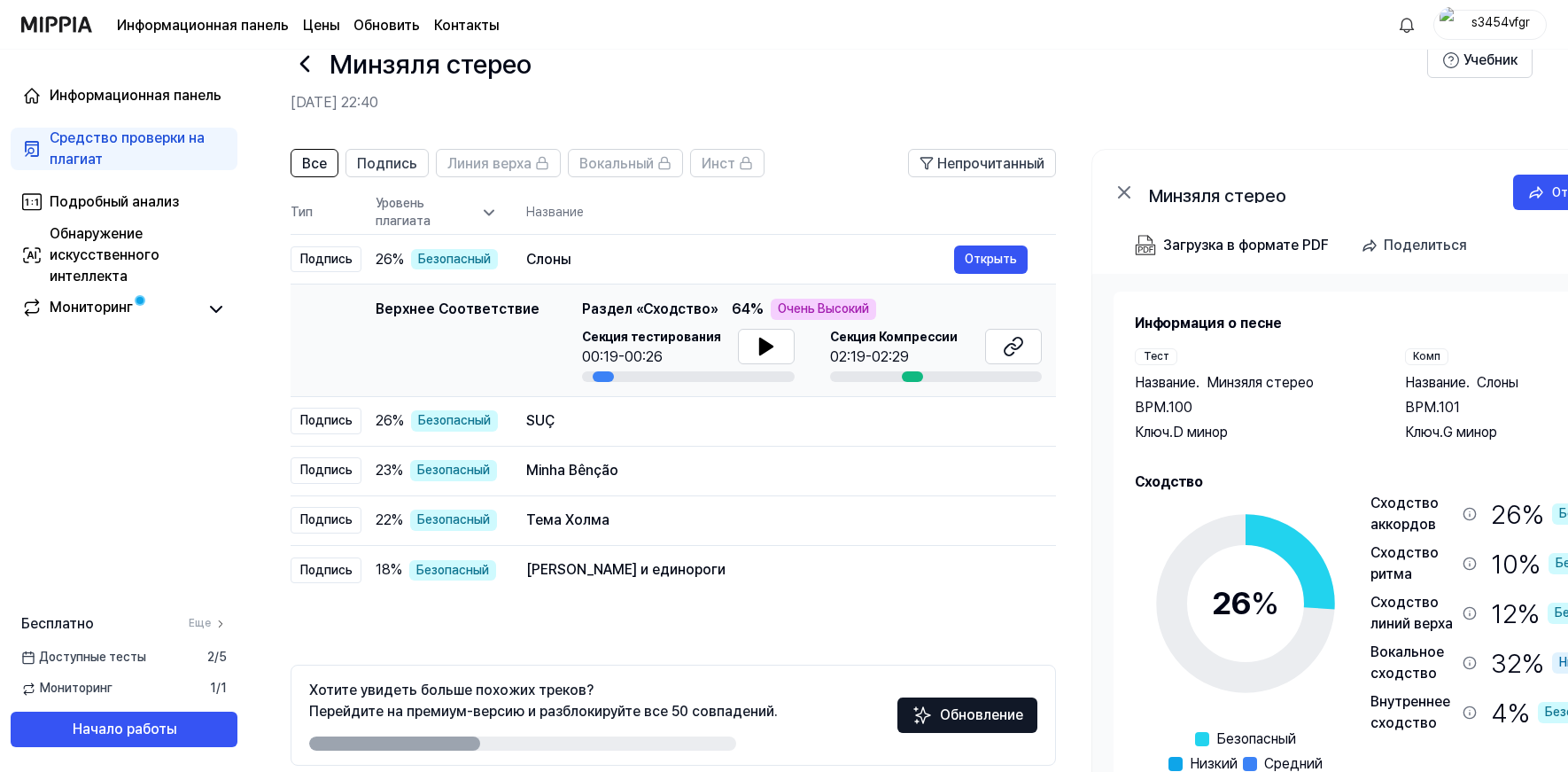
click at [85, 146] on div "Средство проверки на плагиат" at bounding box center [138, 149] width 177 height 43
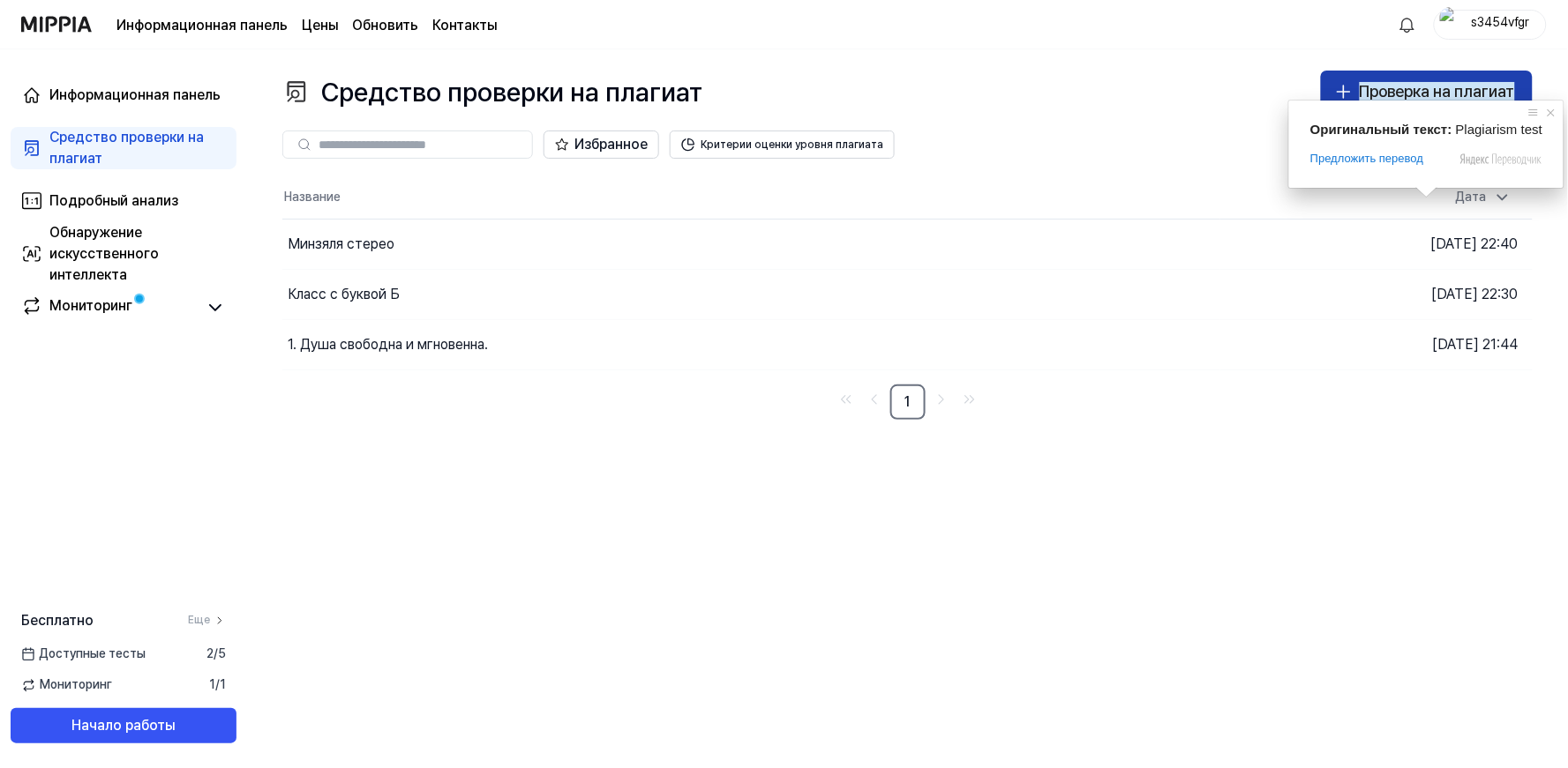
click at [1448, 85] on ya-tr-span "Проверка на плагиат" at bounding box center [1437, 91] width 155 height 19
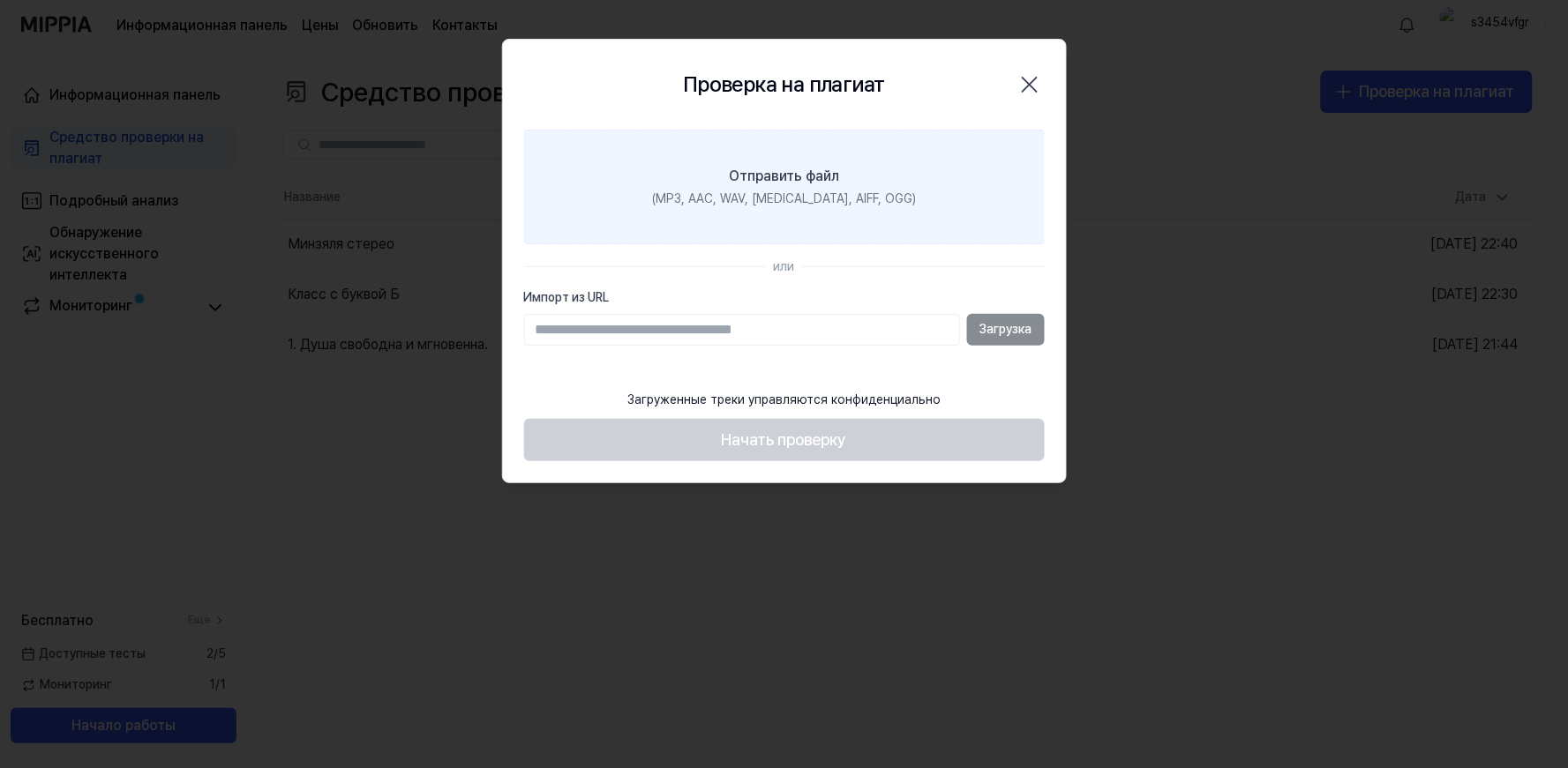
click at [814, 182] on ya-tr-span "Отправить файл" at bounding box center [784, 176] width 110 height 17
click at [0, 0] on input "Отправить файл (MP3, AAC, WAV, [MEDICAL_DATA], AIFF, OGG)" at bounding box center [0, 0] width 0 height 0
